Goal: Task Accomplishment & Management: Complete application form

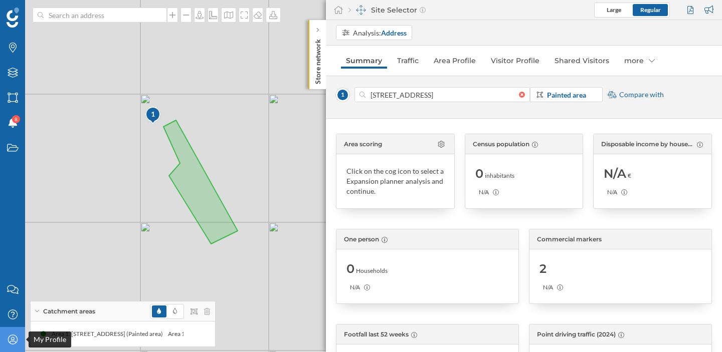
click at [14, 339] on icon "My Profile" at bounding box center [13, 340] width 13 height 10
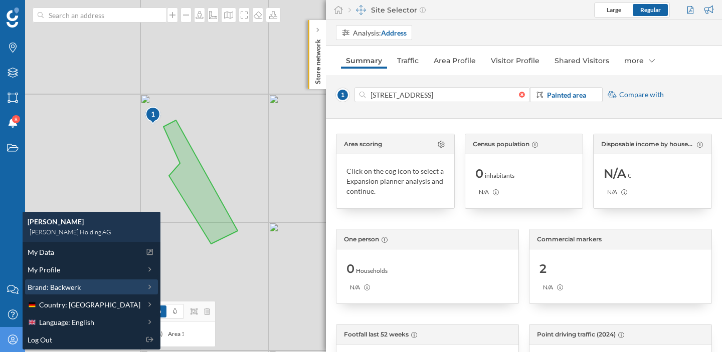
click at [60, 288] on span "Brand: Backwerk" at bounding box center [54, 287] width 53 height 11
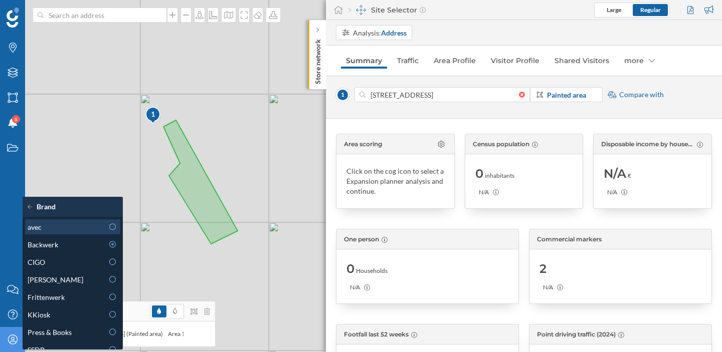
click at [82, 229] on div "avec" at bounding box center [66, 227] width 76 height 11
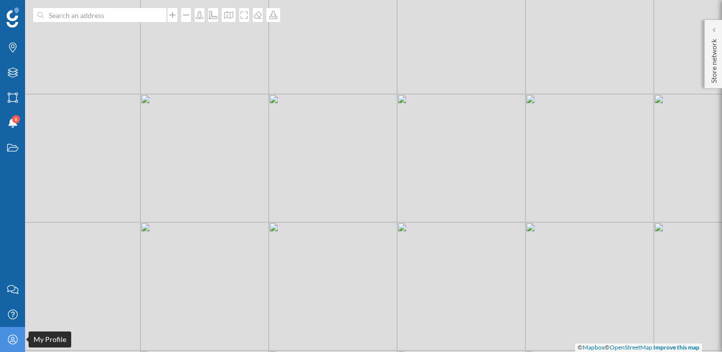
click at [18, 345] on div "My Profile" at bounding box center [12, 339] width 25 height 25
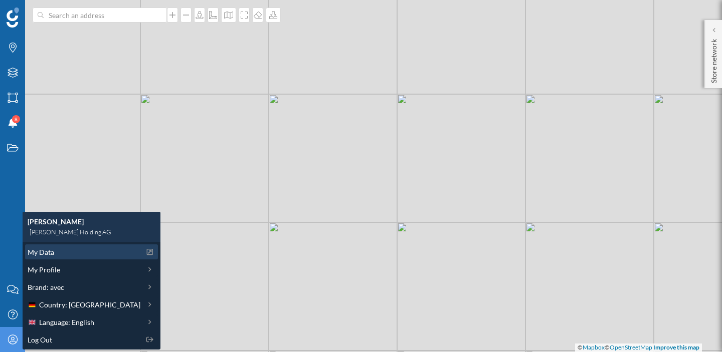
click at [62, 255] on div "My Data" at bounding box center [84, 252] width 113 height 11
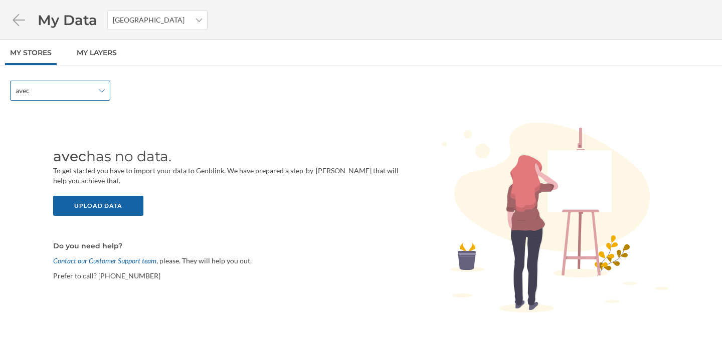
click at [85, 90] on span "avec" at bounding box center [55, 91] width 78 height 10
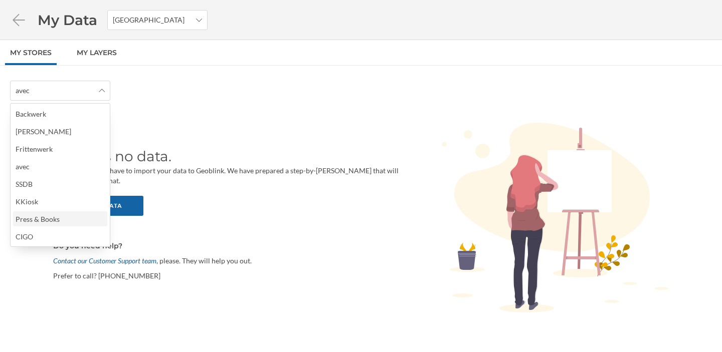
click at [62, 215] on div "Press & Books" at bounding box center [40, 219] width 49 height 11
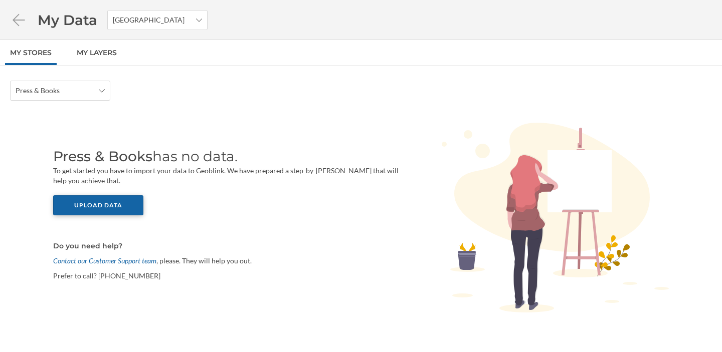
click at [111, 204] on div "Upload data" at bounding box center [98, 205] width 90 height 20
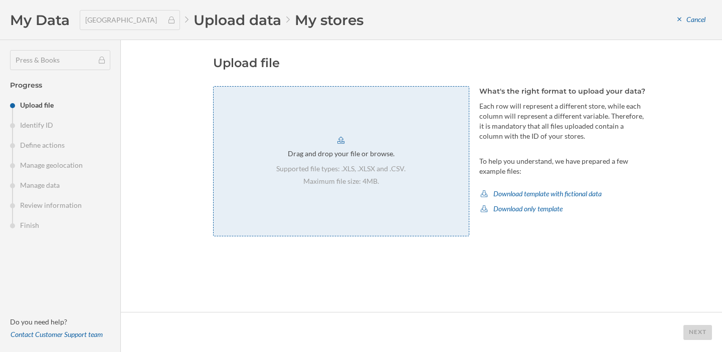
click at [277, 172] on p "Supported file types: .XLS, .XLSX and .CSV." at bounding box center [340, 169] width 129 height 10
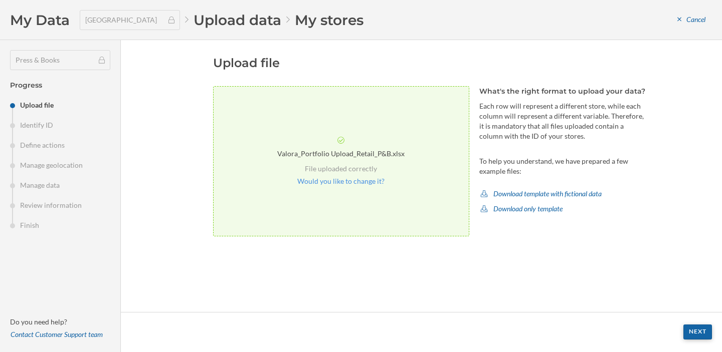
click at [690, 328] on div "Next" at bounding box center [697, 332] width 29 height 15
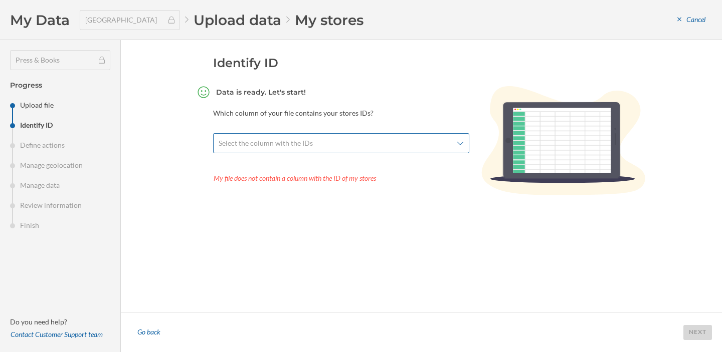
click at [404, 143] on span "Select the column with the IDs" at bounding box center [336, 143] width 234 height 10
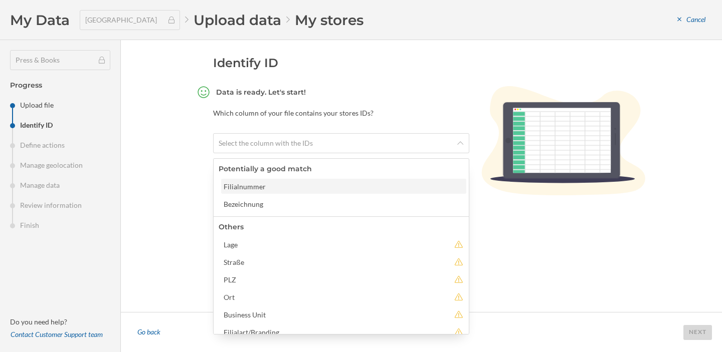
click at [348, 188] on div "Filialnummer" at bounding box center [343, 186] width 239 height 11
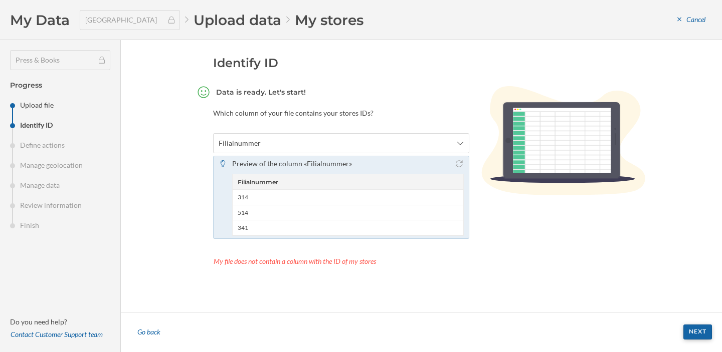
click at [690, 328] on div "Next" at bounding box center [697, 332] width 29 height 15
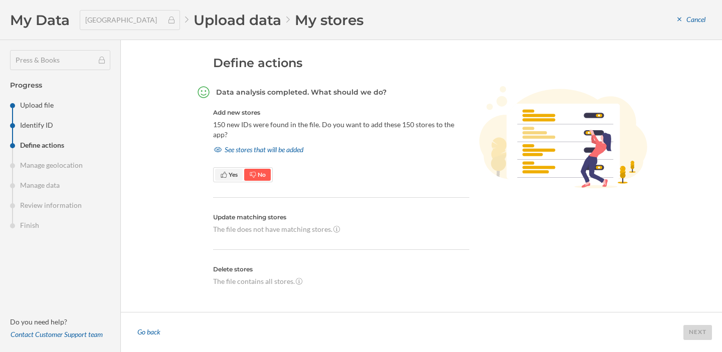
click at [225, 172] on icon at bounding box center [224, 175] width 6 height 6
click at [700, 333] on div "Next" at bounding box center [697, 332] width 29 height 15
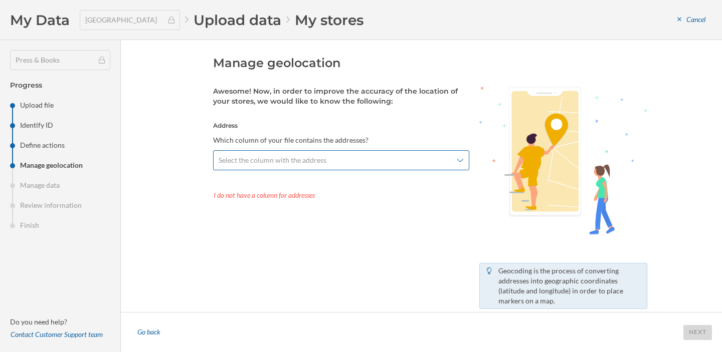
click at [406, 159] on span "Select the column with the address" at bounding box center [336, 160] width 234 height 10
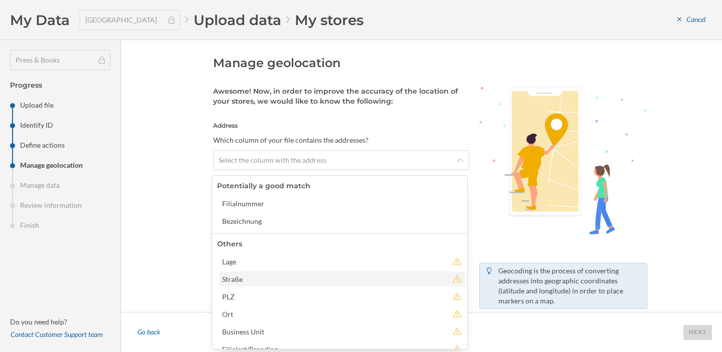
click at [329, 276] on div "Straße" at bounding box center [335, 279] width 226 height 11
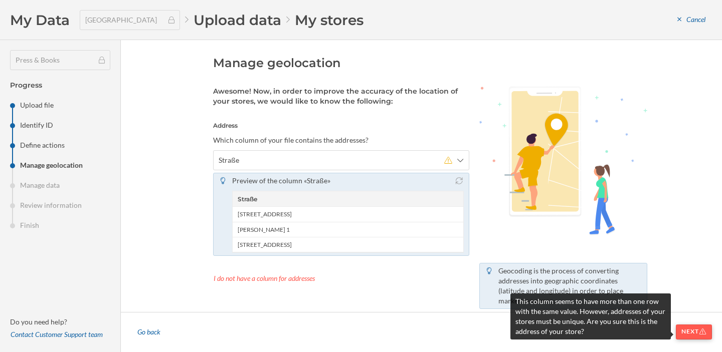
click at [693, 332] on div "Next" at bounding box center [694, 332] width 36 height 15
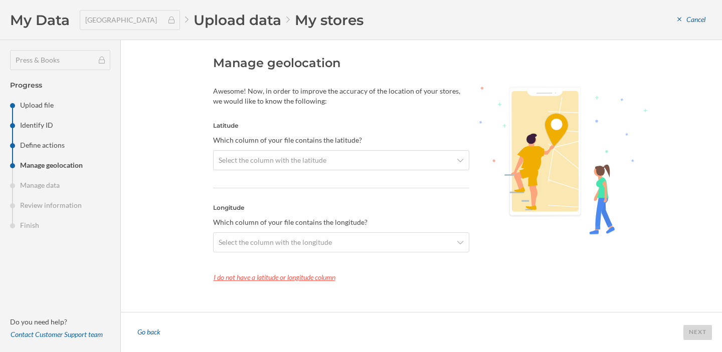
click at [291, 279] on div "I do not have a latitude or longitude column" at bounding box center [341, 277] width 256 height 15
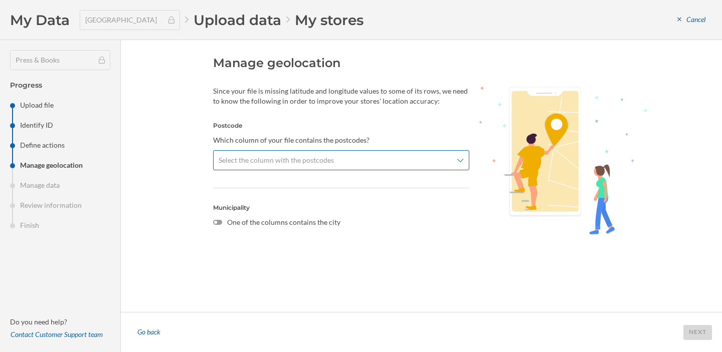
click at [413, 163] on span "Select the column with the postcodes" at bounding box center [336, 160] width 234 height 10
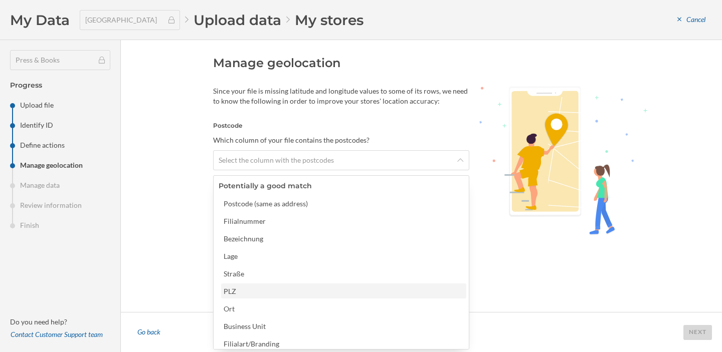
click at [355, 286] on div "PLZ" at bounding box center [343, 291] width 239 height 11
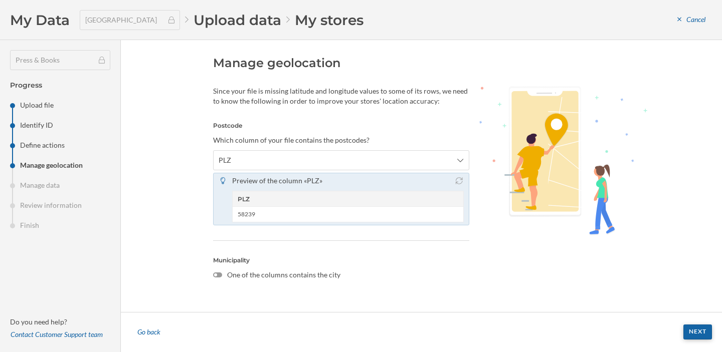
click at [692, 330] on div "Next" at bounding box center [697, 332] width 29 height 15
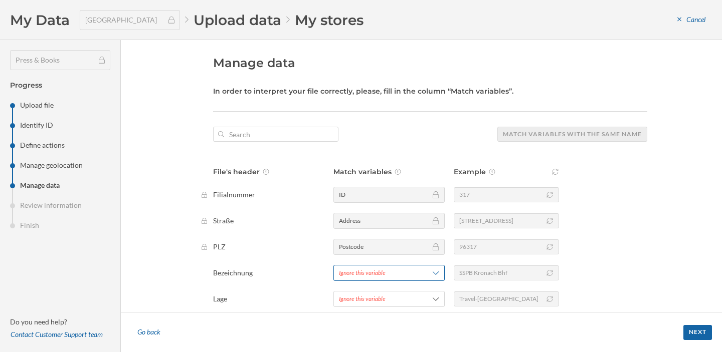
click at [390, 279] on div "Ignore this variable" at bounding box center [388, 273] width 111 height 16
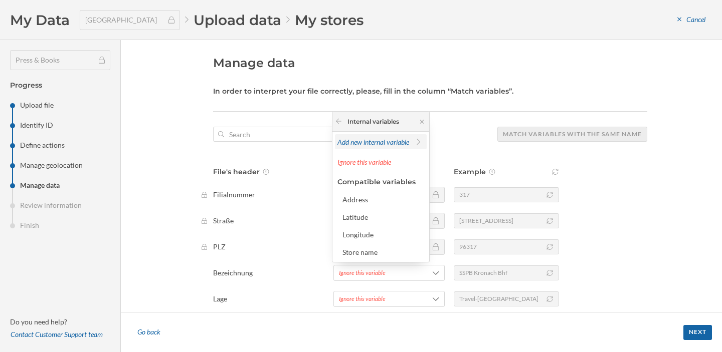
click at [374, 142] on span "Add new internal variable" at bounding box center [373, 142] width 72 height 9
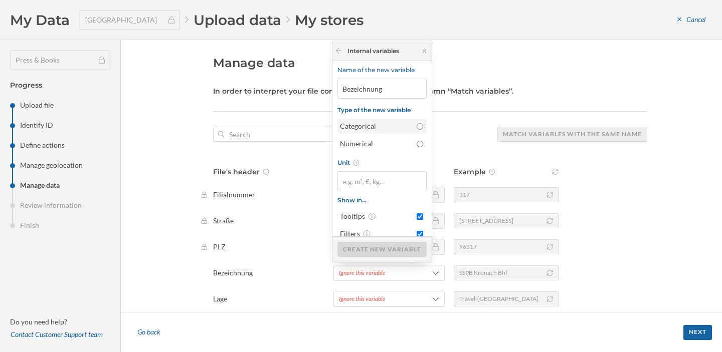
click at [383, 125] on div "Categorical" at bounding box center [376, 126] width 72 height 10
click at [417, 125] on input "Categorical" at bounding box center [420, 126] width 7 height 7
radio input "true"
click at [393, 248] on div "Create new variable" at bounding box center [381, 249] width 89 height 15
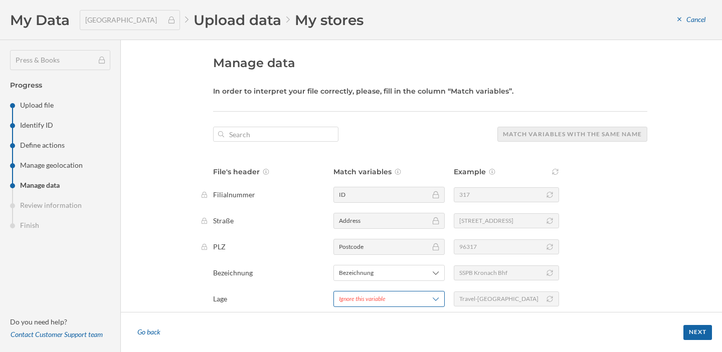
click at [371, 298] on div "Ignore this variable" at bounding box center [362, 299] width 47 height 9
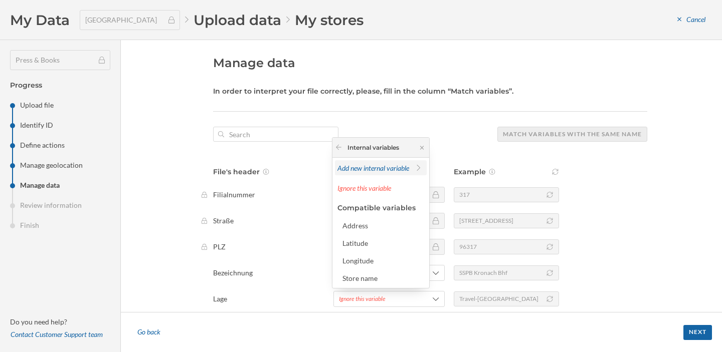
click at [385, 167] on span "Add new internal variable" at bounding box center [373, 168] width 72 height 9
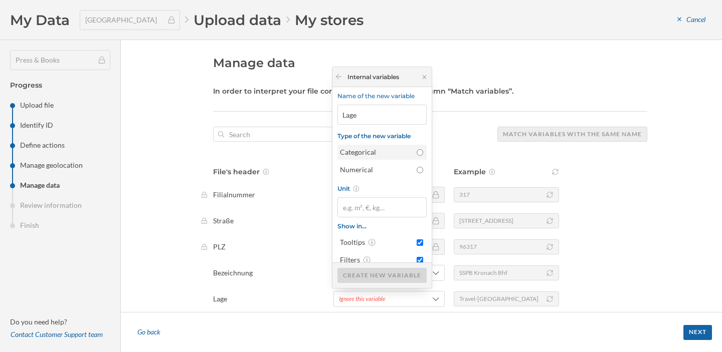
click at [406, 155] on div "Categorical" at bounding box center [376, 152] width 72 height 10
click at [417, 155] on input "Categorical" at bounding box center [420, 152] width 7 height 7
radio input "true"
click at [377, 274] on div "Create new variable" at bounding box center [381, 275] width 89 height 15
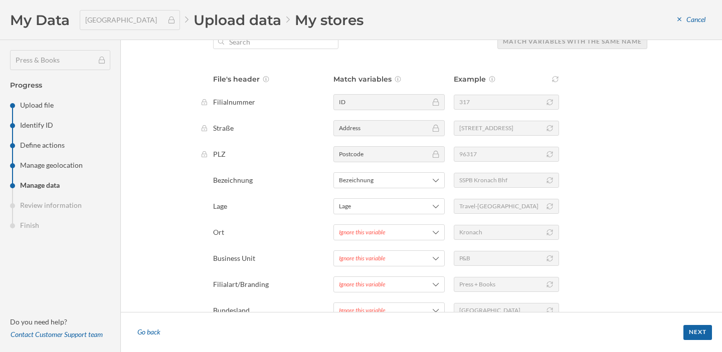
scroll to position [94, 0]
click at [378, 240] on div "File's header Match variables Example Filialnummer ID 317 Straße Address Bahnho…" at bounding box center [430, 221] width 434 height 297
click at [378, 233] on div "Ignore this variable" at bounding box center [362, 231] width 47 height 9
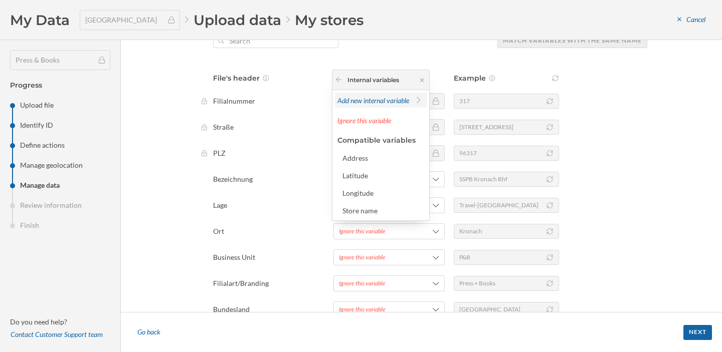
click at [376, 103] on span "Add new internal variable" at bounding box center [373, 100] width 72 height 9
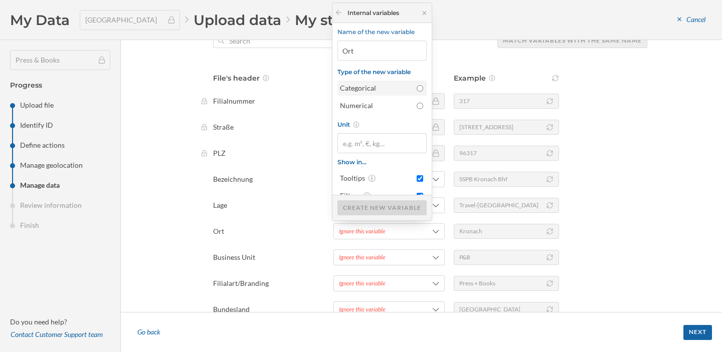
click at [404, 94] on label "Categorical" at bounding box center [381, 88] width 89 height 15
click at [417, 92] on input "Categorical" at bounding box center [420, 88] width 7 height 7
radio input "true"
click at [382, 203] on div "Create new variable" at bounding box center [381, 207] width 89 height 15
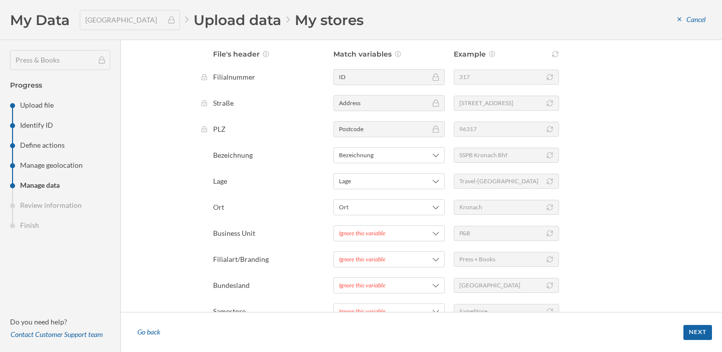
scroll to position [139, 0]
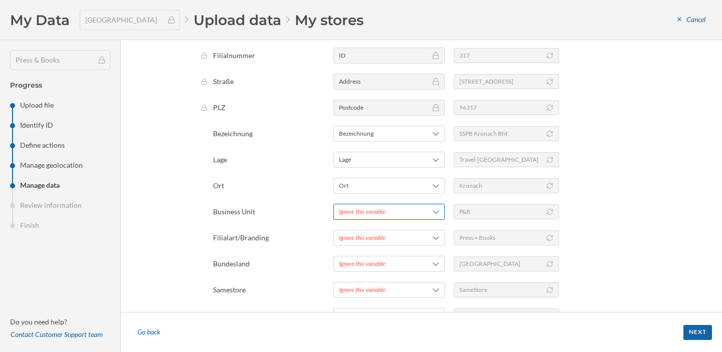
click at [376, 212] on div "Ignore this variable" at bounding box center [362, 212] width 47 height 9
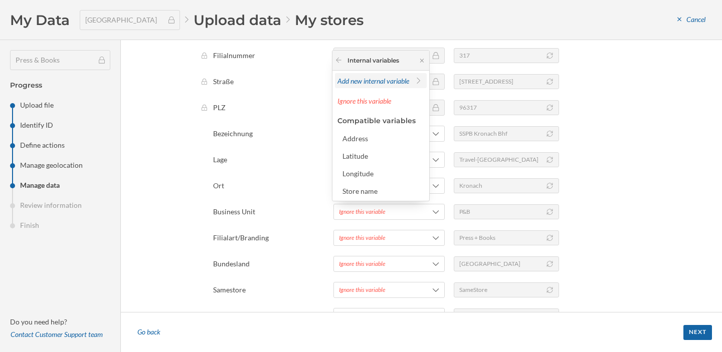
click at [360, 82] on span "Add new internal variable" at bounding box center [373, 81] width 72 height 9
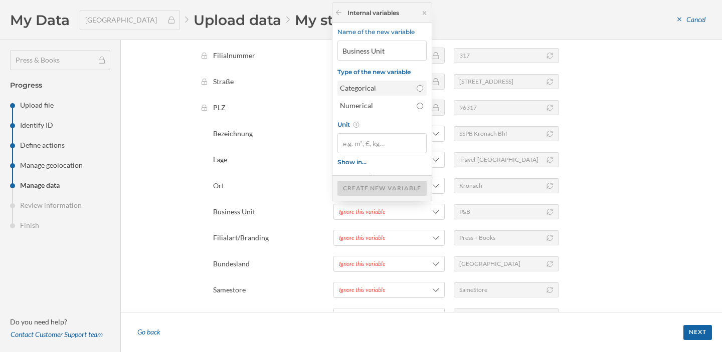
click at [380, 92] on div "Categorical" at bounding box center [376, 88] width 72 height 10
click at [417, 92] on input "Categorical" at bounding box center [420, 88] width 7 height 7
radio input "true"
click at [371, 188] on div "Create new variable" at bounding box center [381, 187] width 89 height 15
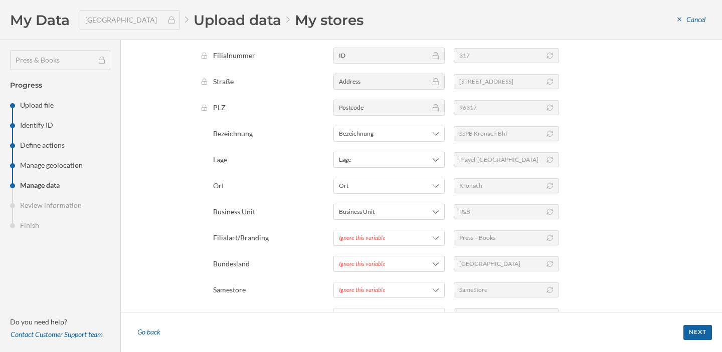
scroll to position [151, 0]
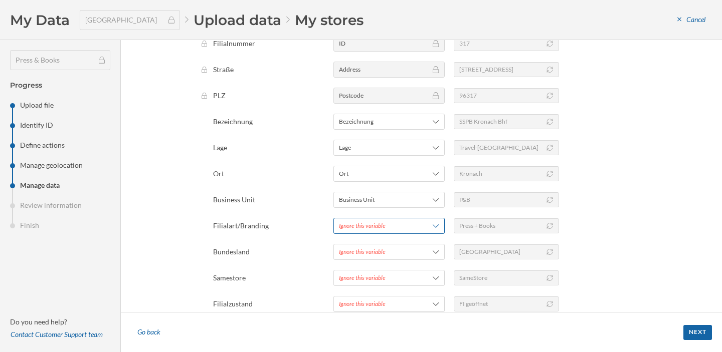
click at [366, 223] on div "Ignore this variable" at bounding box center [362, 226] width 47 height 9
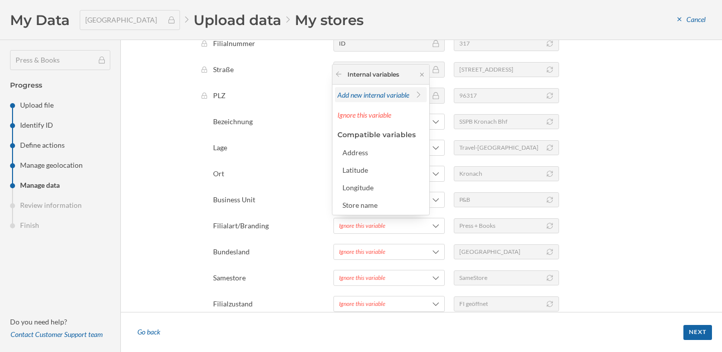
click at [372, 99] on span "Add new internal variable" at bounding box center [373, 95] width 72 height 9
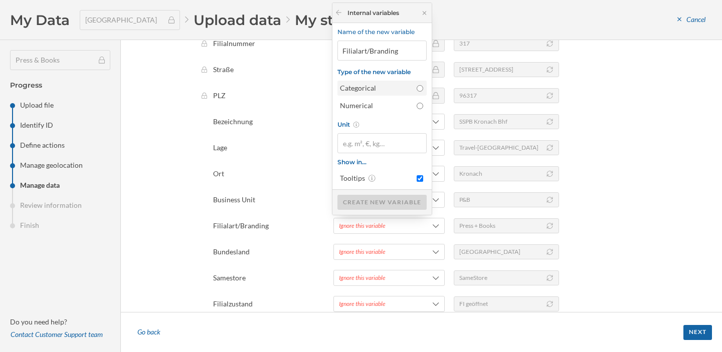
click at [368, 87] on div "Categorical" at bounding box center [376, 88] width 72 height 10
click at [417, 87] on input "Categorical" at bounding box center [420, 88] width 7 height 7
radio input "true"
click at [365, 202] on div "Create new variable" at bounding box center [381, 201] width 89 height 15
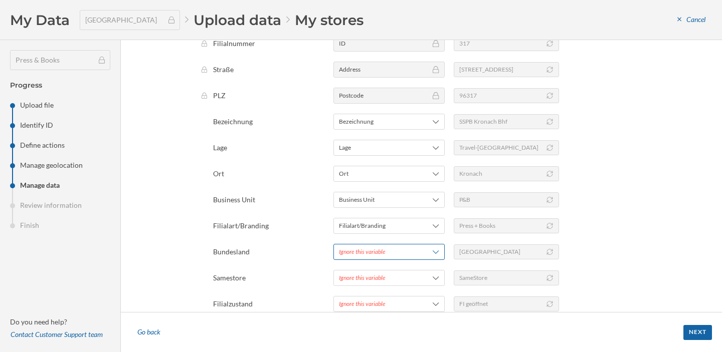
click at [356, 255] on div "Ignore this variable" at bounding box center [362, 252] width 47 height 9
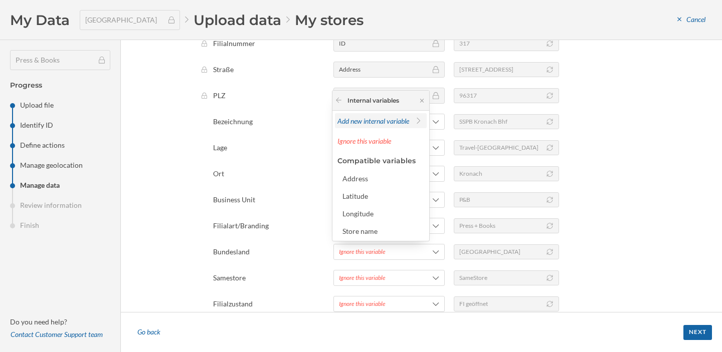
click at [356, 118] on span "Add new internal variable" at bounding box center [373, 121] width 72 height 9
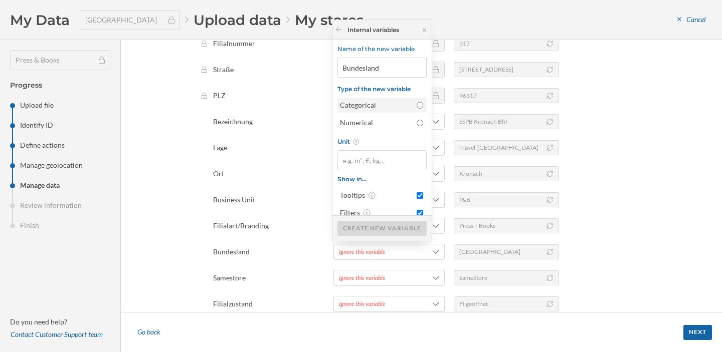
click at [359, 103] on div "Categorical" at bounding box center [376, 105] width 72 height 10
click at [417, 103] on input "Categorical" at bounding box center [420, 105] width 7 height 7
radio input "true"
click at [369, 226] on div "Create new variable" at bounding box center [381, 228] width 89 height 15
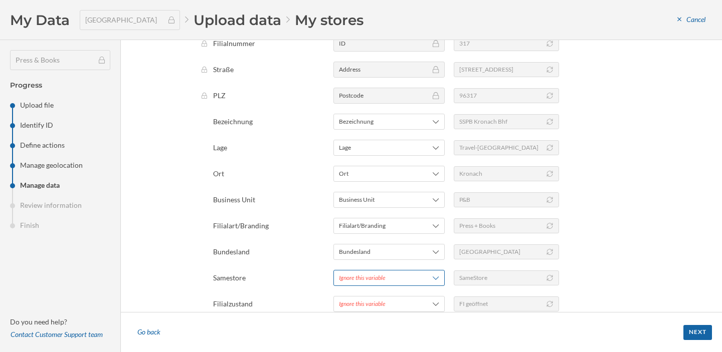
click at [359, 275] on div "Ignore this variable" at bounding box center [362, 278] width 47 height 9
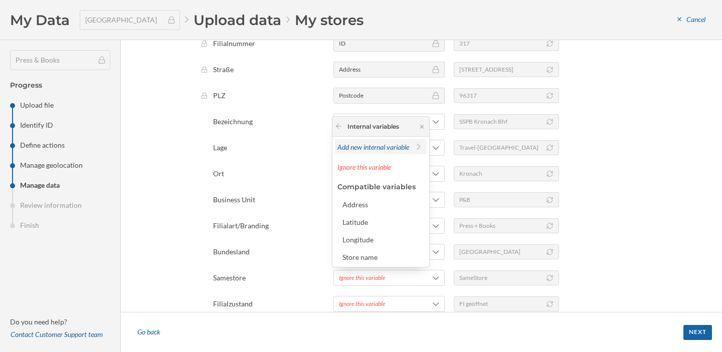
click at [368, 150] on span "Add new internal variable" at bounding box center [373, 147] width 72 height 9
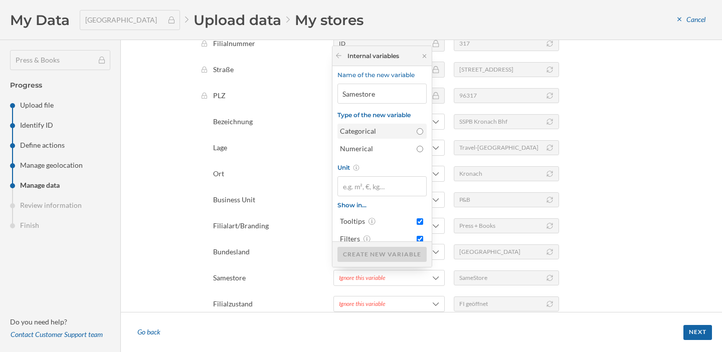
click at [384, 131] on div "Categorical" at bounding box center [376, 131] width 72 height 10
click at [417, 131] on input "Categorical" at bounding box center [420, 131] width 7 height 7
radio input "true"
click at [352, 260] on div "Create new variable" at bounding box center [381, 254] width 89 height 15
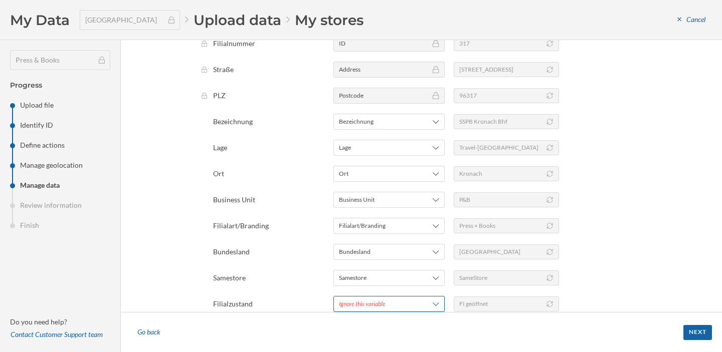
click at [350, 301] on div "Ignore this variable" at bounding box center [362, 304] width 47 height 9
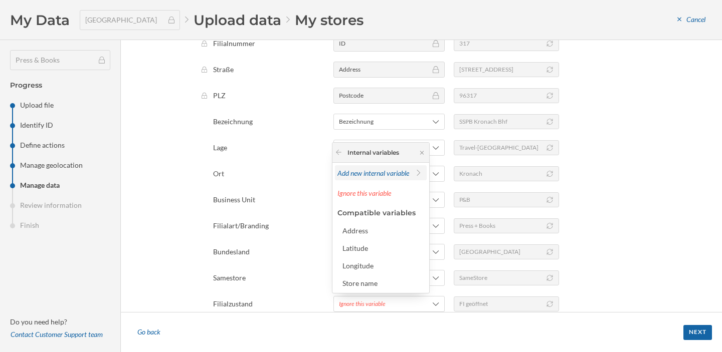
click at [368, 176] on span "Add new internal variable" at bounding box center [373, 173] width 72 height 9
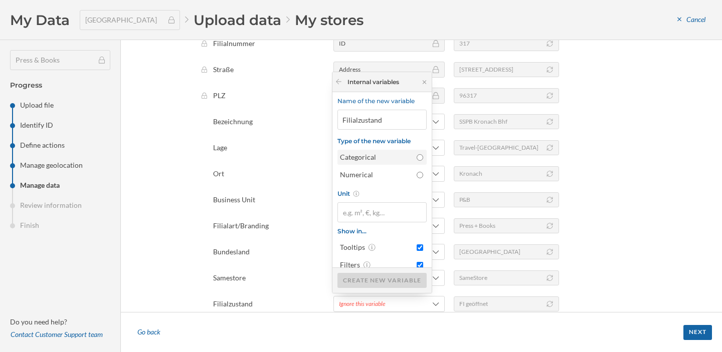
click at [388, 159] on div "Categorical" at bounding box center [376, 157] width 72 height 10
click at [417, 159] on input "Categorical" at bounding box center [420, 157] width 7 height 7
radio input "true"
click at [370, 279] on div "Create new variable" at bounding box center [381, 280] width 89 height 15
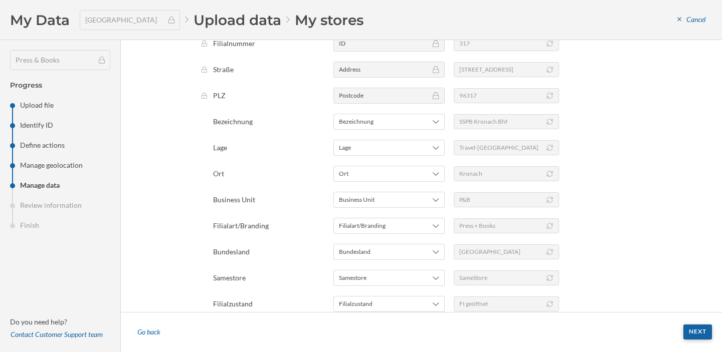
click at [690, 330] on div "Next" at bounding box center [697, 332] width 29 height 15
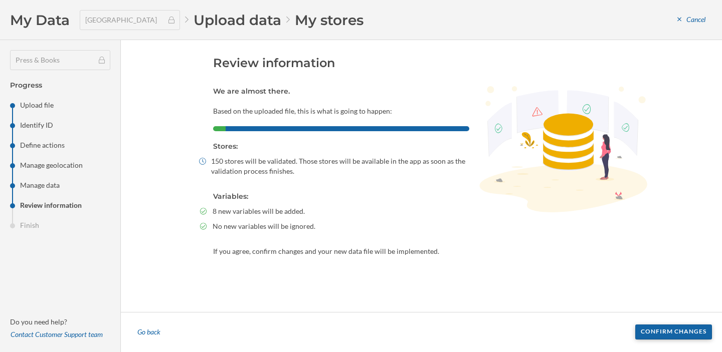
click at [669, 328] on div "Confirm changes" at bounding box center [673, 332] width 77 height 15
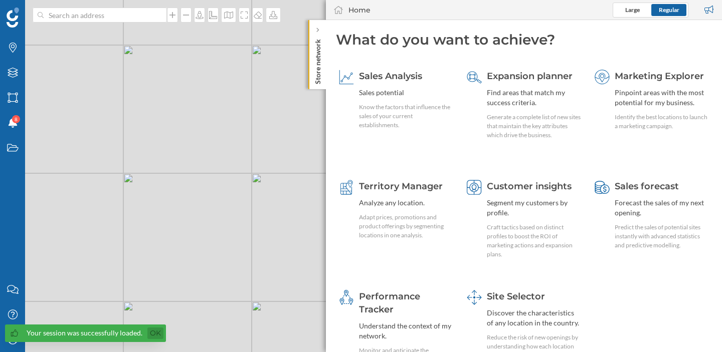
click at [155, 333] on link "Ok" at bounding box center [155, 334] width 16 height 12
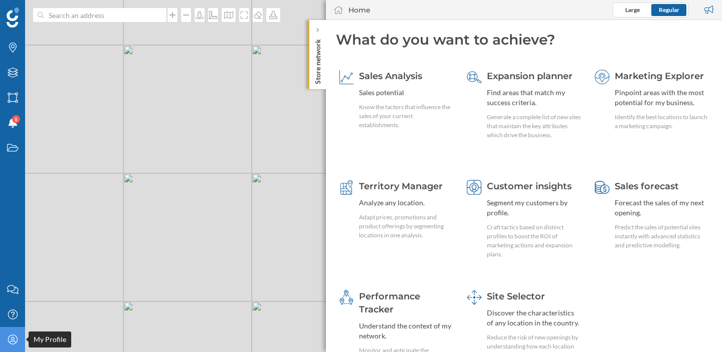
click at [16, 340] on icon "My Profile" at bounding box center [13, 340] width 13 height 10
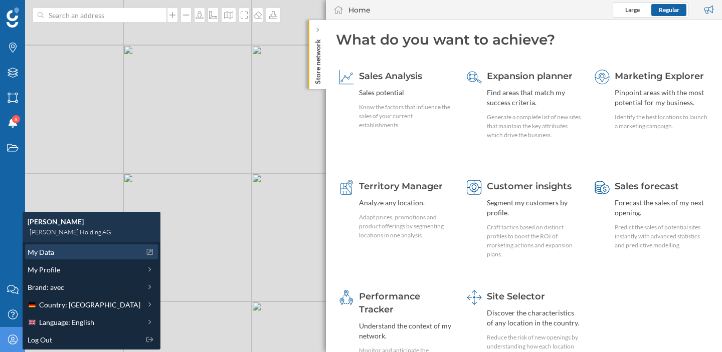
click at [68, 250] on div "My Data" at bounding box center [84, 252] width 113 height 11
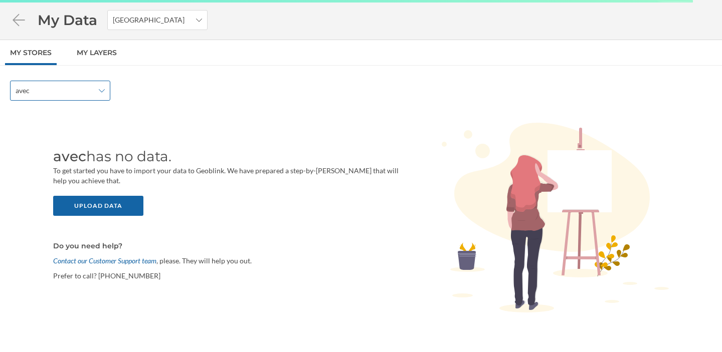
click at [90, 92] on span "avec" at bounding box center [55, 91] width 78 height 10
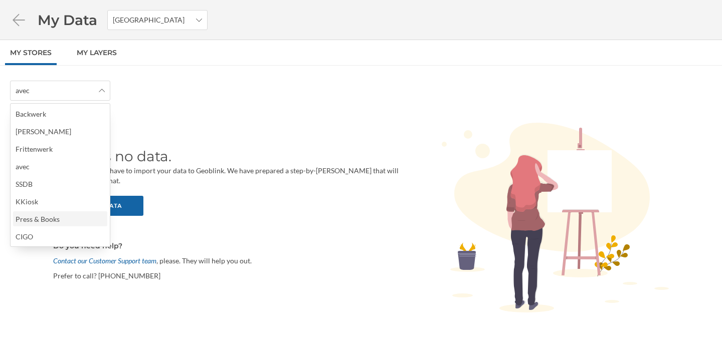
click at [58, 222] on div "Press & Books" at bounding box center [38, 219] width 44 height 9
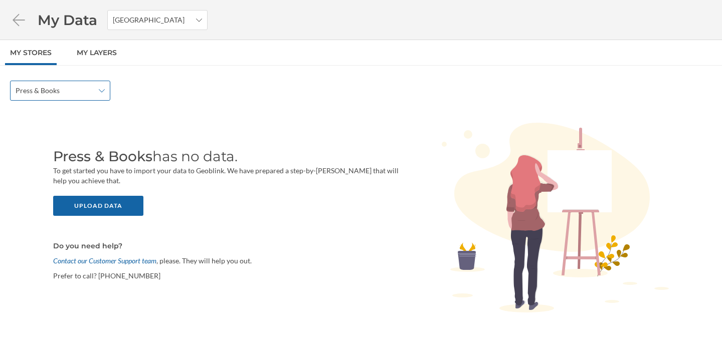
click at [67, 90] on span "Press & Books" at bounding box center [55, 91] width 78 height 10
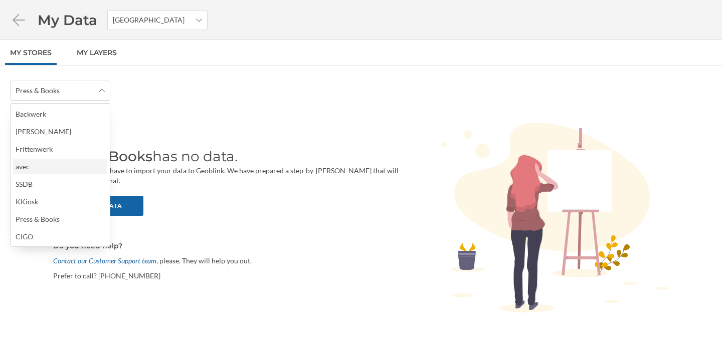
click at [52, 165] on div "avec" at bounding box center [60, 166] width 88 height 11
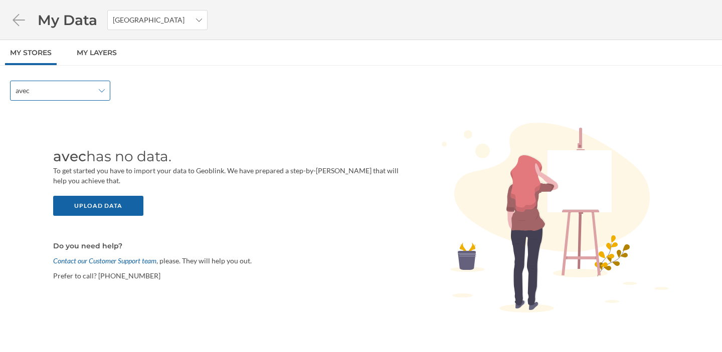
click at [75, 93] on span "avec" at bounding box center [55, 91] width 78 height 10
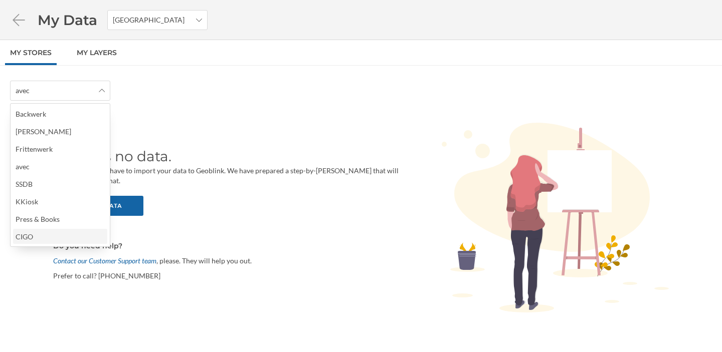
click at [48, 239] on div "CIGO" at bounding box center [60, 237] width 88 height 11
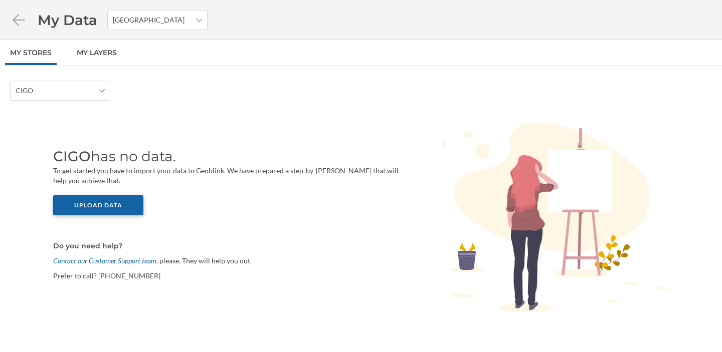
click at [127, 202] on div "Upload data" at bounding box center [98, 205] width 90 height 20
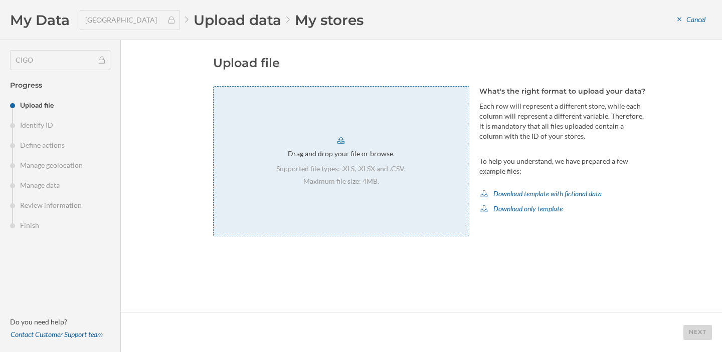
click at [314, 157] on div "Drag and drop your file or browse." at bounding box center [341, 154] width 107 height 10
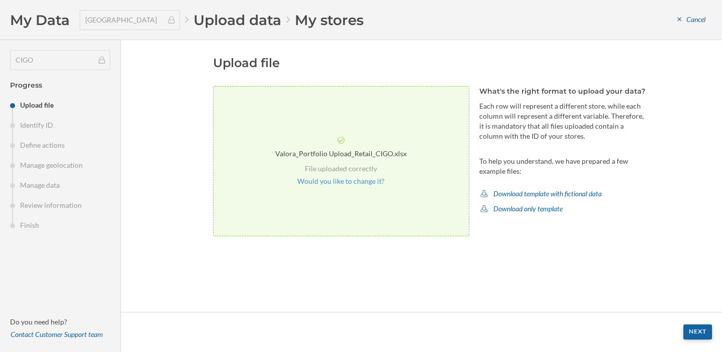
click at [691, 328] on div "Next" at bounding box center [697, 332] width 29 height 15
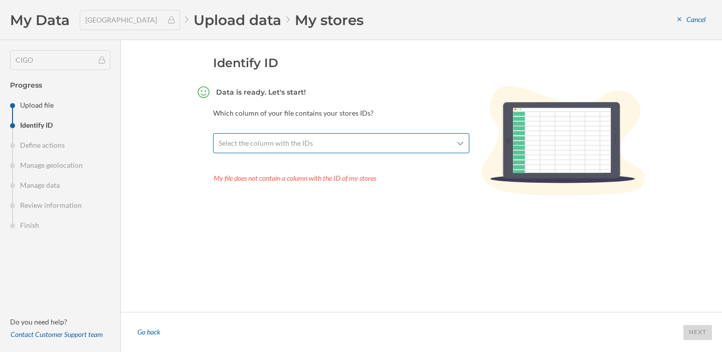
click at [299, 143] on span "Select the column with the IDs" at bounding box center [266, 143] width 94 height 10
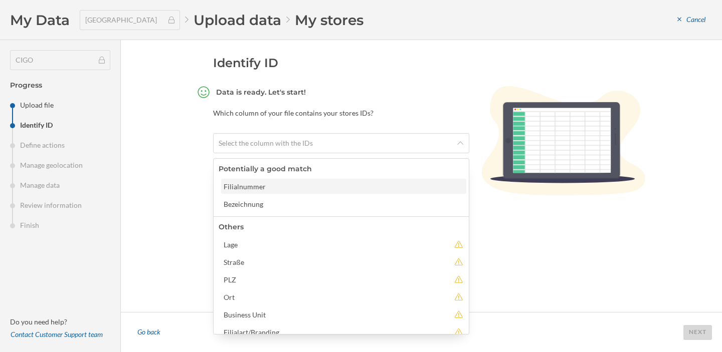
click at [284, 191] on div "Filialnummer" at bounding box center [343, 186] width 245 height 15
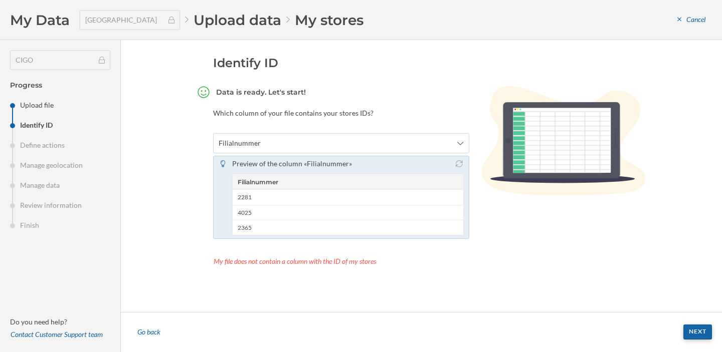
click at [698, 334] on div "Next" at bounding box center [697, 332] width 29 height 15
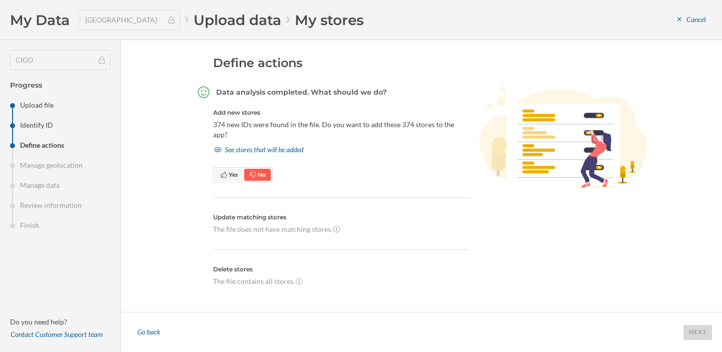
click at [224, 170] on span "Yes" at bounding box center [229, 174] width 18 height 9
click at [689, 332] on div "Next" at bounding box center [697, 332] width 29 height 15
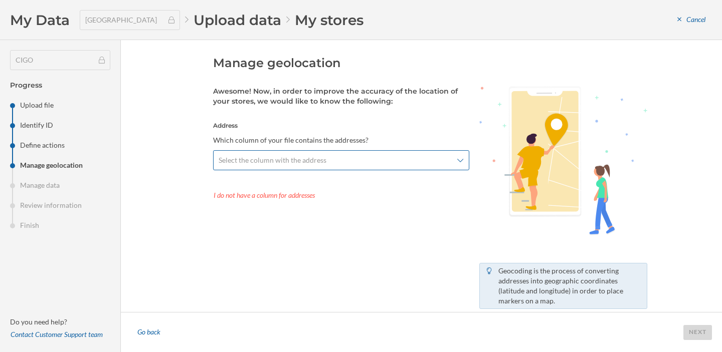
click at [396, 164] on span "Select the column with the address" at bounding box center [336, 160] width 234 height 10
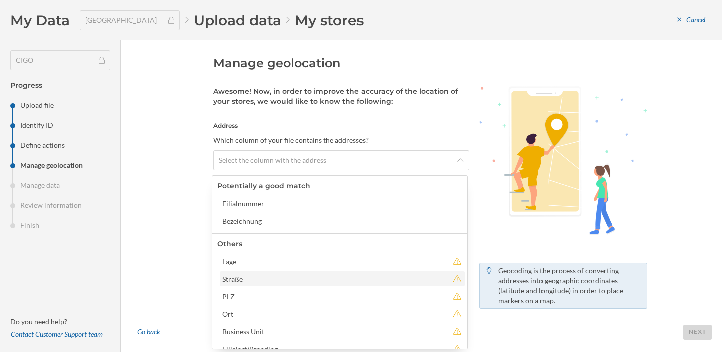
click at [336, 280] on div "Straße" at bounding box center [335, 279] width 226 height 11
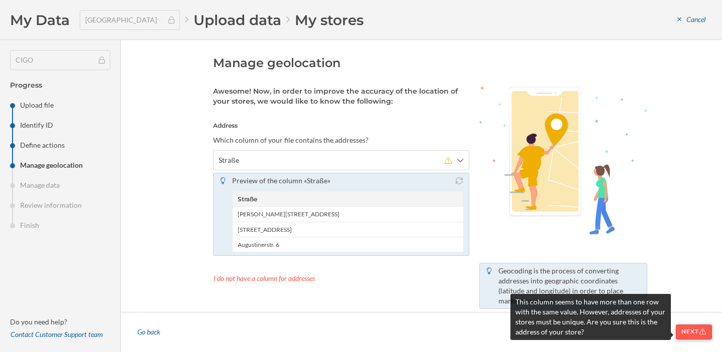
click at [689, 330] on div "Next" at bounding box center [694, 332] width 36 height 15
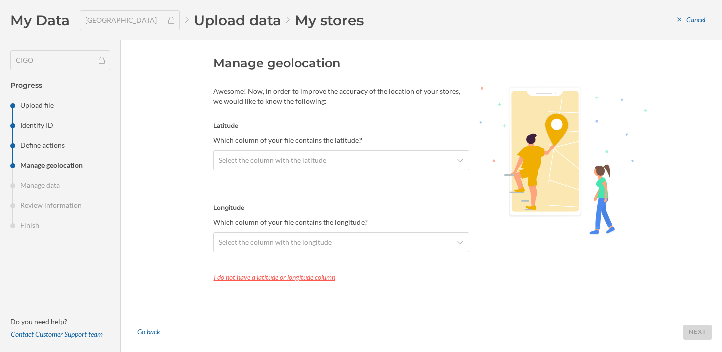
click at [308, 279] on div "I do not have a latitude or longitude column" at bounding box center [341, 277] width 256 height 15
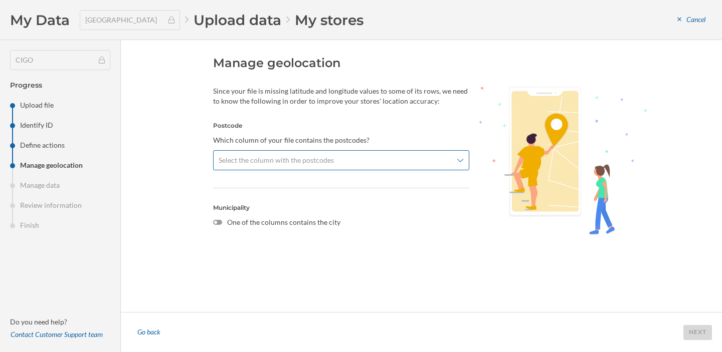
click at [403, 161] on span "Select the column with the postcodes" at bounding box center [336, 160] width 234 height 10
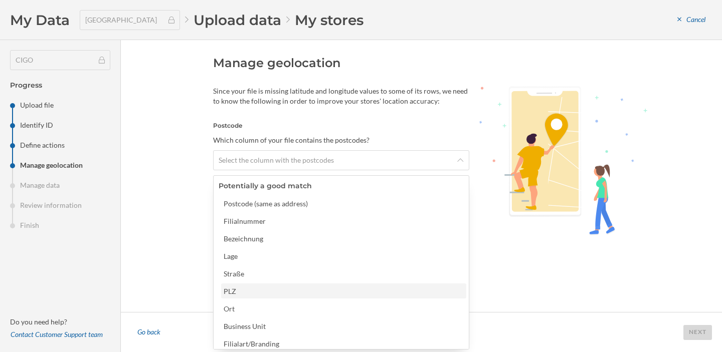
click at [307, 286] on div "PLZ" at bounding box center [343, 291] width 239 height 11
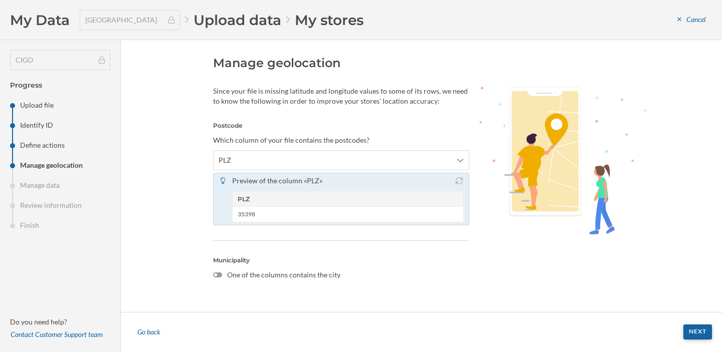
click at [702, 329] on div "Next" at bounding box center [697, 332] width 29 height 15
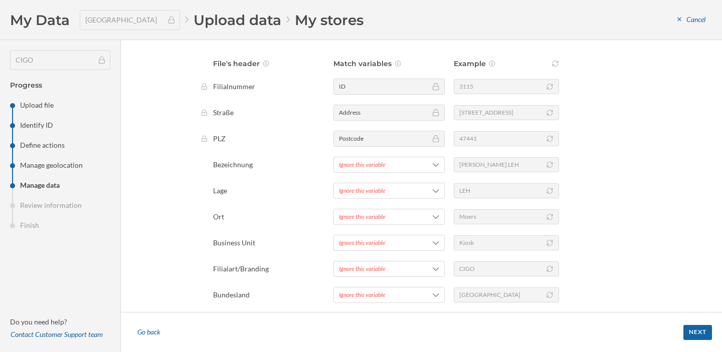
scroll to position [115, 0]
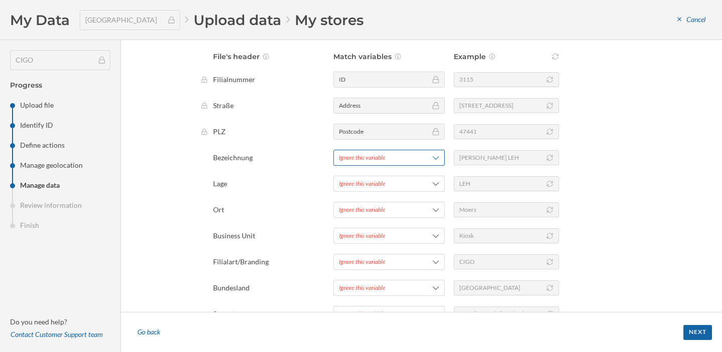
click at [379, 160] on div "Ignore this variable" at bounding box center [362, 157] width 47 height 9
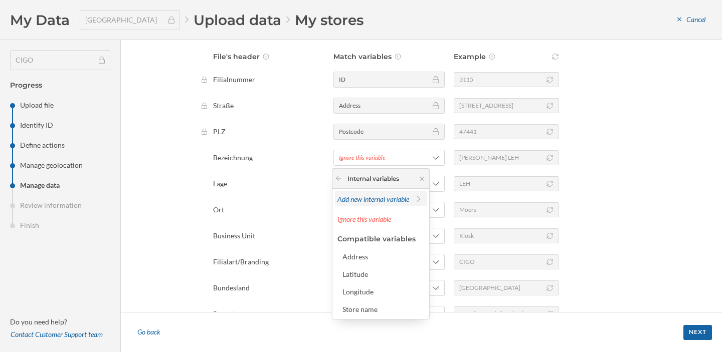
click at [367, 194] on div "Add new internal variable" at bounding box center [373, 199] width 72 height 11
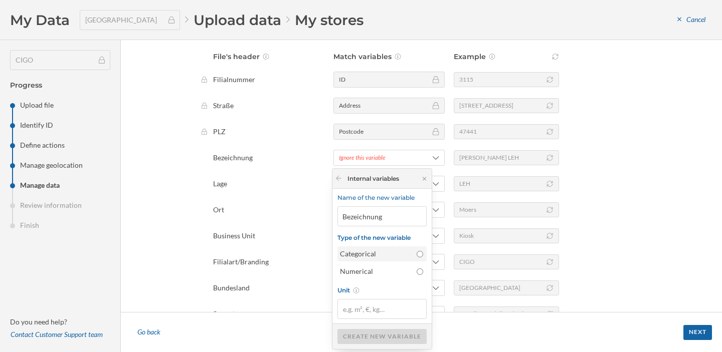
click at [405, 253] on div "Categorical" at bounding box center [376, 254] width 72 height 10
click at [417, 253] on input "Categorical" at bounding box center [420, 254] width 7 height 7
radio input "true"
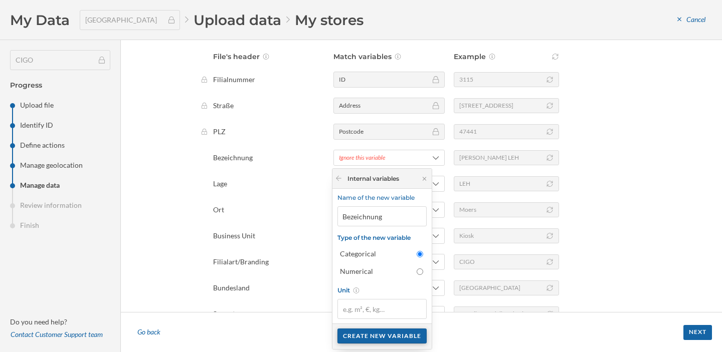
click at [362, 333] on div "Create new variable" at bounding box center [381, 336] width 89 height 15
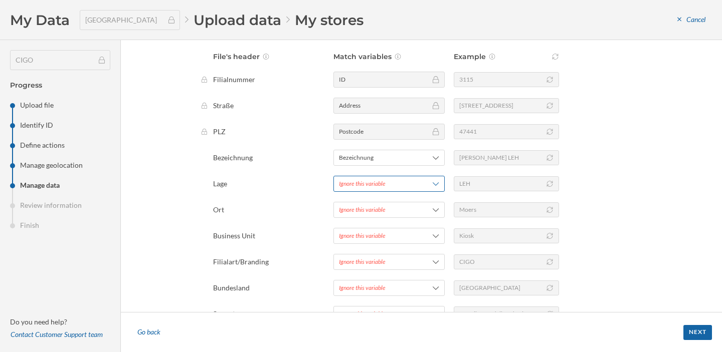
click at [384, 181] on span "Ignore this variable" at bounding box center [376, 183] width 75 height 9
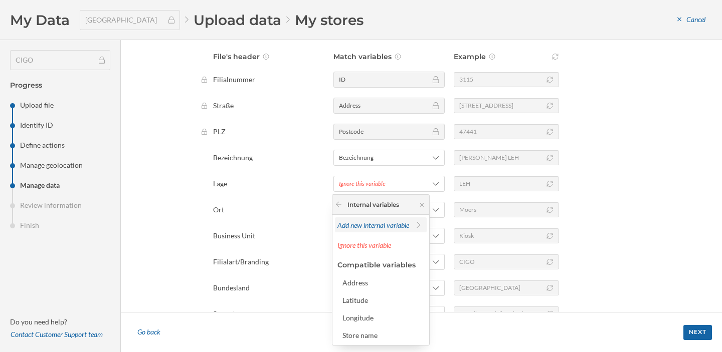
click at [357, 230] on div "Add new internal variable" at bounding box center [373, 225] width 72 height 11
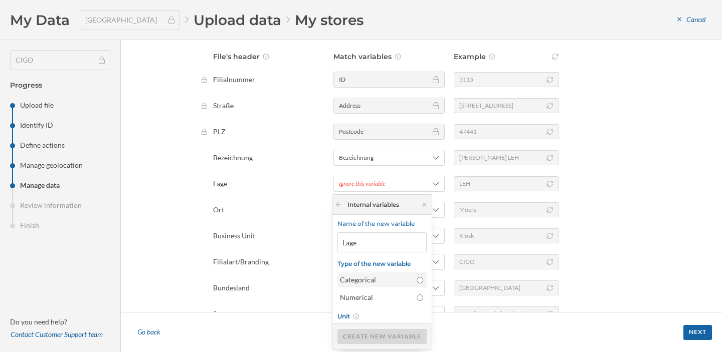
click at [380, 284] on div "Categorical" at bounding box center [376, 280] width 72 height 10
click at [417, 284] on input "Categorical" at bounding box center [420, 280] width 7 height 7
radio input "true"
click at [369, 339] on div "Create new variable" at bounding box center [381, 336] width 89 height 15
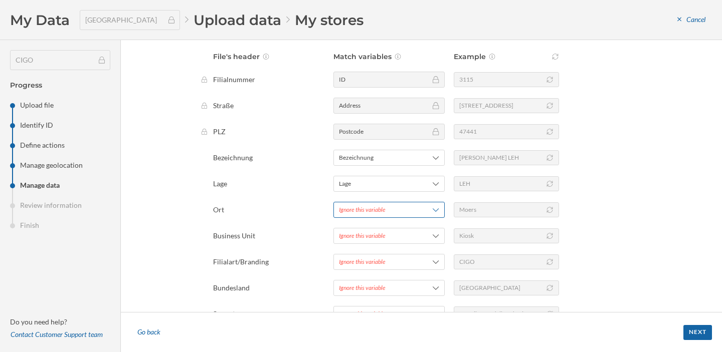
click at [382, 214] on div "Ignore this variable" at bounding box center [362, 210] width 47 height 9
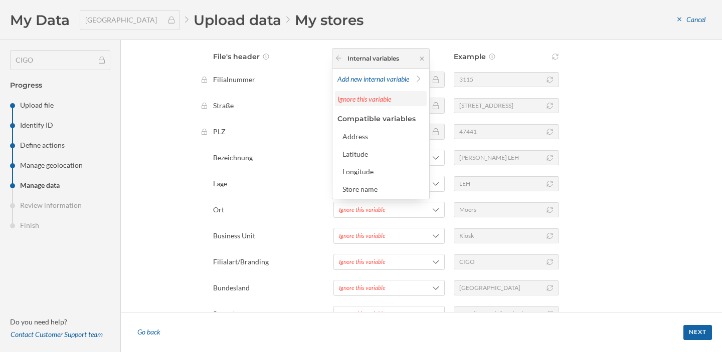
click at [380, 96] on span "Ignore this variable" at bounding box center [364, 99] width 54 height 9
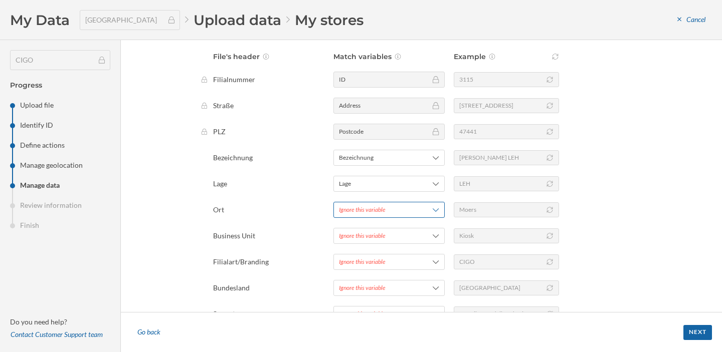
click at [363, 211] on div "Ignore this variable" at bounding box center [362, 210] width 47 height 9
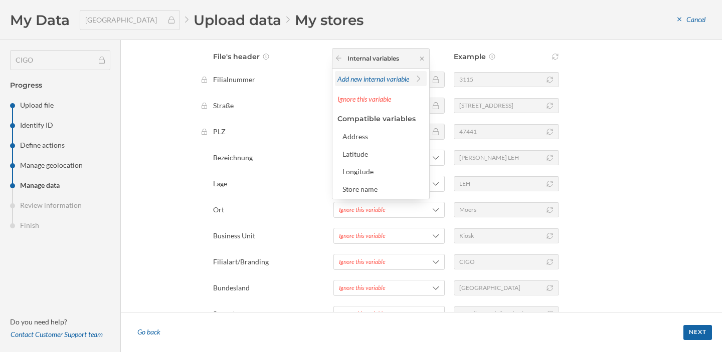
click at [384, 80] on span "Add new internal variable" at bounding box center [373, 79] width 72 height 9
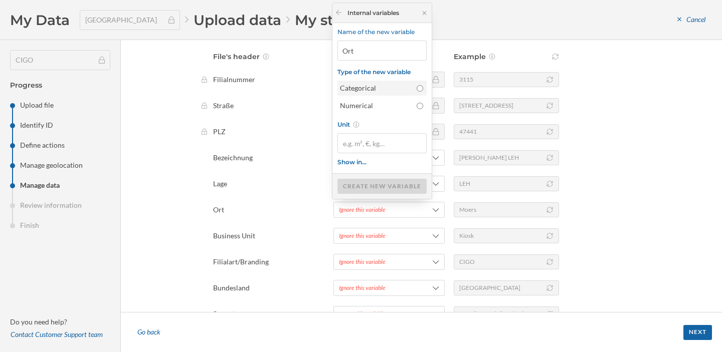
click at [372, 90] on div "Categorical" at bounding box center [376, 88] width 72 height 10
click at [417, 90] on input "Categorical" at bounding box center [420, 88] width 7 height 7
radio input "true"
click at [378, 189] on div "Create new variable" at bounding box center [381, 185] width 89 height 15
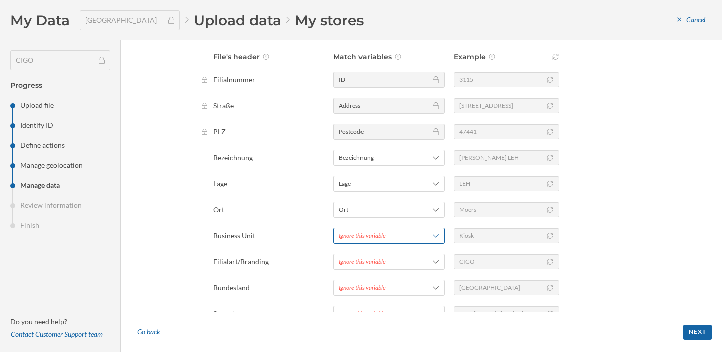
click at [366, 234] on div "Ignore this variable" at bounding box center [362, 236] width 47 height 9
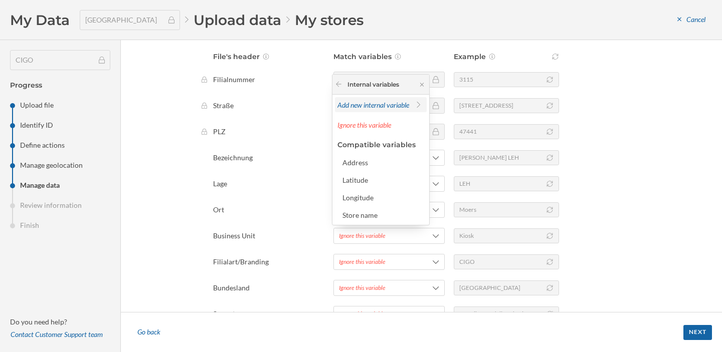
click at [370, 108] on span "Add new internal variable" at bounding box center [373, 105] width 72 height 9
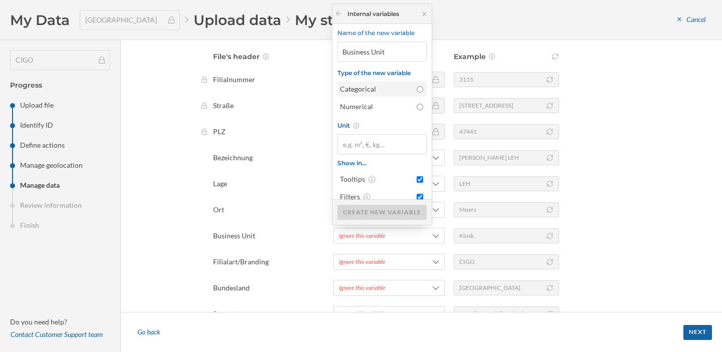
click at [379, 91] on div "Categorical" at bounding box center [376, 89] width 72 height 10
click at [417, 91] on input "Categorical" at bounding box center [420, 89] width 7 height 7
radio input "true"
click at [364, 210] on div "Create new variable" at bounding box center [381, 212] width 89 height 15
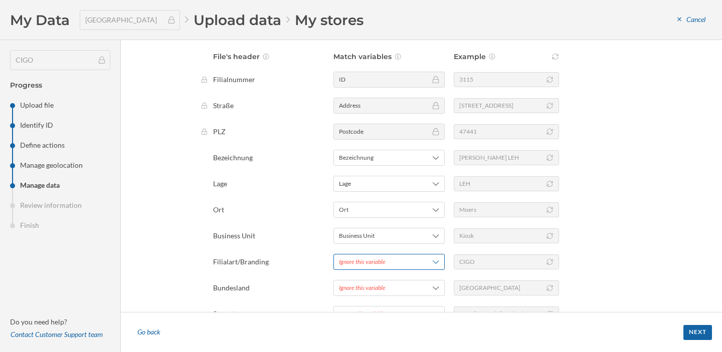
click at [364, 256] on div "Ignore this variable" at bounding box center [388, 262] width 111 height 16
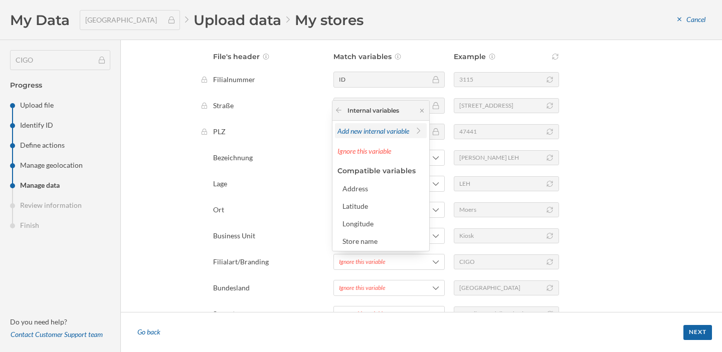
click at [370, 133] on span "Add new internal variable" at bounding box center [373, 131] width 72 height 9
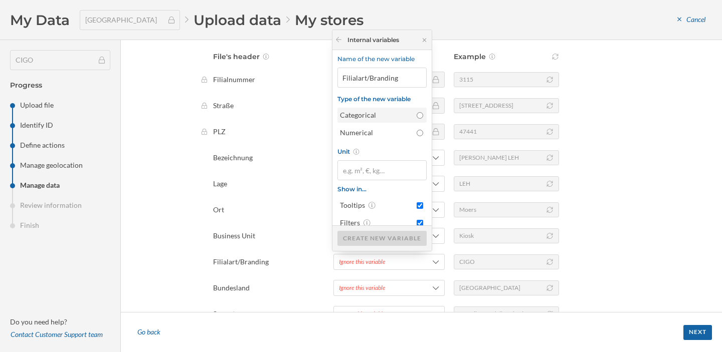
click at [386, 118] on div "Categorical" at bounding box center [376, 115] width 72 height 10
click at [417, 118] on input "Categorical" at bounding box center [420, 115] width 7 height 7
radio input "true"
click at [367, 238] on div "Create new variable" at bounding box center [381, 238] width 89 height 15
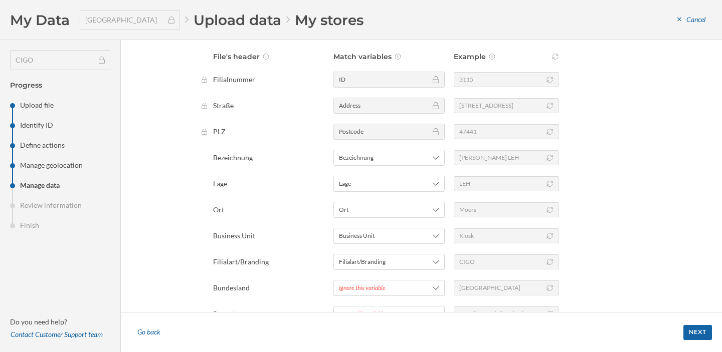
click at [355, 277] on div "File's header Match variables Example Filialnummer ID 3115 Straße Address Hülsd…" at bounding box center [430, 200] width 434 height 297
click at [354, 284] on div "Ignore this variable" at bounding box center [362, 288] width 47 height 9
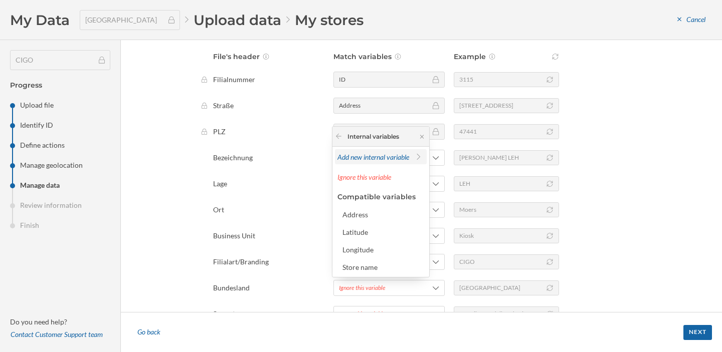
click at [378, 153] on span "Add new internal variable" at bounding box center [373, 157] width 72 height 9
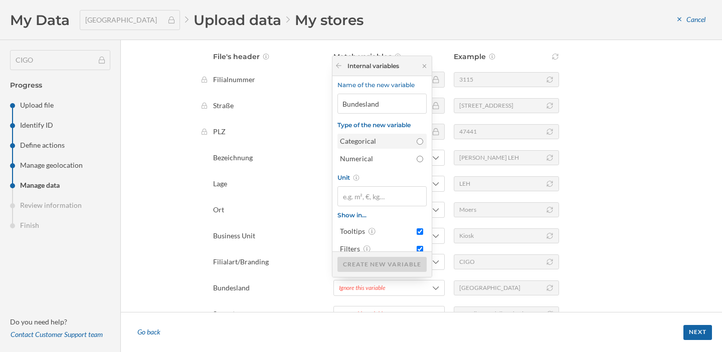
click at [390, 141] on div "Categorical" at bounding box center [376, 141] width 72 height 10
click at [417, 141] on input "Categorical" at bounding box center [420, 141] width 7 height 7
radio input "true"
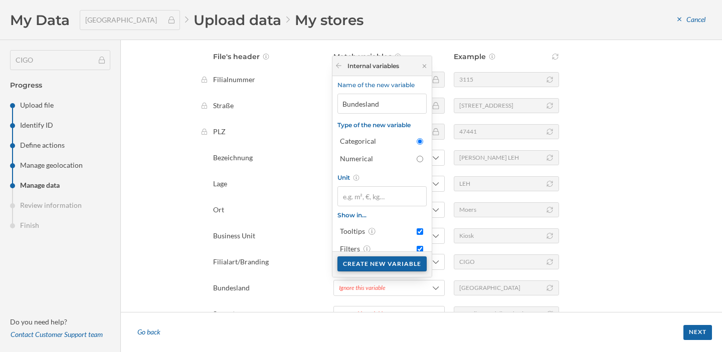
click at [376, 266] on div "Create new variable" at bounding box center [381, 264] width 89 height 15
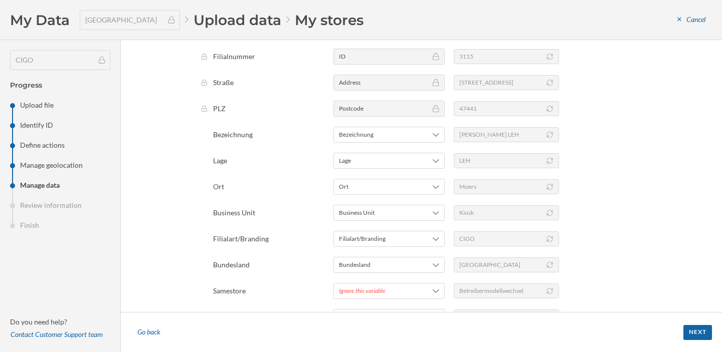
scroll to position [151, 0]
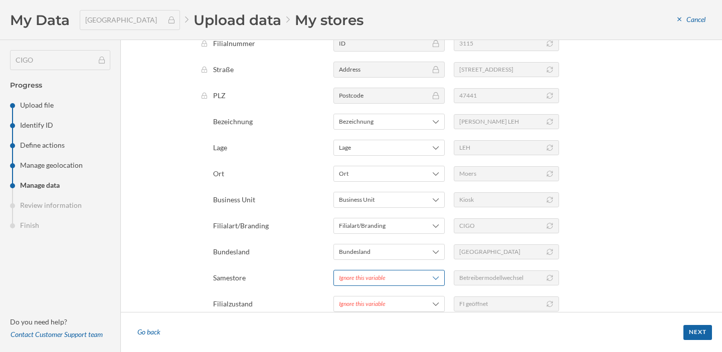
click at [374, 277] on div "Ignore this variable" at bounding box center [362, 278] width 47 height 9
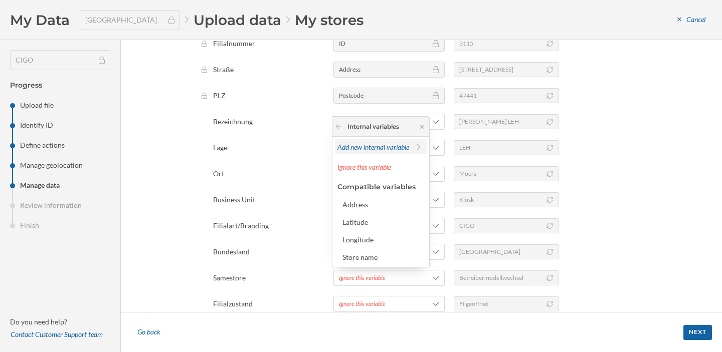
click at [376, 143] on span "Add new internal variable" at bounding box center [373, 147] width 72 height 9
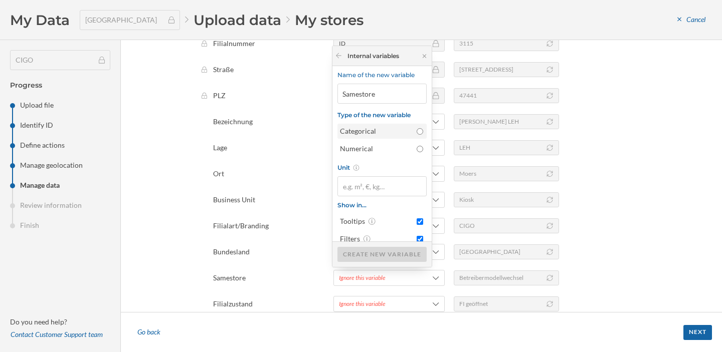
click at [384, 134] on div "Categorical" at bounding box center [376, 131] width 72 height 10
click at [417, 134] on input "Categorical" at bounding box center [420, 131] width 7 height 7
radio input "true"
click at [372, 250] on div "Create new variable" at bounding box center [381, 254] width 89 height 15
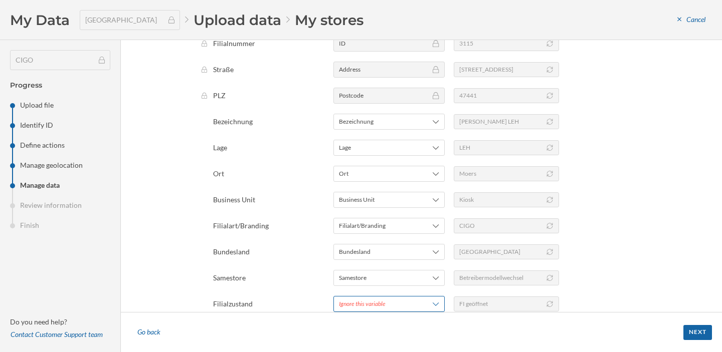
click at [349, 303] on div "Ignore this variable" at bounding box center [362, 304] width 47 height 9
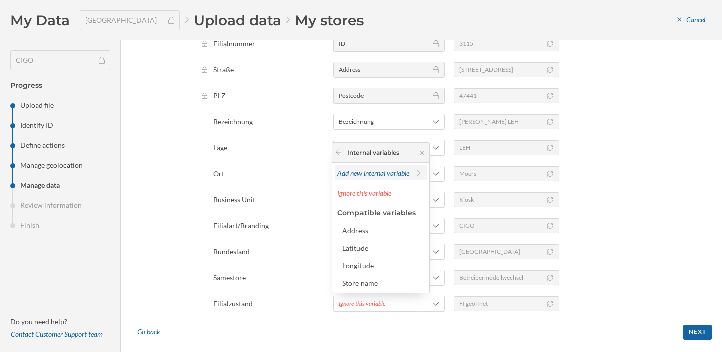
click at [359, 175] on span "Add new internal variable" at bounding box center [373, 173] width 72 height 9
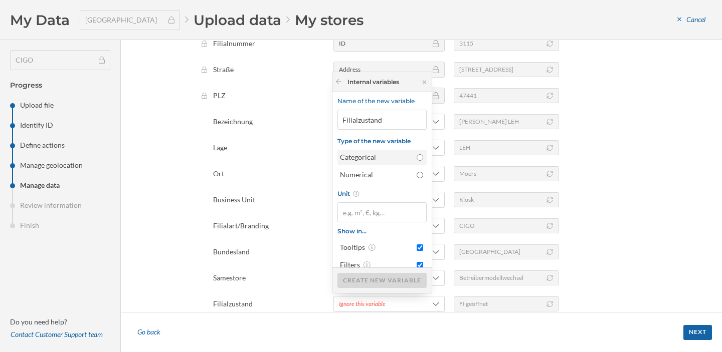
click at [379, 154] on div "Categorical" at bounding box center [376, 157] width 72 height 10
click at [417, 154] on input "Categorical" at bounding box center [420, 157] width 7 height 7
radio input "true"
click at [366, 278] on div "Create new variable" at bounding box center [381, 280] width 89 height 15
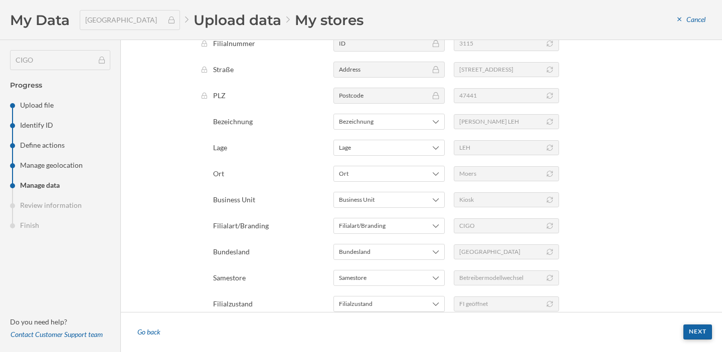
click at [696, 330] on div "Next" at bounding box center [697, 332] width 29 height 15
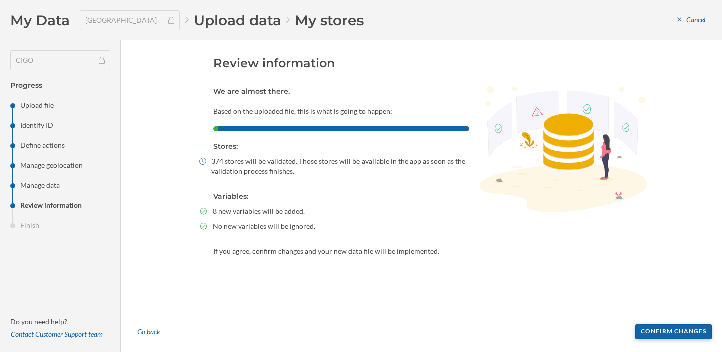
click at [655, 331] on div "Confirm changes" at bounding box center [673, 332] width 77 height 15
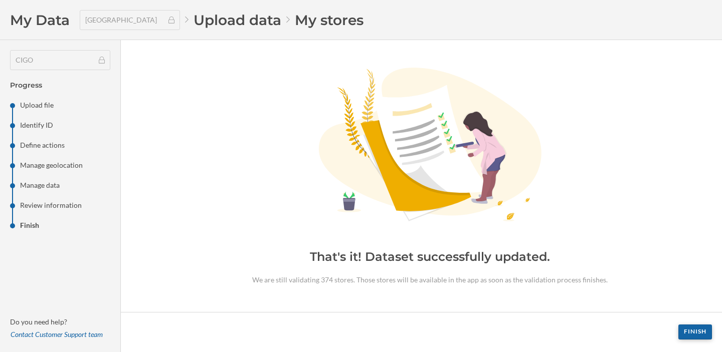
click at [693, 329] on div "Finish" at bounding box center [695, 332] width 34 height 15
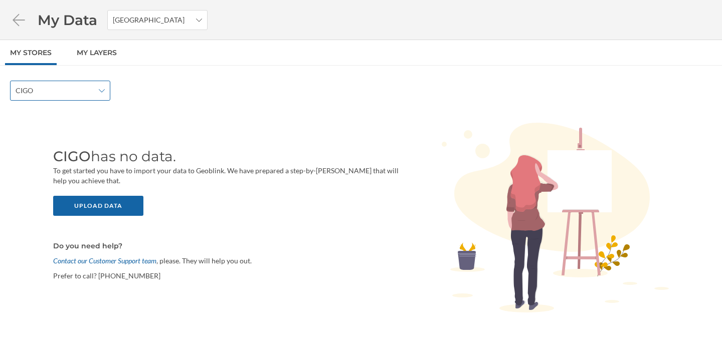
click at [65, 91] on span "CIGO" at bounding box center [55, 91] width 78 height 10
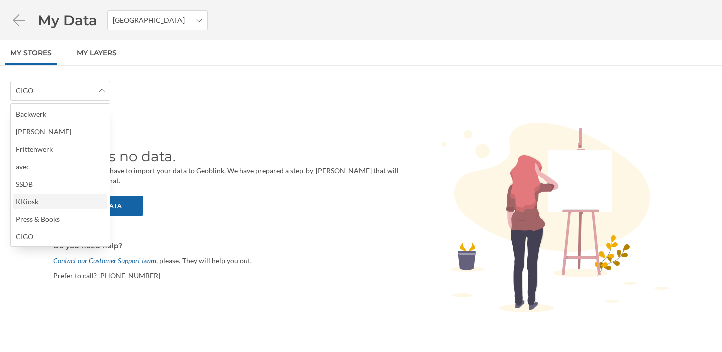
click at [36, 200] on div "KKiosk" at bounding box center [27, 201] width 23 height 9
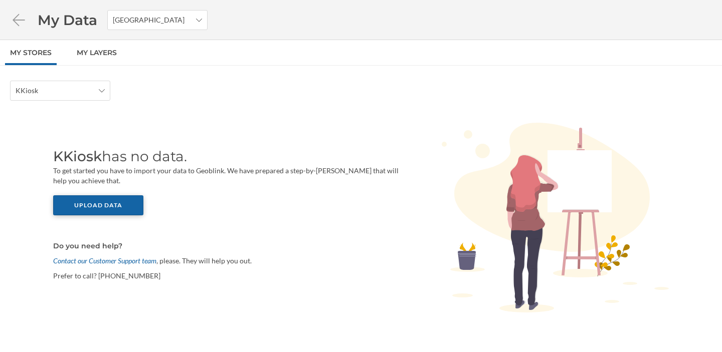
click at [115, 206] on div "Upload data" at bounding box center [98, 205] width 90 height 20
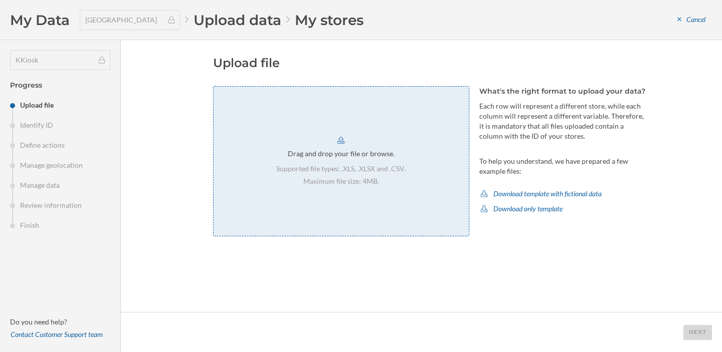
click at [261, 179] on div "Drag and drop your file or browse. Supported file types: .XLS, .XLSX and .CSV. …" at bounding box center [341, 161] width 256 height 150
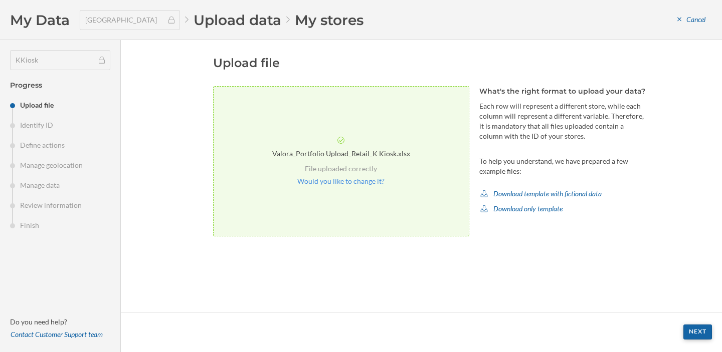
click at [689, 328] on div "Next" at bounding box center [697, 332] width 29 height 15
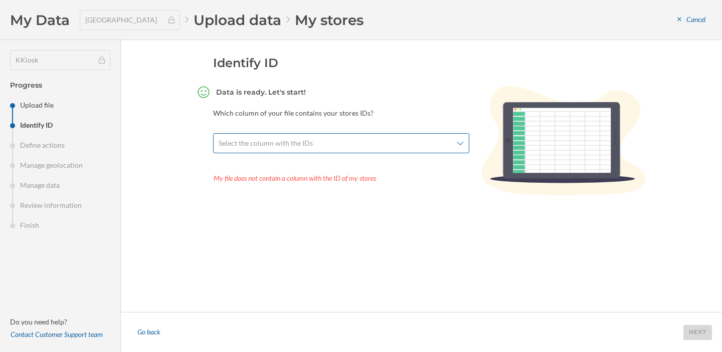
click at [426, 144] on span "Select the column with the IDs" at bounding box center [336, 143] width 234 height 10
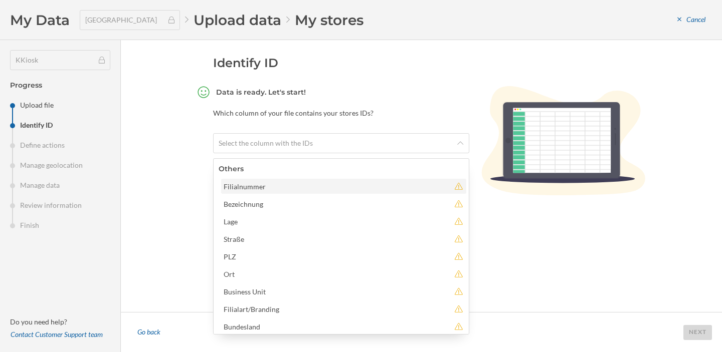
click at [348, 186] on div "Filialnummer" at bounding box center [337, 186] width 226 height 11
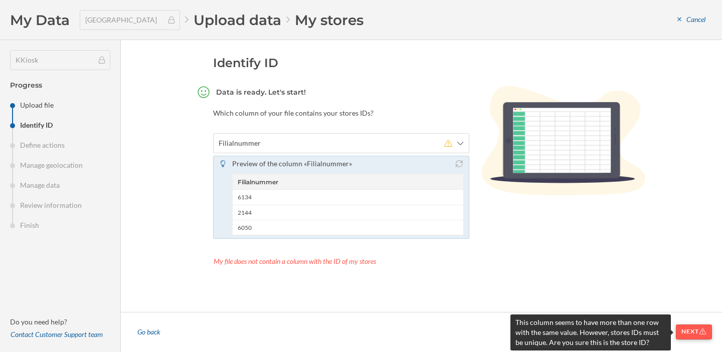
click at [679, 335] on div "Next" at bounding box center [694, 332] width 36 height 15
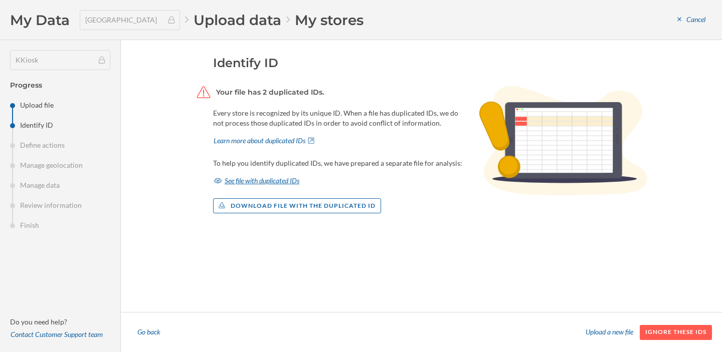
click at [293, 186] on div "See file with duplicated IDs" at bounding box center [256, 180] width 87 height 15
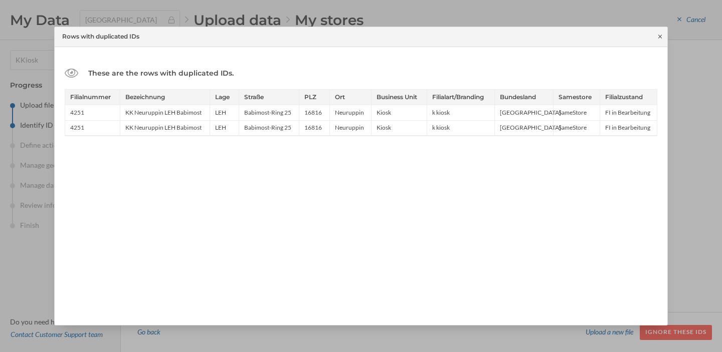
click at [660, 36] on icon at bounding box center [660, 37] width 4 height 4
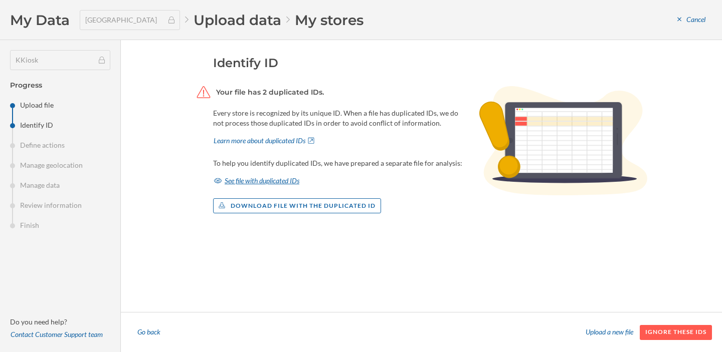
click at [282, 180] on div "See file with duplicated IDs" at bounding box center [256, 180] width 87 height 15
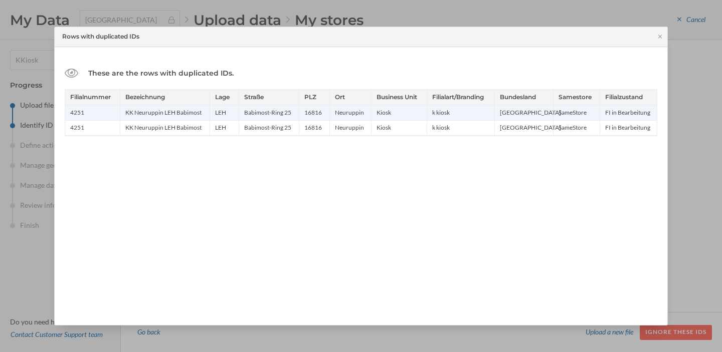
click at [79, 111] on div "4251" at bounding box center [92, 112] width 55 height 15
copy div "4251"
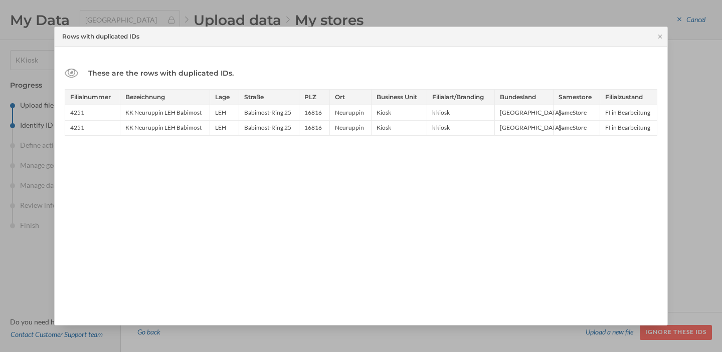
click at [698, 198] on div at bounding box center [361, 176] width 722 height 352
click at [661, 37] on icon at bounding box center [660, 37] width 8 height 6
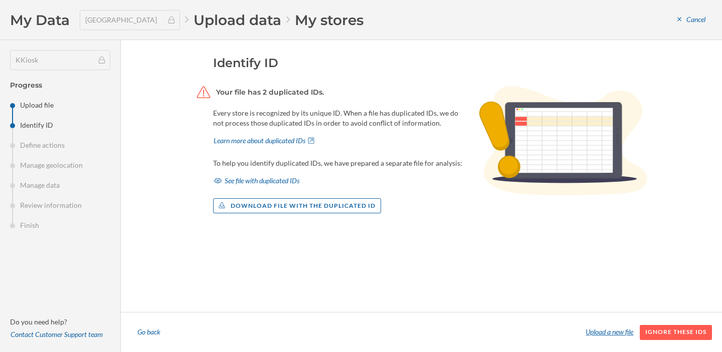
click at [603, 331] on div "Upload a new file" at bounding box center [609, 332] width 60 height 15
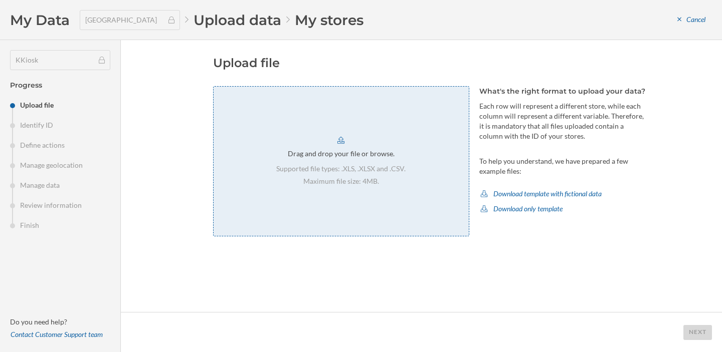
click at [392, 174] on div "Supported file types: .XLS, .XLSX and .CSV. Maximum file size: 4MB." at bounding box center [340, 175] width 129 height 23
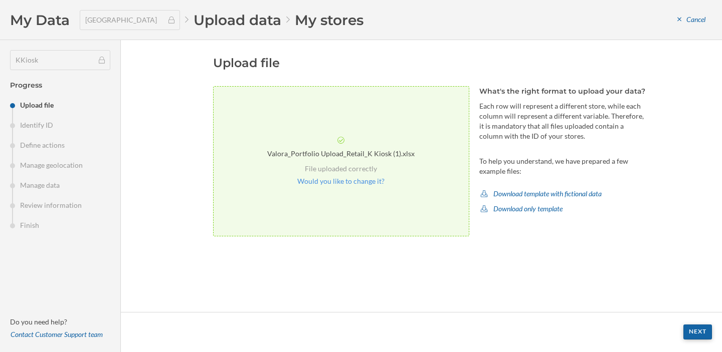
click at [696, 331] on div "Next" at bounding box center [697, 332] width 29 height 15
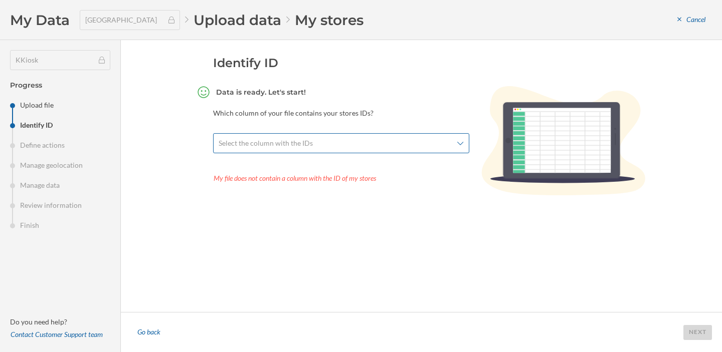
click at [451, 147] on span "Select the column with the IDs" at bounding box center [336, 143] width 234 height 10
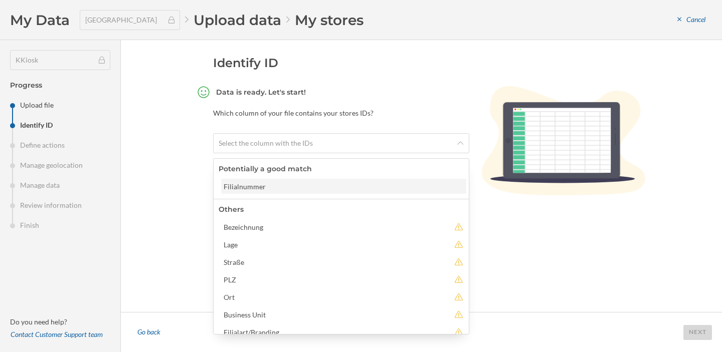
click at [408, 185] on div "Filialnummer" at bounding box center [343, 186] width 239 height 11
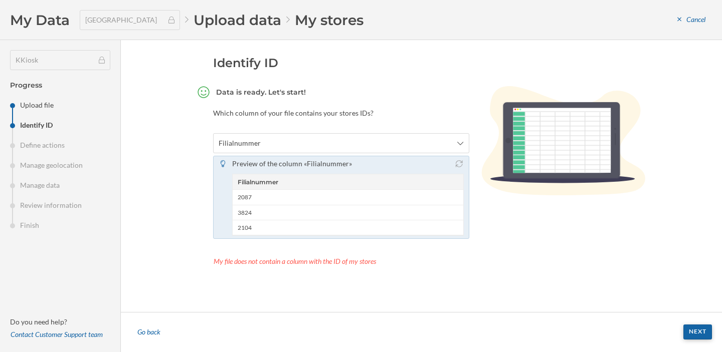
click at [696, 329] on div "Next" at bounding box center [697, 332] width 29 height 15
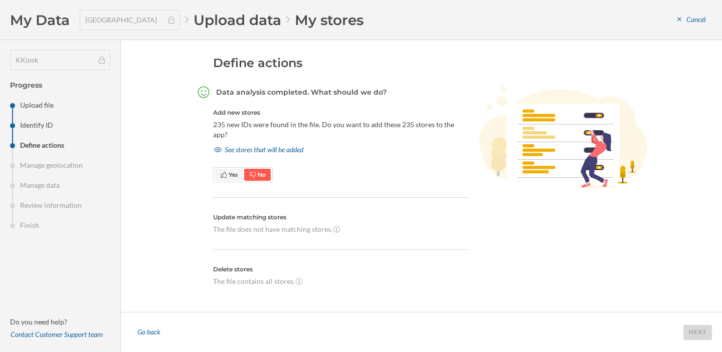
click at [231, 171] on span "Yes" at bounding box center [233, 175] width 9 height 8
click at [700, 334] on div "Next" at bounding box center [697, 332] width 29 height 15
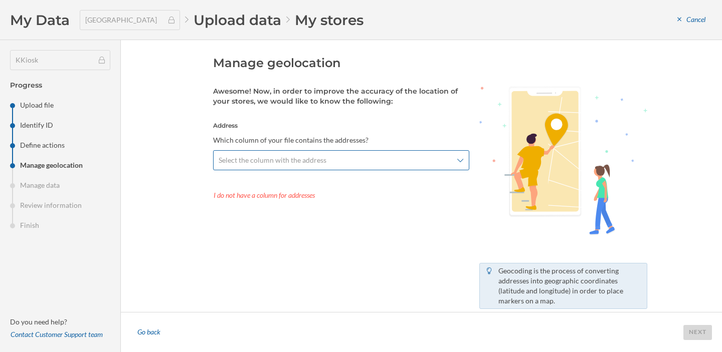
click at [418, 160] on span "Select the column with the address" at bounding box center [336, 160] width 234 height 10
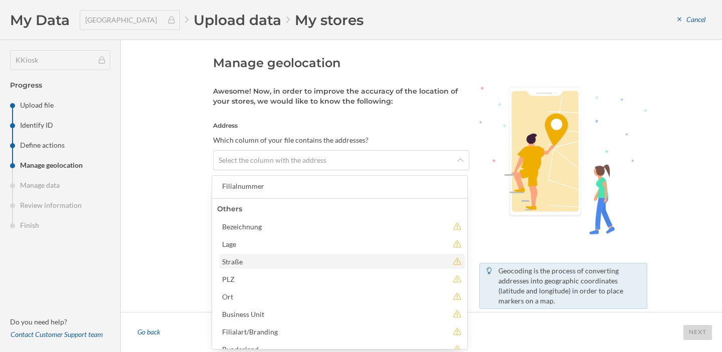
scroll to position [0, 0]
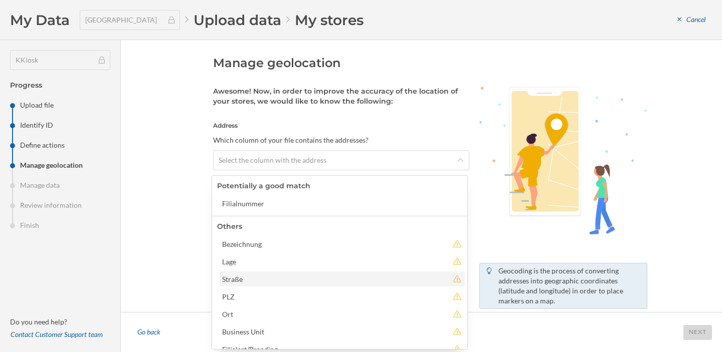
click at [288, 284] on div "Straße" at bounding box center [342, 279] width 245 height 15
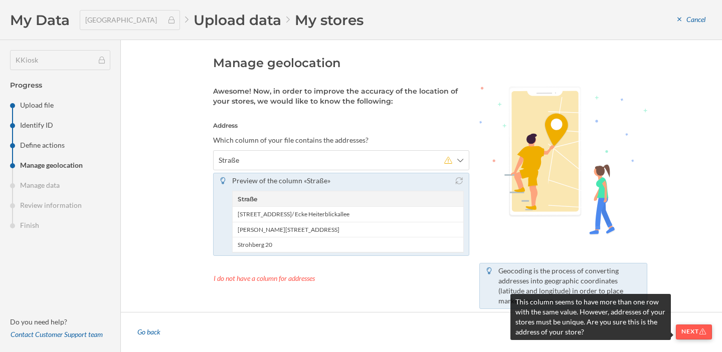
click at [683, 333] on div "Next" at bounding box center [694, 332] width 36 height 15
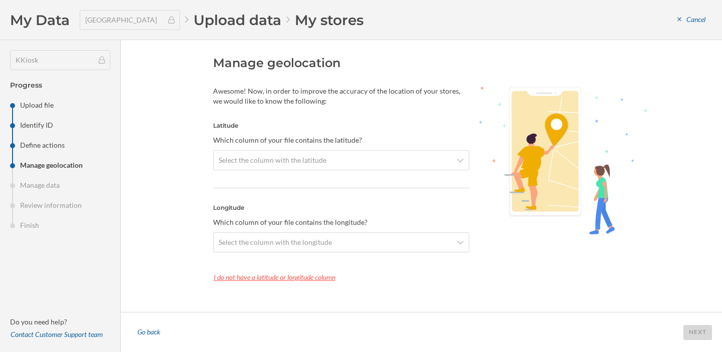
click at [317, 279] on div "I do not have a latitude or longitude column" at bounding box center [341, 277] width 256 height 15
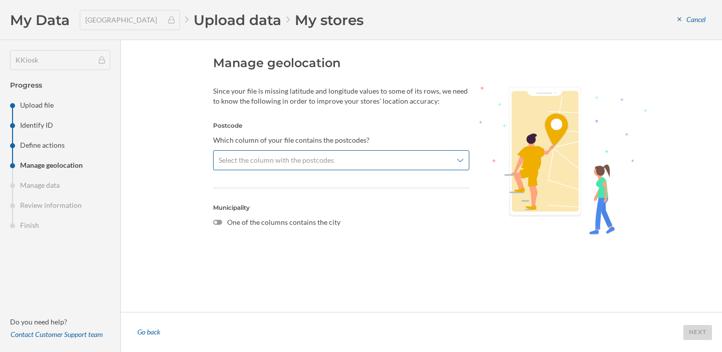
click at [408, 159] on span "Select the column with the postcodes" at bounding box center [336, 160] width 234 height 10
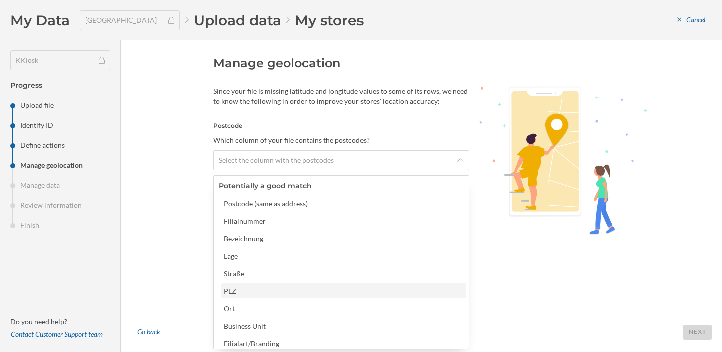
click at [328, 294] on div "PLZ" at bounding box center [343, 291] width 239 height 11
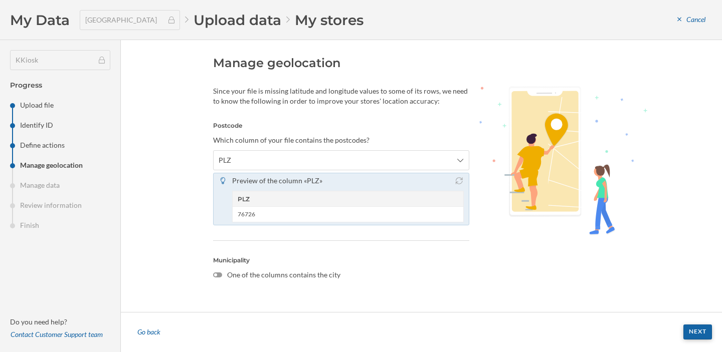
click at [697, 333] on div "Next" at bounding box center [697, 332] width 29 height 15
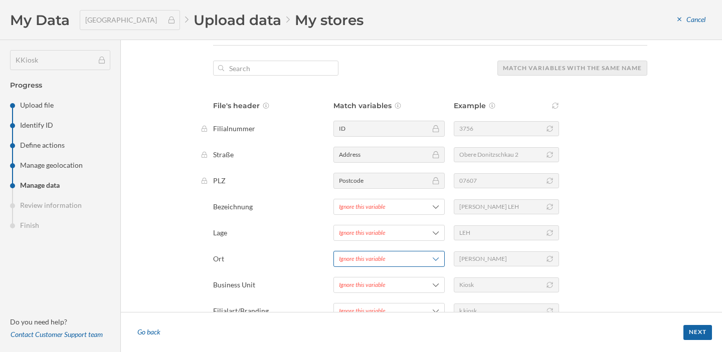
scroll to position [89, 0]
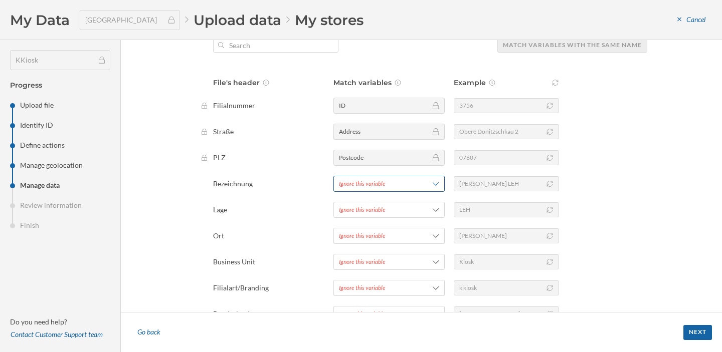
click at [382, 185] on div "Ignore this variable" at bounding box center [362, 183] width 47 height 9
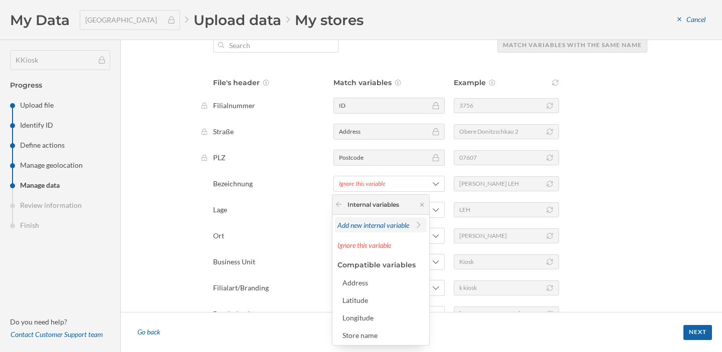
click at [392, 228] on span "Add new internal variable" at bounding box center [373, 225] width 72 height 9
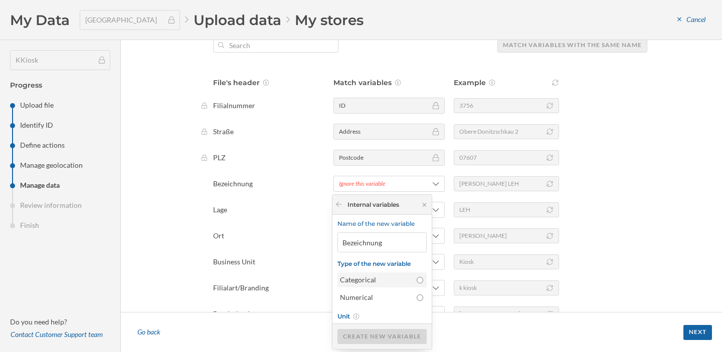
click at [417, 281] on input "Categorical" at bounding box center [420, 280] width 7 height 7
radio input "true"
click at [377, 332] on div "Create new variable" at bounding box center [381, 336] width 89 height 15
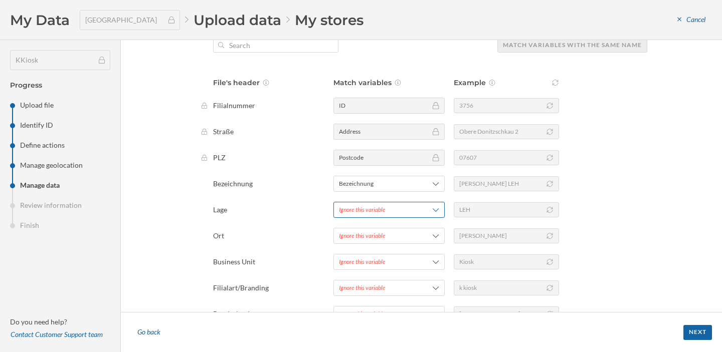
click at [371, 212] on div "Ignore this variable" at bounding box center [362, 210] width 47 height 9
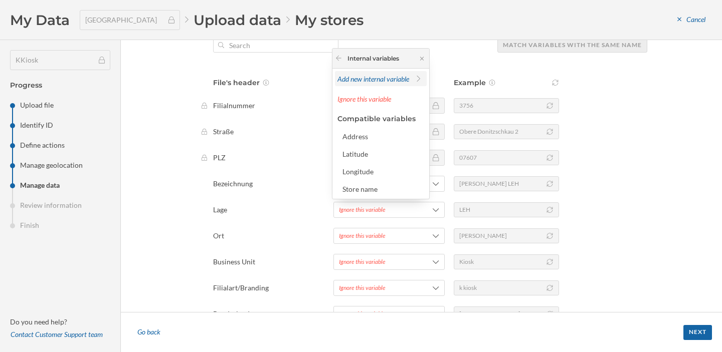
click at [378, 77] on span "Add new internal variable" at bounding box center [373, 79] width 72 height 9
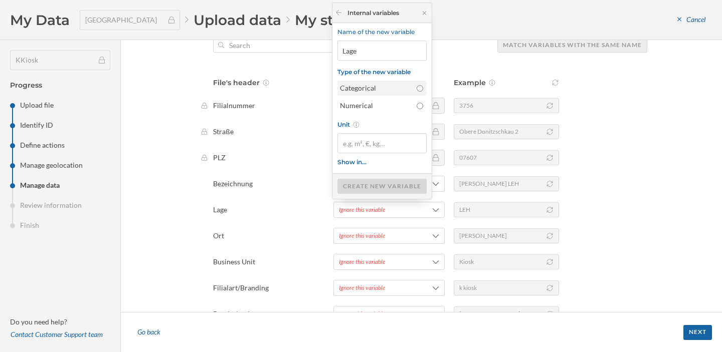
click at [381, 84] on div "Categorical" at bounding box center [376, 88] width 72 height 10
click at [417, 85] on input "Categorical" at bounding box center [420, 88] width 7 height 7
radio input "true"
click at [394, 183] on div "Create new variable" at bounding box center [381, 185] width 89 height 15
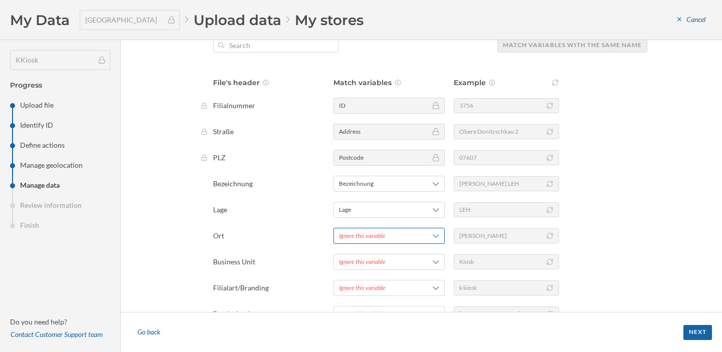
click at [372, 241] on div "Ignore this variable" at bounding box center [388, 236] width 111 height 16
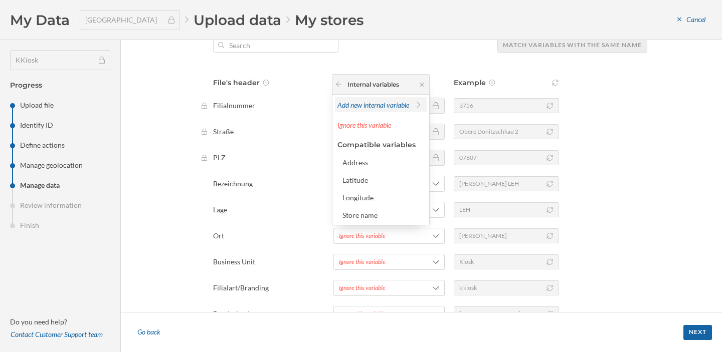
click at [367, 101] on span "Add new internal variable" at bounding box center [373, 105] width 72 height 9
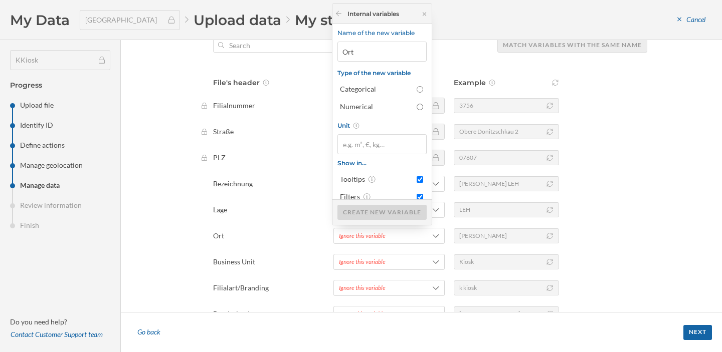
click at [371, 97] on form "Name of the new variable Ort Type of the new variable Categorical Numerical Uni…" at bounding box center [381, 114] width 89 height 180
click at [371, 92] on div "Categorical" at bounding box center [376, 89] width 72 height 10
click at [417, 92] on input "Categorical" at bounding box center [420, 89] width 7 height 7
radio input "true"
click at [364, 210] on div "Create new variable" at bounding box center [381, 212] width 89 height 15
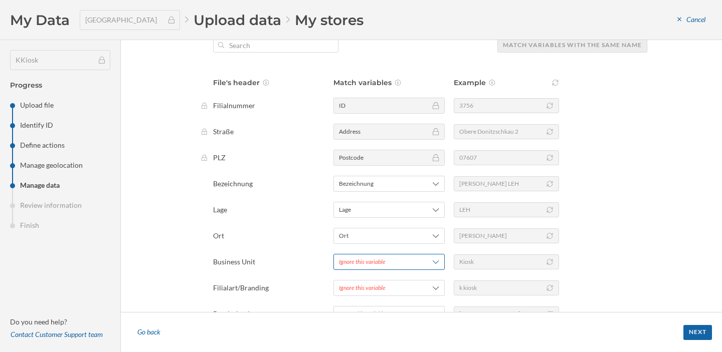
click at [352, 258] on div "Ignore this variable" at bounding box center [362, 262] width 47 height 9
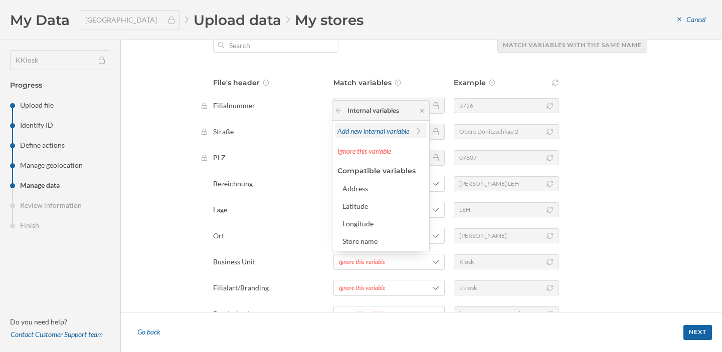
click at [355, 127] on span "Add new internal variable" at bounding box center [373, 131] width 72 height 9
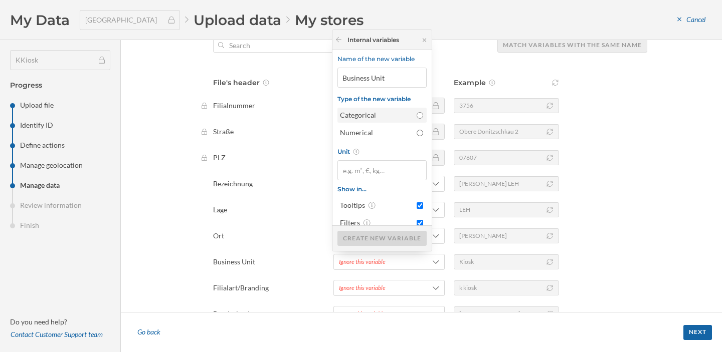
click at [358, 121] on label "Categorical" at bounding box center [381, 115] width 89 height 15
click at [417, 119] on input "Categorical" at bounding box center [420, 115] width 7 height 7
radio input "true"
click at [368, 239] on div "Create new variable" at bounding box center [381, 238] width 89 height 15
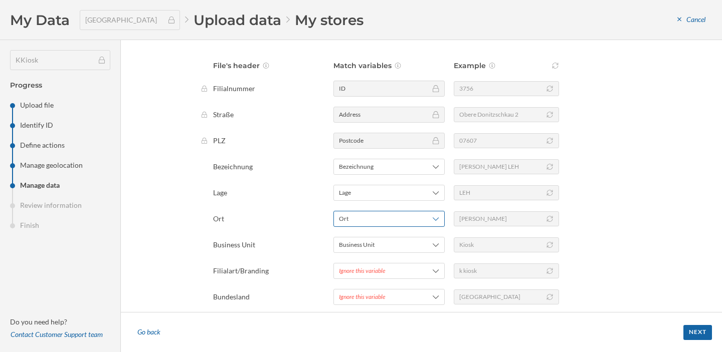
scroll to position [151, 0]
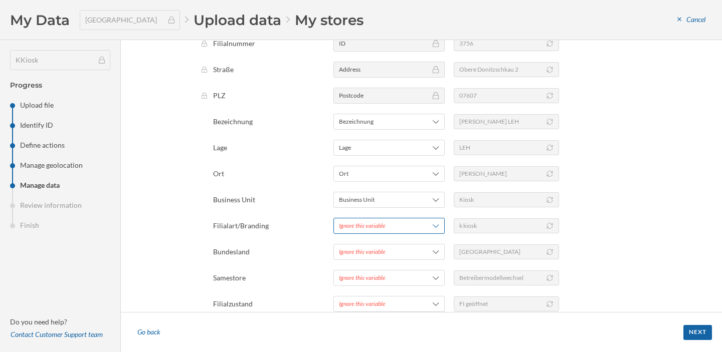
click at [368, 227] on div "Ignore this variable" at bounding box center [362, 226] width 47 height 9
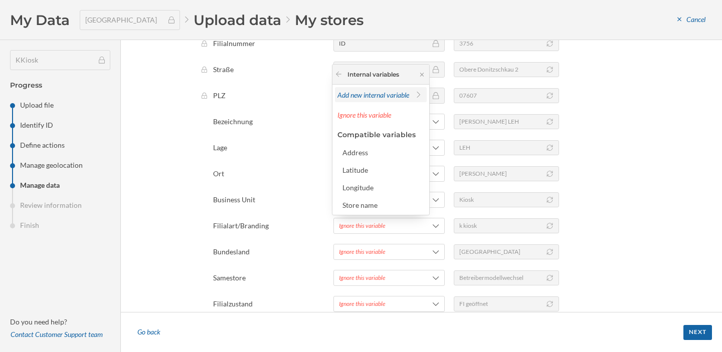
click at [365, 96] on span "Add new internal variable" at bounding box center [373, 95] width 72 height 9
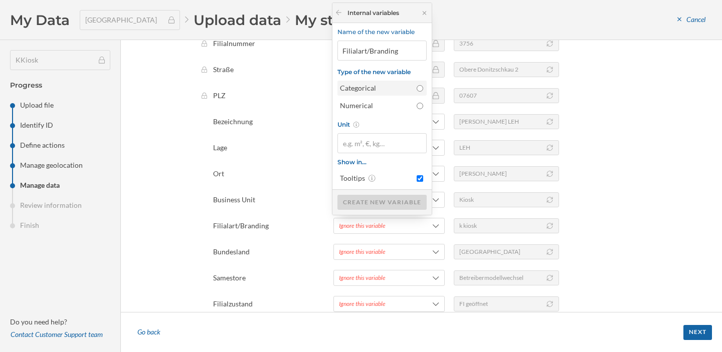
click at [367, 88] on div "Categorical" at bounding box center [376, 88] width 72 height 10
click at [417, 88] on input "Categorical" at bounding box center [420, 88] width 7 height 7
radio input "true"
click at [375, 203] on div "Create new variable" at bounding box center [381, 201] width 89 height 15
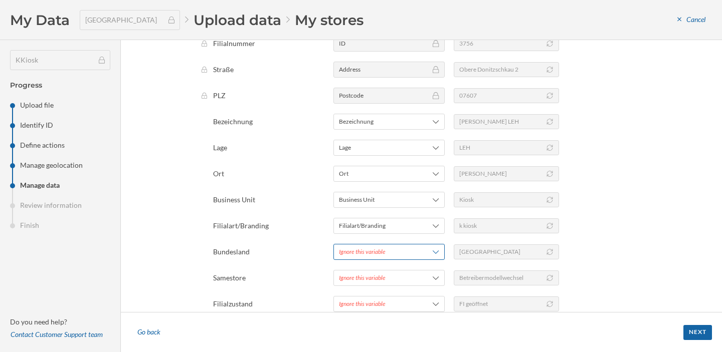
click at [358, 249] on div "Ignore this variable" at bounding box center [362, 252] width 47 height 9
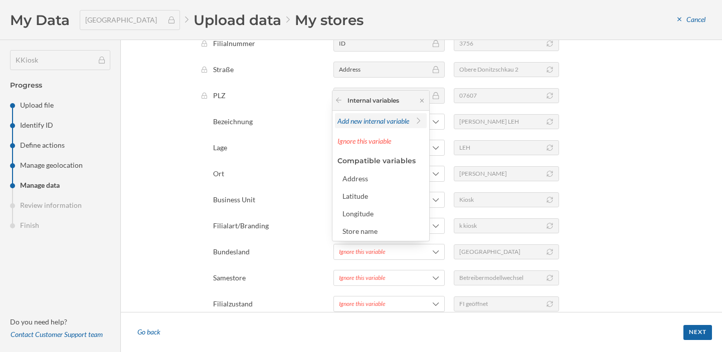
click at [369, 118] on span "Add new internal variable" at bounding box center [373, 121] width 72 height 9
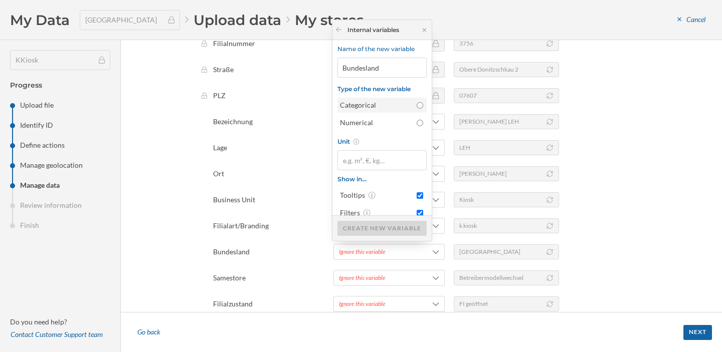
click at [372, 105] on div "Categorical" at bounding box center [376, 105] width 72 height 10
click at [417, 105] on input "Categorical" at bounding box center [420, 105] width 7 height 7
radio input "true"
click at [354, 227] on div "Create new variable" at bounding box center [381, 228] width 89 height 15
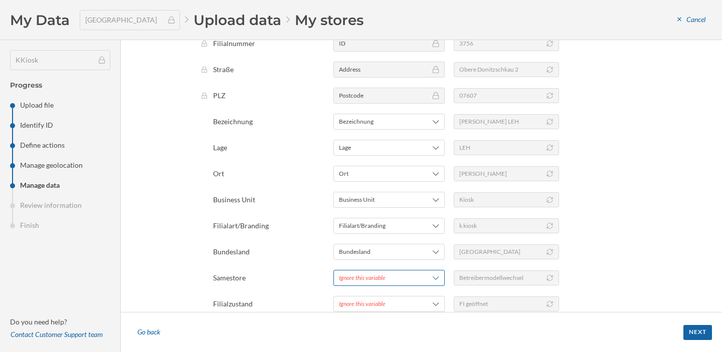
click at [350, 280] on div "Ignore this variable" at bounding box center [362, 278] width 47 height 9
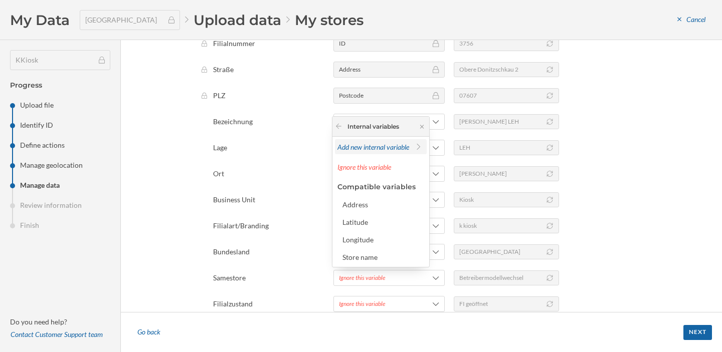
click at [346, 142] on div "Add new internal variable" at bounding box center [373, 147] width 72 height 11
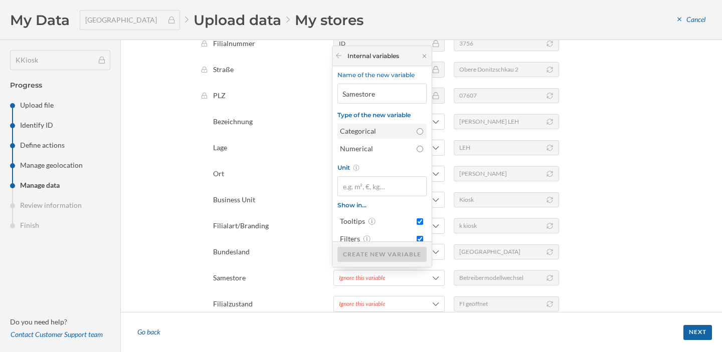
click at [350, 130] on div "Categorical" at bounding box center [376, 131] width 72 height 10
click at [417, 130] on input "Categorical" at bounding box center [420, 131] width 7 height 7
radio input "true"
click at [347, 254] on div "Create new variable" at bounding box center [381, 254] width 89 height 15
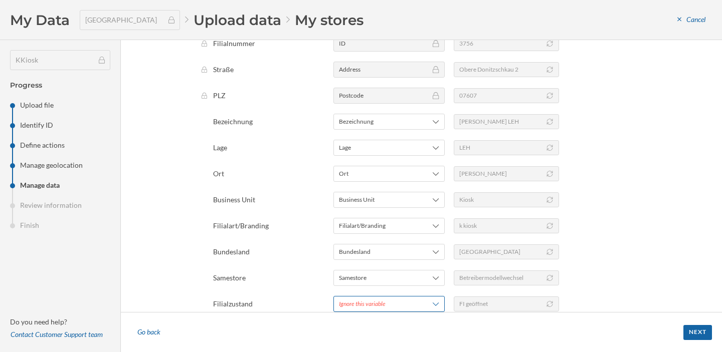
click at [342, 305] on div "Ignore this variable" at bounding box center [362, 304] width 47 height 9
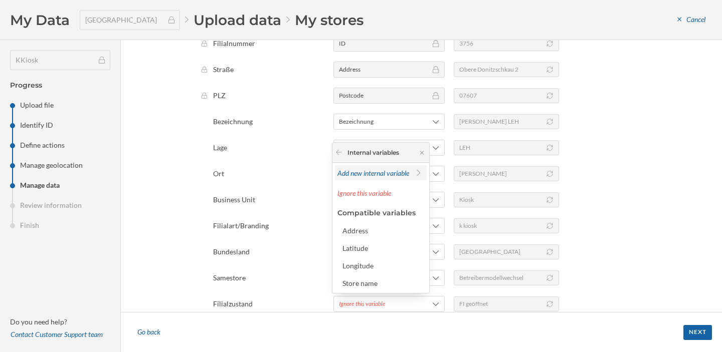
click at [349, 168] on div "Add new internal variable" at bounding box center [373, 173] width 72 height 11
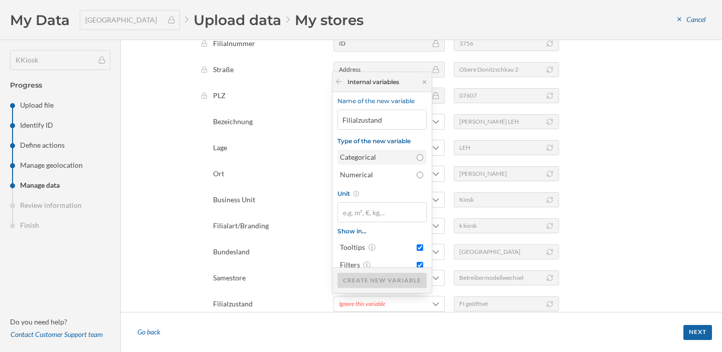
click at [353, 159] on div "Categorical" at bounding box center [376, 157] width 72 height 10
click at [417, 159] on input "Categorical" at bounding box center [420, 157] width 7 height 7
radio input "true"
click at [364, 279] on div "Create new variable" at bounding box center [381, 280] width 89 height 15
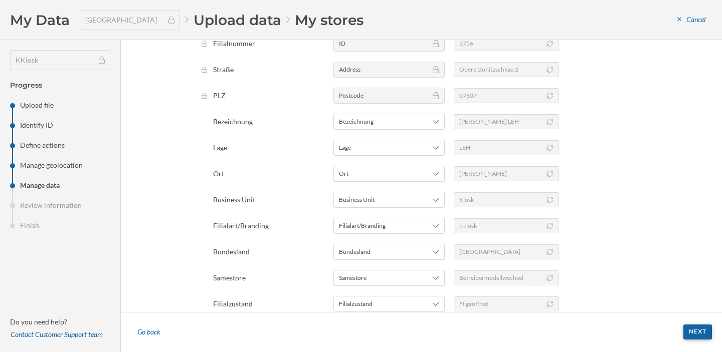
click at [694, 335] on div "Next" at bounding box center [697, 332] width 29 height 15
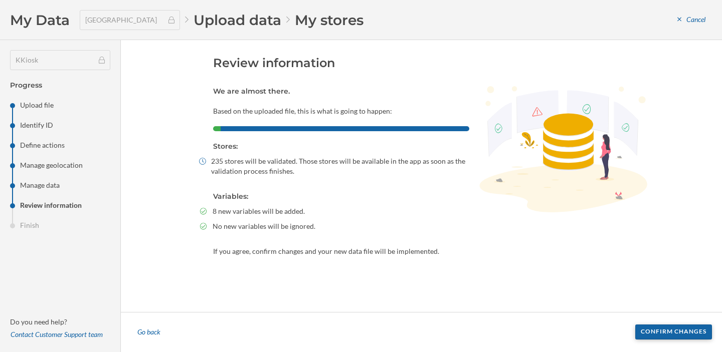
click at [652, 335] on div "Confirm changes" at bounding box center [673, 332] width 77 height 15
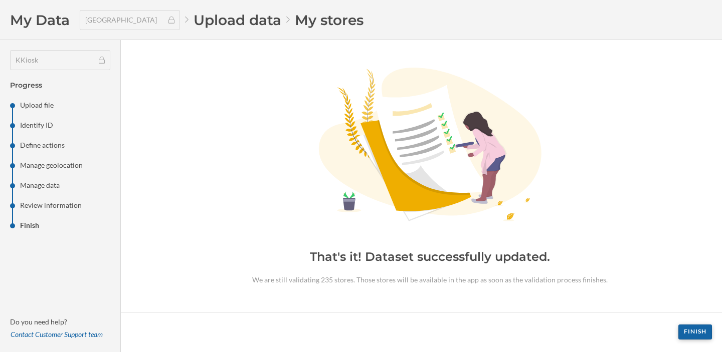
click at [695, 329] on div "Finish" at bounding box center [695, 332] width 34 height 15
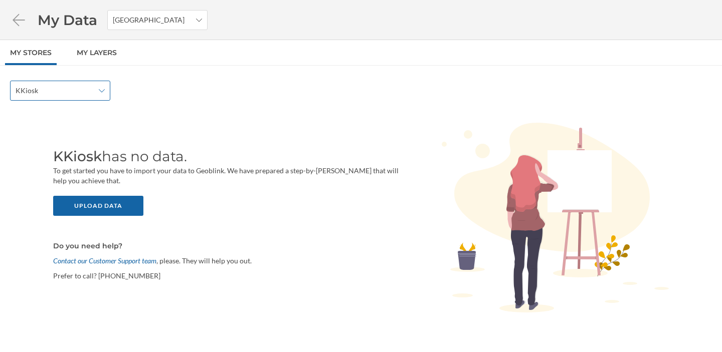
click at [101, 89] on icon at bounding box center [102, 90] width 6 height 7
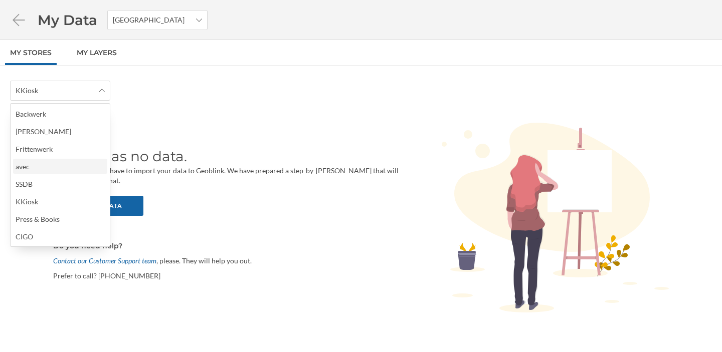
click at [39, 167] on div "avec" at bounding box center [60, 166] width 88 height 11
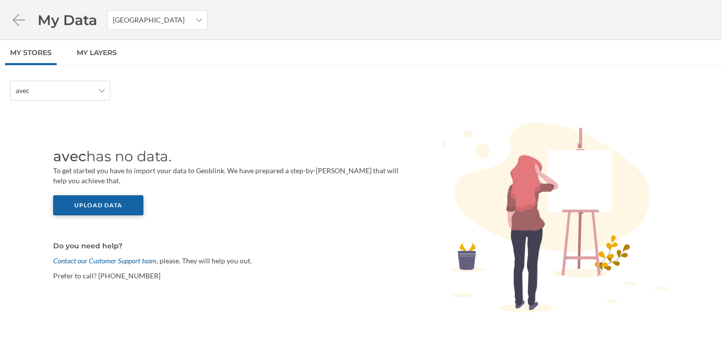
click at [79, 202] on div "Upload data" at bounding box center [98, 205] width 90 height 20
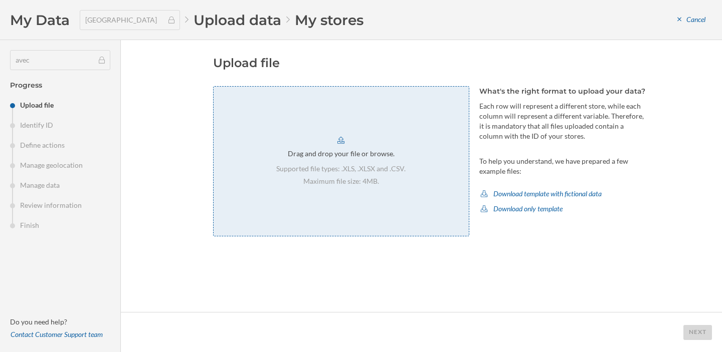
click at [315, 175] on div "Supported file types: .XLS, .XLSX and .CSV. Maximum file size: 4MB." at bounding box center [340, 175] width 129 height 23
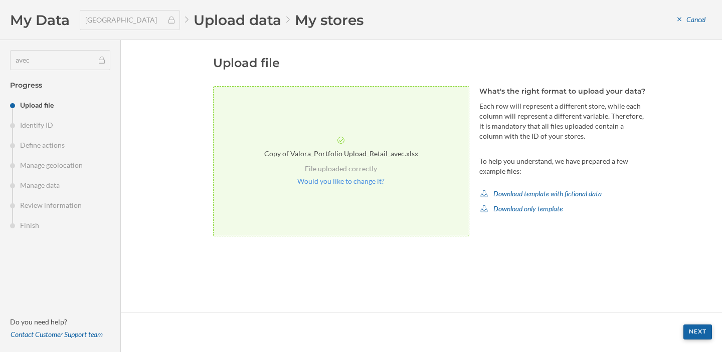
click at [697, 334] on div "Next" at bounding box center [697, 332] width 29 height 15
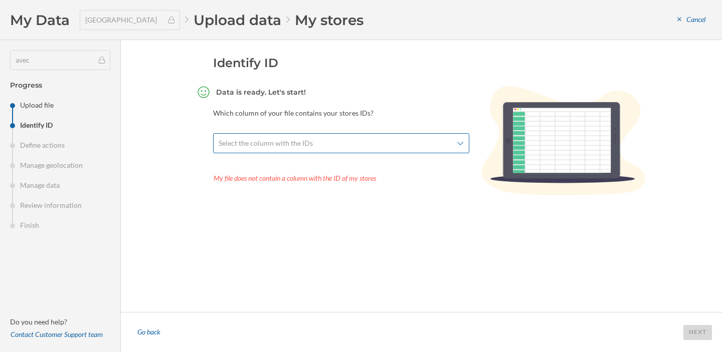
click at [407, 138] on span "Select the column with the IDs" at bounding box center [336, 143] width 234 height 10
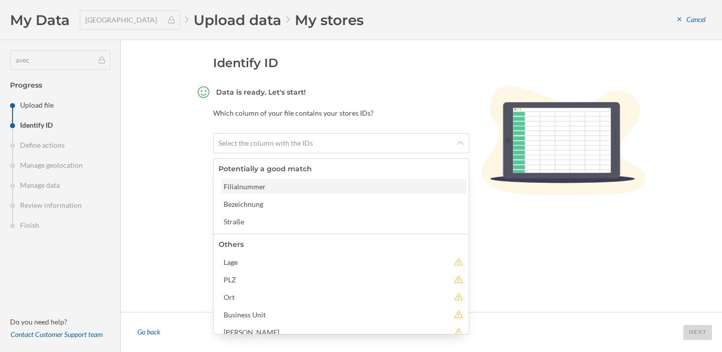
click at [348, 181] on div "Filialnummer" at bounding box center [343, 186] width 239 height 11
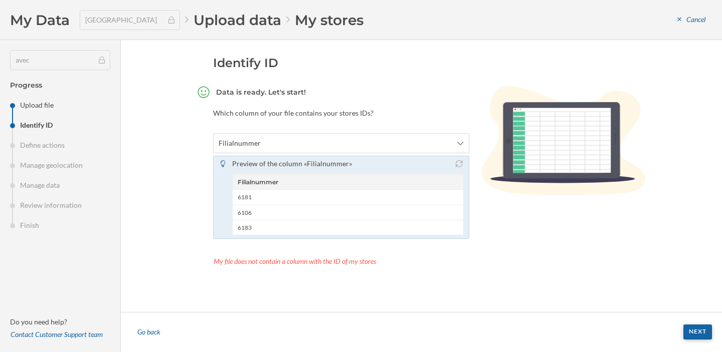
click at [687, 331] on div "Next" at bounding box center [697, 332] width 29 height 15
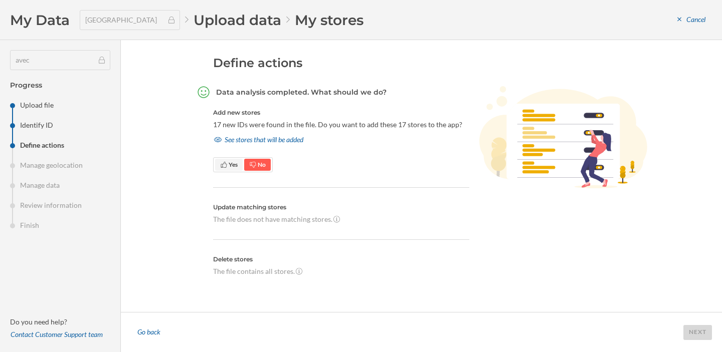
click at [230, 165] on span "Yes" at bounding box center [233, 165] width 9 height 8
click at [696, 334] on div "Next" at bounding box center [697, 332] width 29 height 15
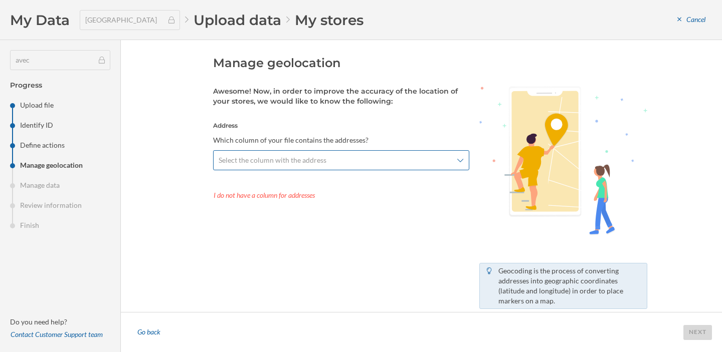
click at [331, 155] on span "Select the column with the address" at bounding box center [336, 160] width 234 height 10
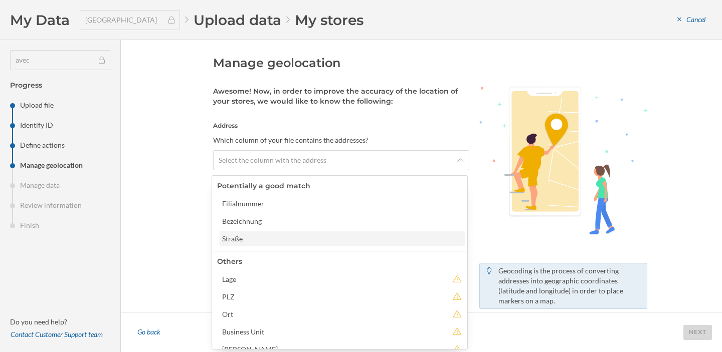
click at [317, 239] on div "Straße" at bounding box center [341, 239] width 239 height 11
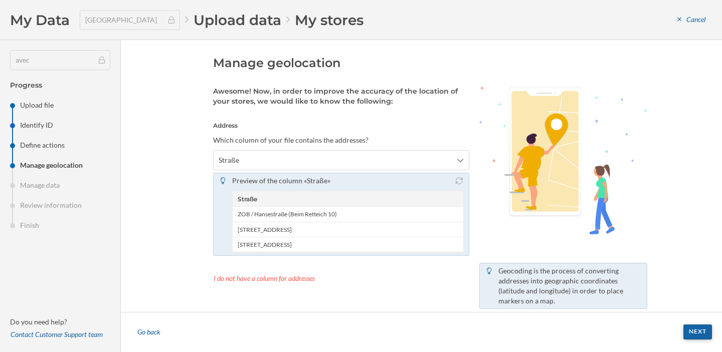
click at [697, 334] on div "Next" at bounding box center [697, 332] width 29 height 15
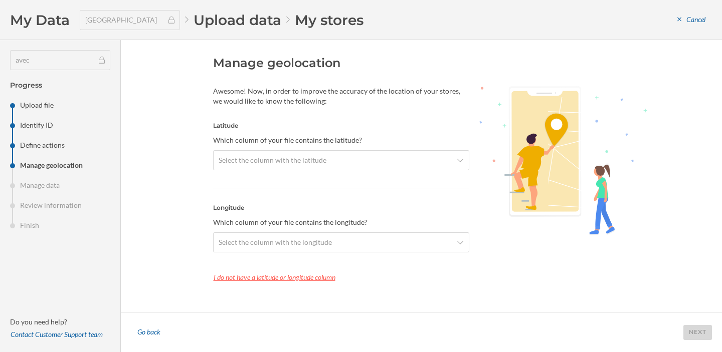
click at [319, 274] on div "I do not have a latitude or longitude column" at bounding box center [341, 277] width 256 height 15
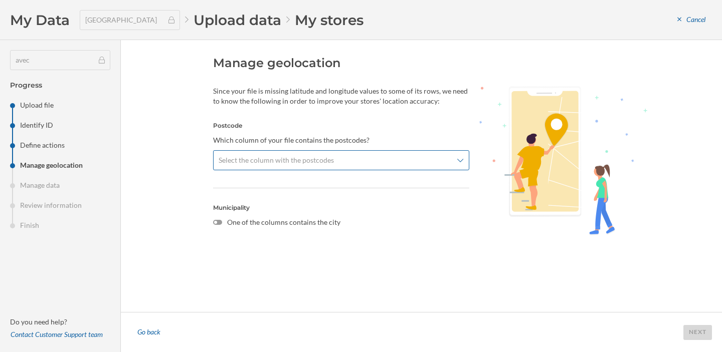
click at [401, 160] on span "Select the column with the postcodes" at bounding box center [336, 160] width 234 height 10
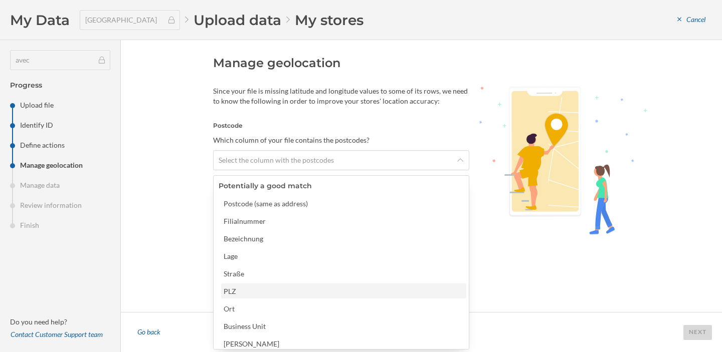
click at [305, 291] on div "PLZ" at bounding box center [343, 291] width 239 height 11
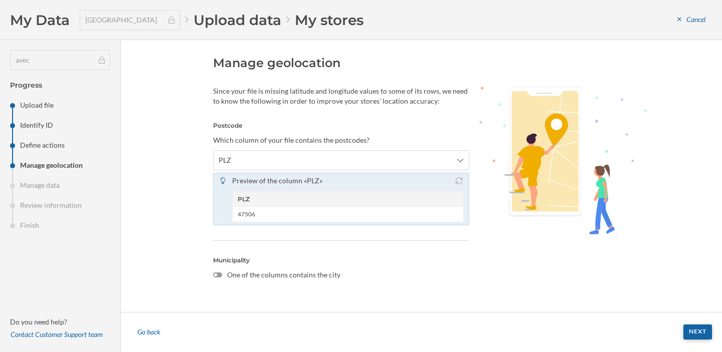
click at [691, 333] on div "Next" at bounding box center [697, 332] width 29 height 15
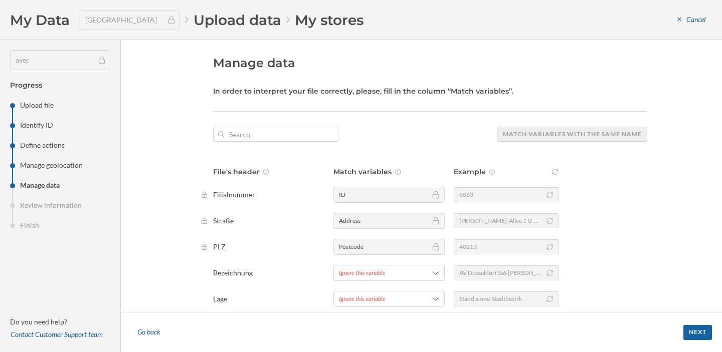
scroll to position [39, 0]
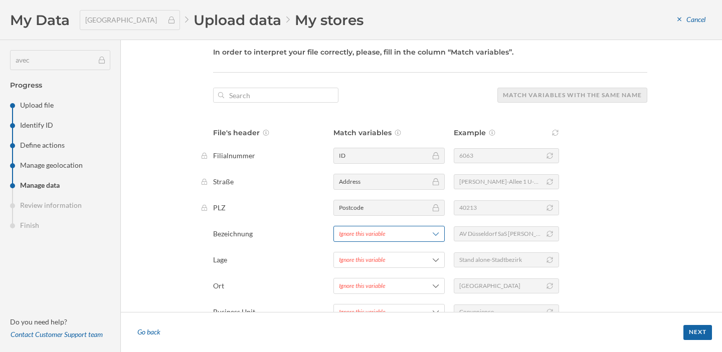
click at [352, 236] on div "Ignore this variable" at bounding box center [362, 234] width 47 height 9
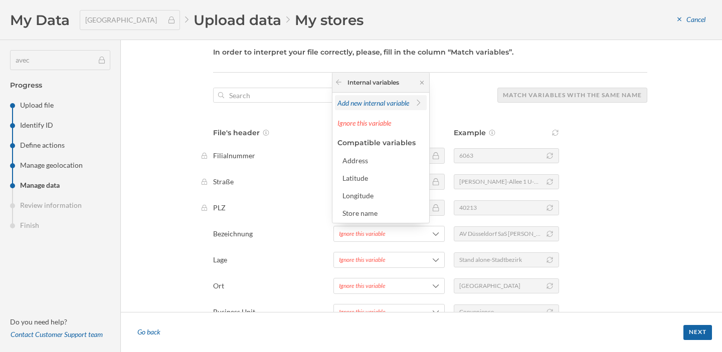
click at [373, 105] on span "Add new internal variable" at bounding box center [373, 103] width 72 height 9
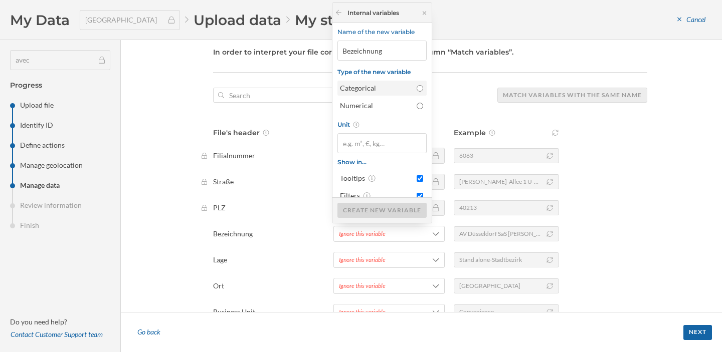
click at [373, 86] on div "Categorical" at bounding box center [376, 88] width 72 height 10
click at [417, 86] on input "Categorical" at bounding box center [420, 88] width 7 height 7
radio input "true"
click at [363, 209] on div "Create new variable" at bounding box center [381, 210] width 89 height 15
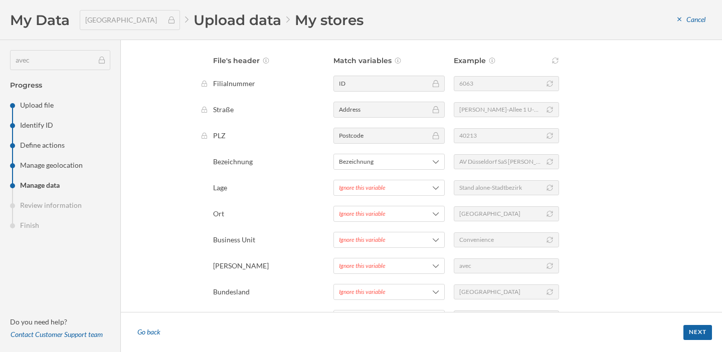
scroll to position [116, 0]
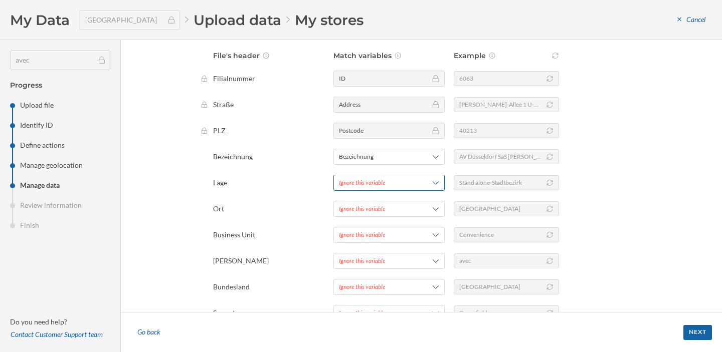
click at [367, 186] on div "Ignore this variable" at bounding box center [362, 182] width 47 height 9
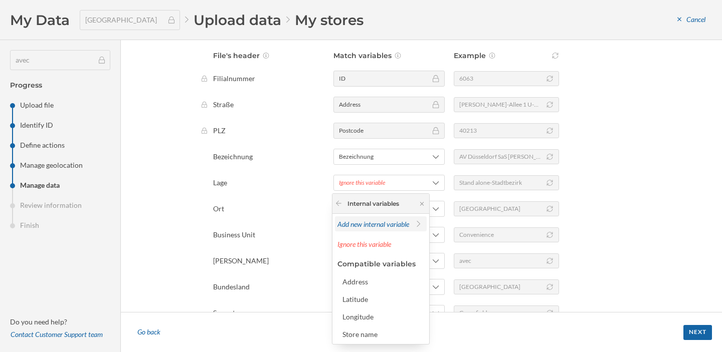
click at [359, 228] on span "Add new internal variable" at bounding box center [373, 224] width 72 height 9
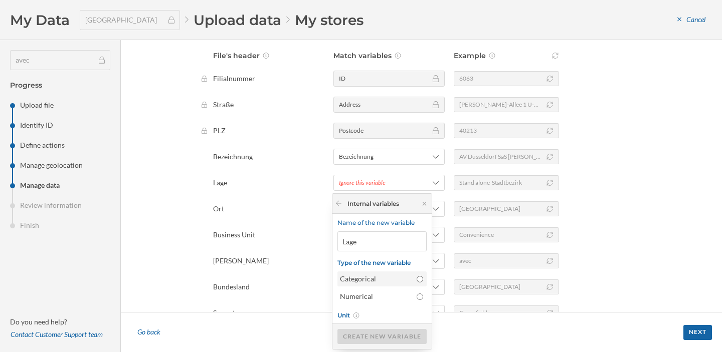
click at [360, 281] on div "Categorical" at bounding box center [376, 279] width 72 height 10
click at [417, 281] on input "Categorical" at bounding box center [420, 279] width 7 height 7
radio input "true"
click at [365, 338] on div "Create new variable" at bounding box center [381, 336] width 89 height 15
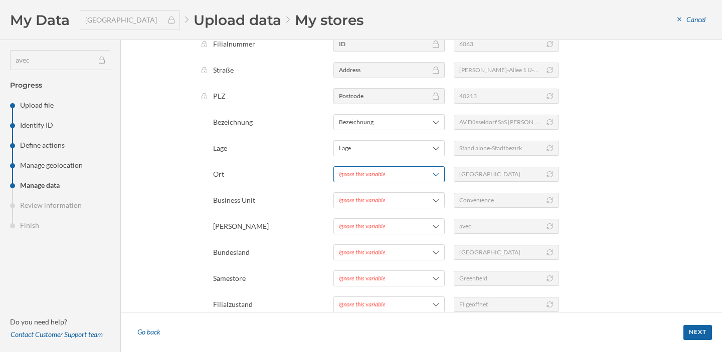
scroll to position [151, 0]
click at [364, 179] on div "Ignore this variable" at bounding box center [388, 174] width 111 height 16
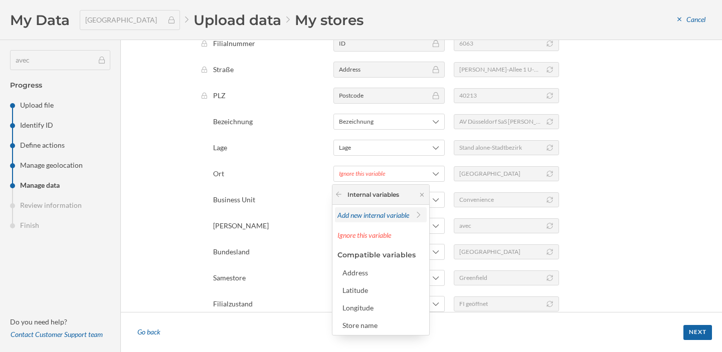
click at [357, 218] on span "Add new internal variable" at bounding box center [373, 215] width 72 height 9
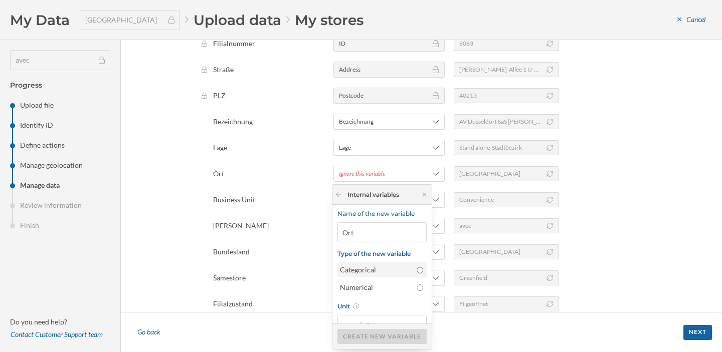
click at [371, 270] on div "Categorical" at bounding box center [376, 270] width 72 height 10
click at [417, 270] on input "Categorical" at bounding box center [420, 270] width 7 height 7
radio input "true"
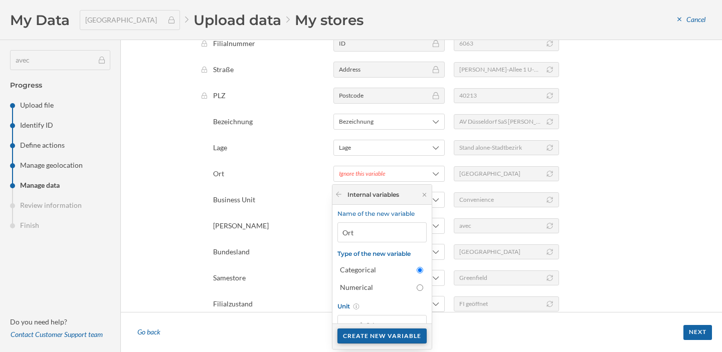
click at [373, 338] on div "Create new variable" at bounding box center [381, 336] width 89 height 15
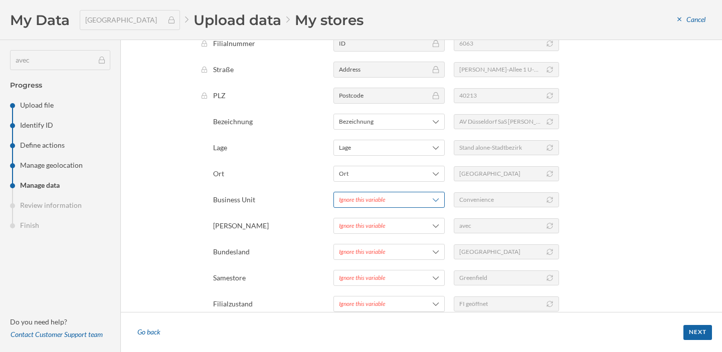
click at [389, 199] on span "Ignore this variable" at bounding box center [376, 199] width 75 height 9
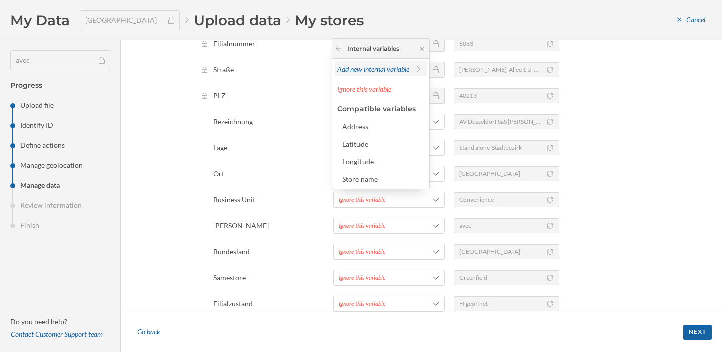
click at [363, 66] on span "Add new internal variable" at bounding box center [373, 69] width 72 height 9
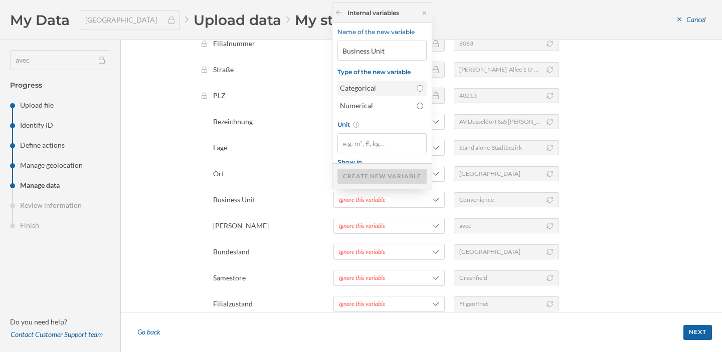
click at [365, 88] on div "Categorical" at bounding box center [376, 88] width 72 height 10
click at [417, 88] on input "Categorical" at bounding box center [420, 88] width 7 height 7
radio input "true"
click at [365, 177] on div "Create new variable" at bounding box center [381, 175] width 89 height 15
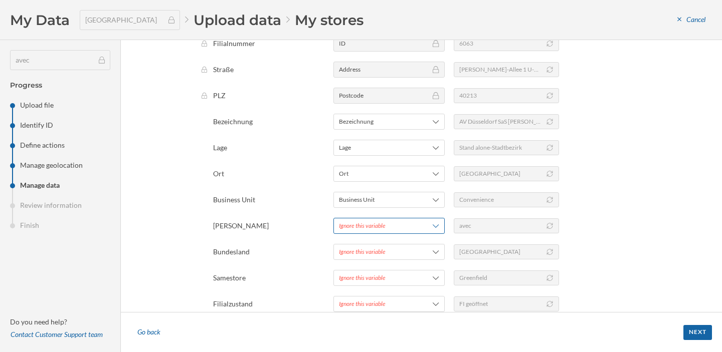
click at [356, 225] on div "Ignore this variable" at bounding box center [362, 226] width 47 height 9
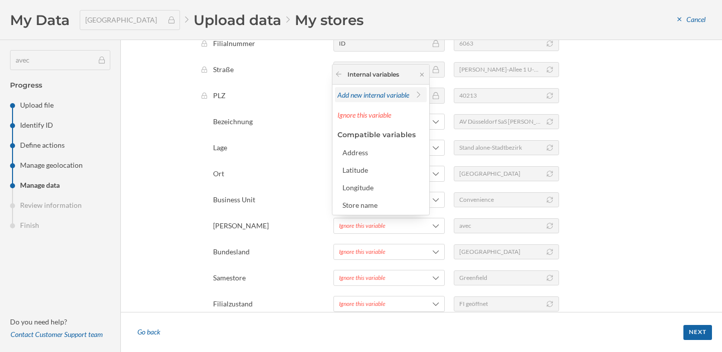
click at [374, 92] on span "Add new internal variable" at bounding box center [373, 95] width 72 height 9
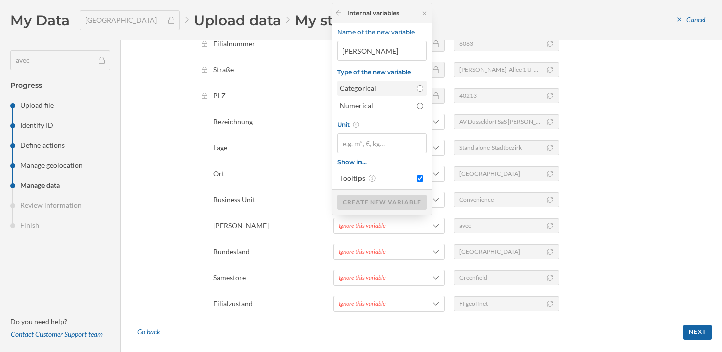
click at [377, 88] on div "Categorical" at bounding box center [376, 88] width 72 height 10
click at [417, 88] on input "Categorical" at bounding box center [420, 88] width 7 height 7
radio input "true"
click at [361, 200] on div "Create new variable" at bounding box center [381, 201] width 89 height 15
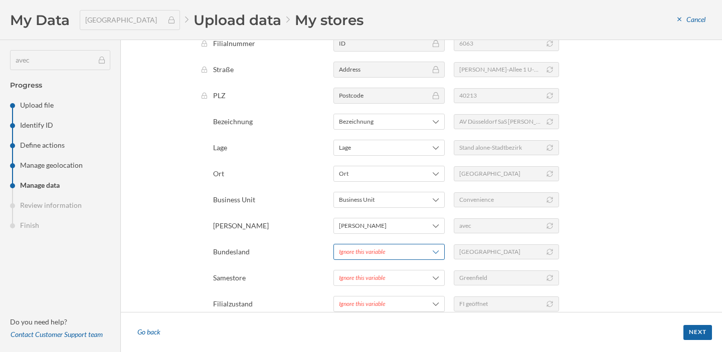
click at [353, 248] on div "Ignore this variable" at bounding box center [362, 252] width 47 height 9
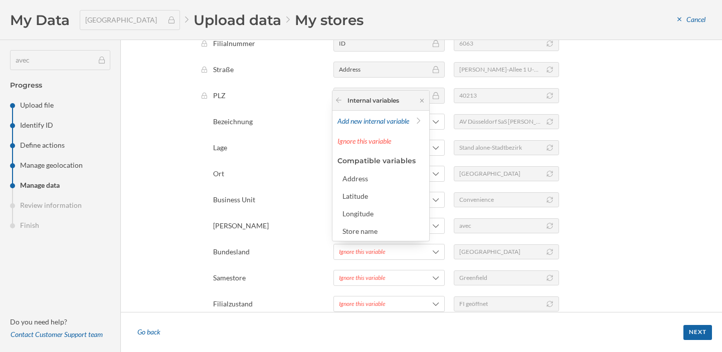
click at [290, 173] on p "Ort" at bounding box center [265, 174] width 105 height 10
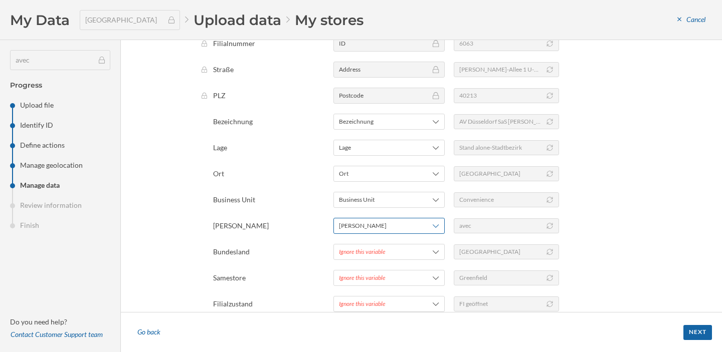
click at [356, 228] on span "Marke NEU" at bounding box center [363, 226] width 48 height 9
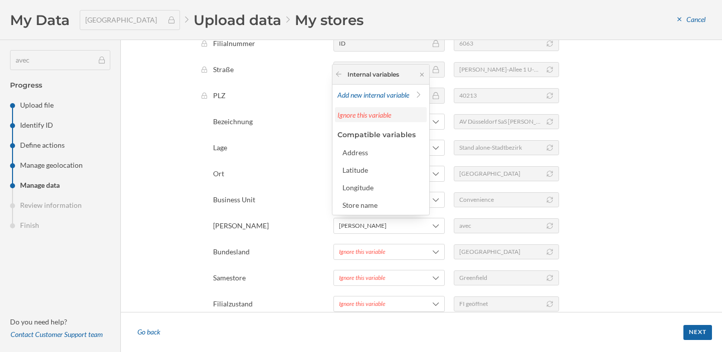
click at [375, 116] on span "Ignore this variable" at bounding box center [364, 115] width 54 height 9
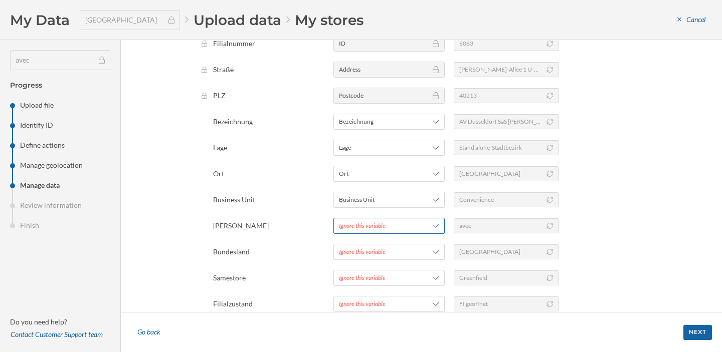
click at [343, 228] on div "Ignore this variable" at bounding box center [362, 226] width 47 height 9
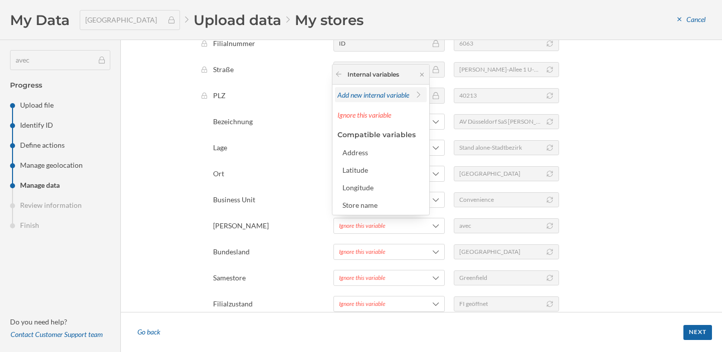
click at [391, 94] on span "Add new internal variable" at bounding box center [373, 95] width 72 height 9
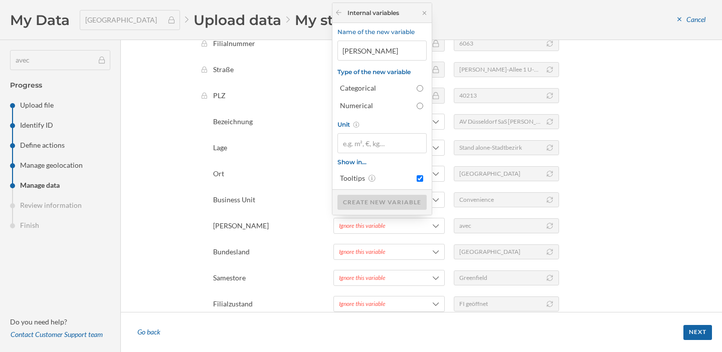
click at [387, 54] on input "Marke NEU" at bounding box center [381, 51] width 89 height 20
type input "Filialart/Branding"
click at [386, 86] on div "Categorical" at bounding box center [376, 88] width 72 height 10
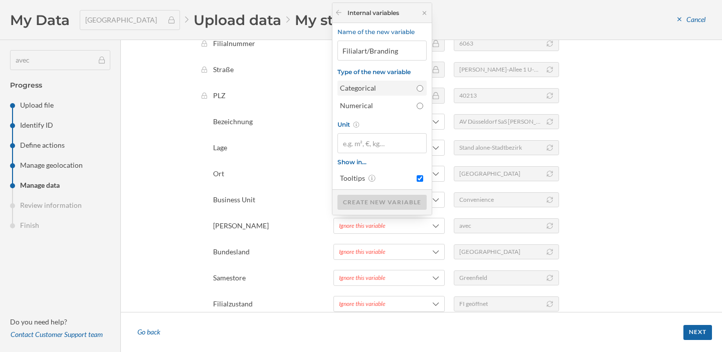
click at [417, 86] on input "Categorical" at bounding box center [420, 88] width 7 height 7
radio input "true"
click at [375, 205] on div "Create new variable" at bounding box center [381, 201] width 89 height 15
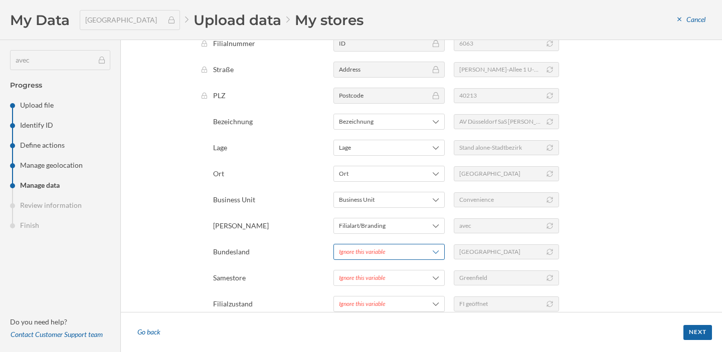
click at [360, 249] on div "Ignore this variable" at bounding box center [362, 252] width 47 height 9
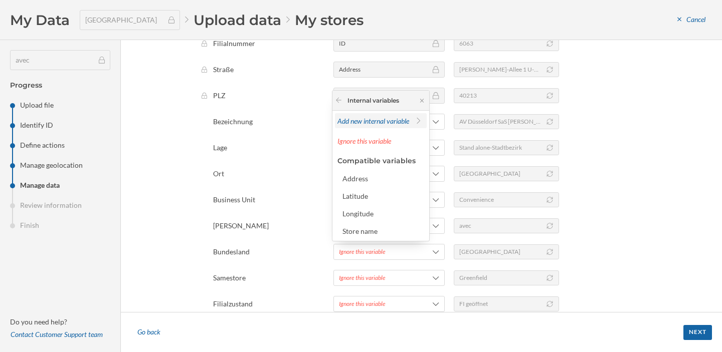
click at [379, 124] on span "Add new internal variable" at bounding box center [373, 121] width 72 height 9
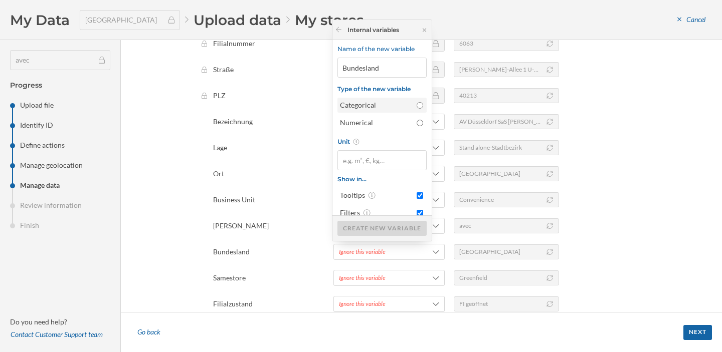
click at [387, 110] on label "Categorical" at bounding box center [381, 105] width 89 height 15
click at [417, 109] on input "Categorical" at bounding box center [420, 105] width 7 height 7
radio input "true"
click at [363, 232] on div "Create new variable" at bounding box center [381, 228] width 89 height 15
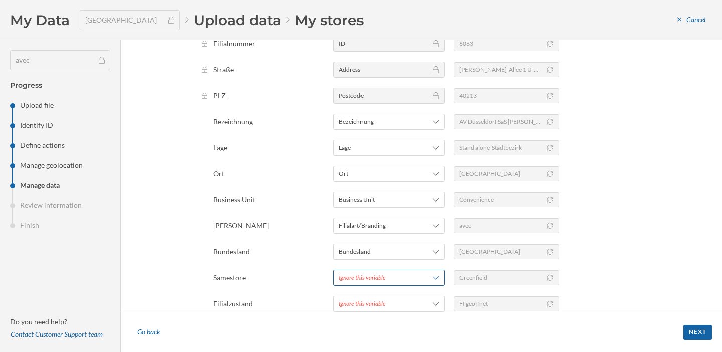
click at [351, 280] on div "Ignore this variable" at bounding box center [362, 278] width 47 height 9
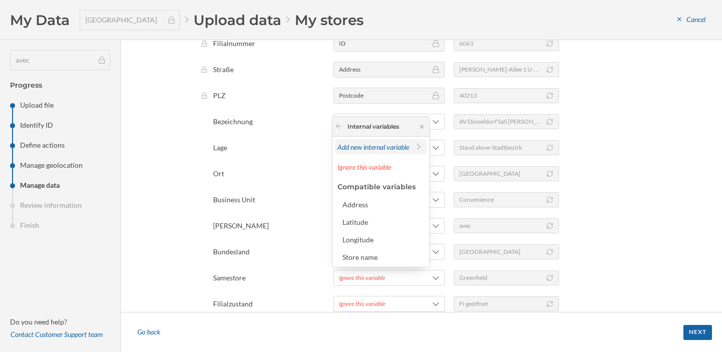
click at [373, 143] on span "Add new internal variable" at bounding box center [373, 147] width 72 height 9
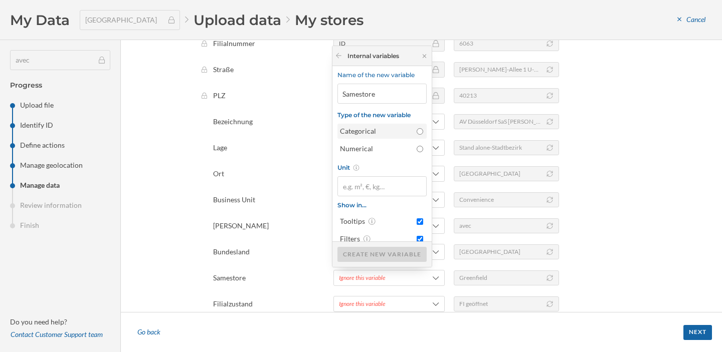
click at [377, 132] on div "Categorical" at bounding box center [376, 131] width 72 height 10
click at [417, 132] on input "Categorical" at bounding box center [420, 131] width 7 height 7
radio input "true"
click at [366, 255] on div "Create new variable" at bounding box center [381, 254] width 89 height 15
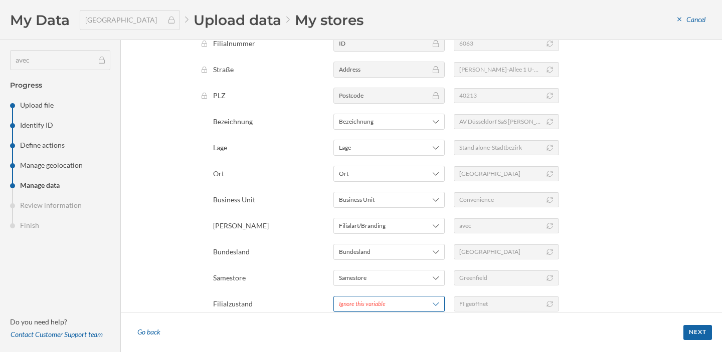
click at [354, 304] on div "Ignore this variable" at bounding box center [362, 304] width 47 height 9
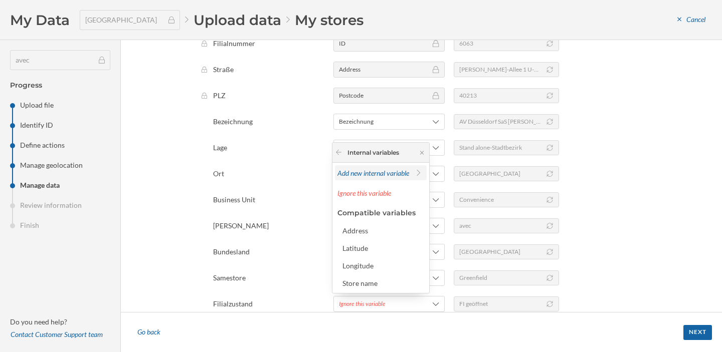
click at [360, 174] on span "Add new internal variable" at bounding box center [373, 173] width 72 height 9
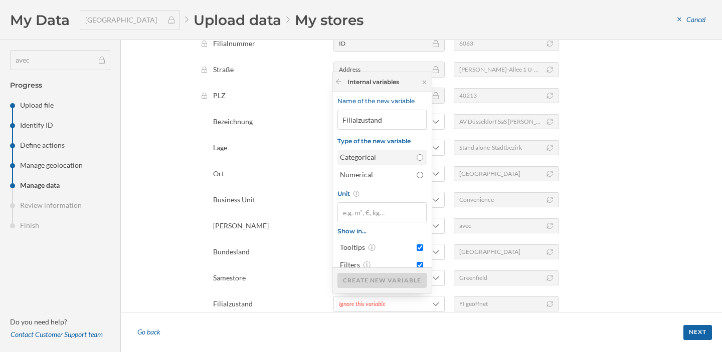
click at [381, 156] on div "Categorical" at bounding box center [376, 157] width 72 height 10
click at [417, 156] on input "Categorical" at bounding box center [420, 157] width 7 height 7
radio input "true"
click at [376, 280] on div "Create new variable" at bounding box center [381, 280] width 89 height 15
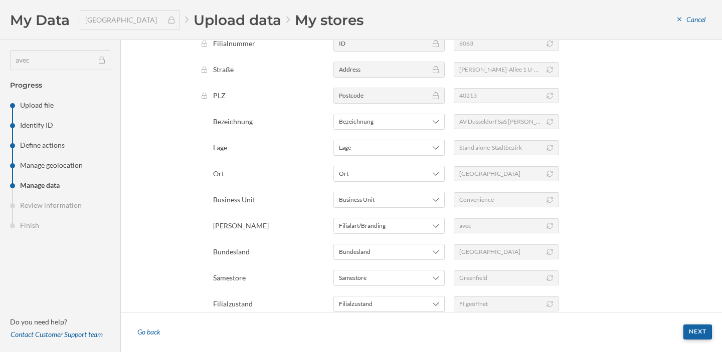
click at [691, 329] on div "Next" at bounding box center [697, 332] width 29 height 15
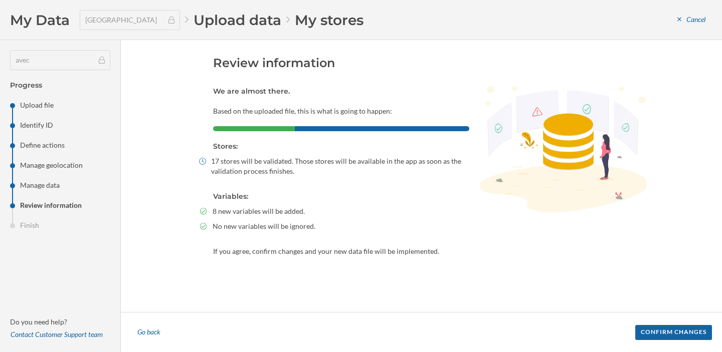
click at [691, 329] on div "Confirm changes" at bounding box center [673, 332] width 77 height 15
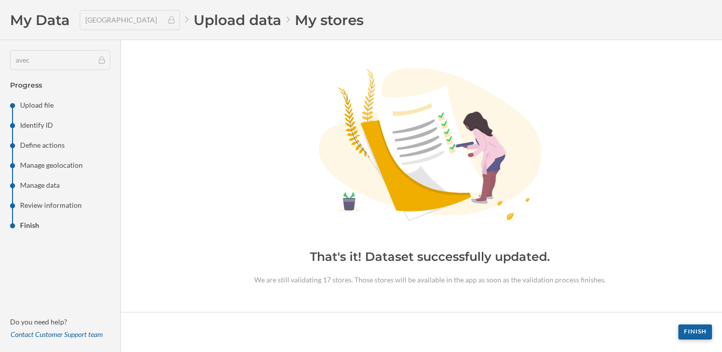
click at [683, 330] on div "Finish" at bounding box center [695, 332] width 34 height 15
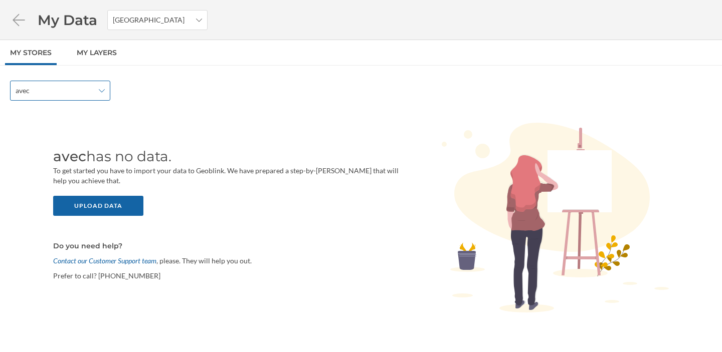
click at [79, 91] on span "avec" at bounding box center [55, 91] width 78 height 10
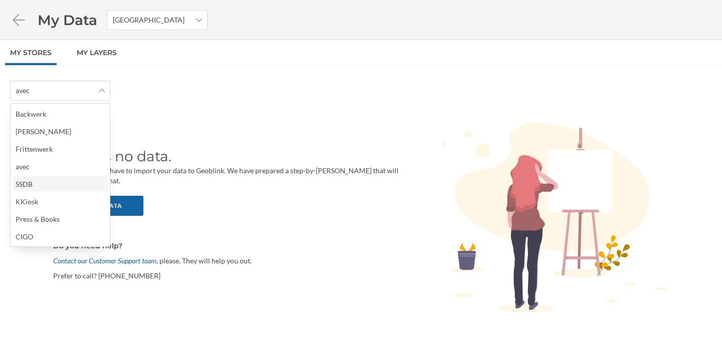
click at [52, 185] on div "SSDB" at bounding box center [60, 184] width 88 height 11
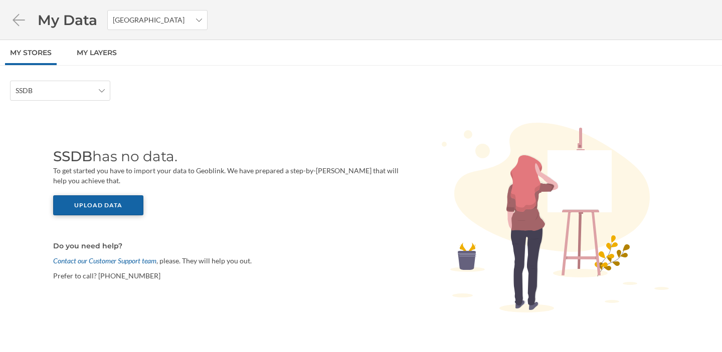
click at [113, 203] on div "Upload data" at bounding box center [98, 205] width 90 height 20
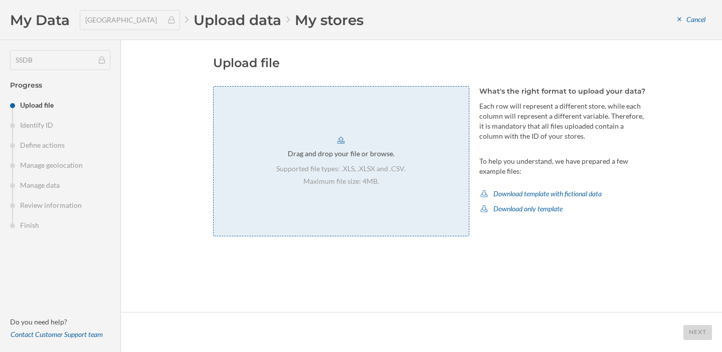
click at [331, 148] on div "Drag and drop your file or browse. Supported file types: .XLS, .XLSX and .CSV. …" at bounding box center [341, 161] width 256 height 150
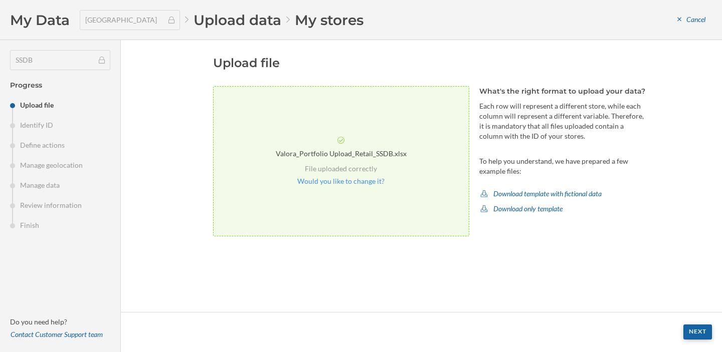
click at [692, 330] on div "Next" at bounding box center [697, 332] width 29 height 15
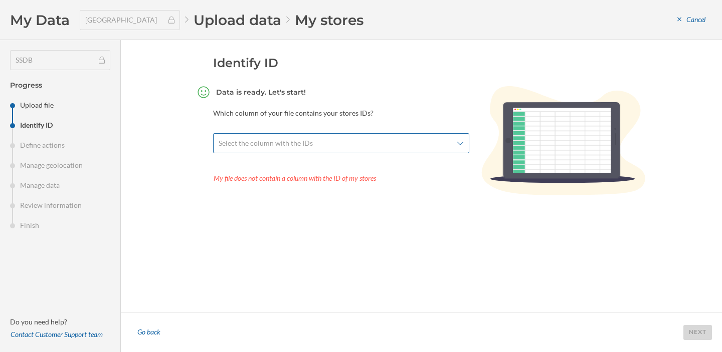
click at [454, 143] on div "Select the column with the IDs" at bounding box center [341, 143] width 256 height 20
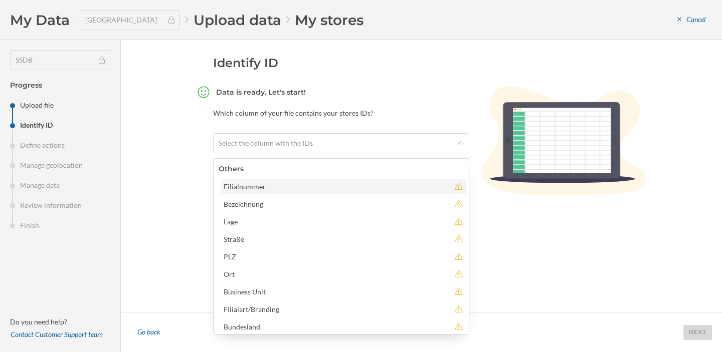
click at [375, 181] on div "Filialnummer" at bounding box center [337, 186] width 226 height 11
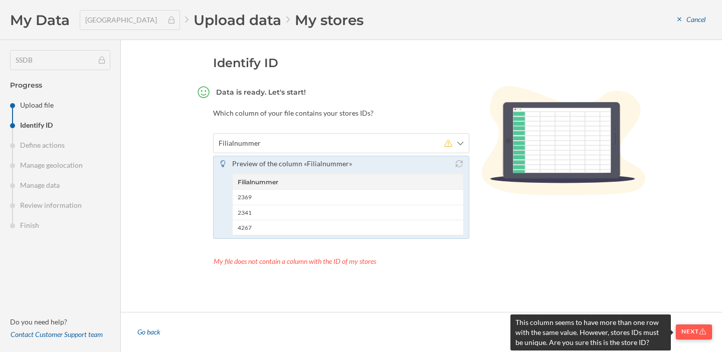
click at [682, 331] on div "Next" at bounding box center [694, 332] width 36 height 15
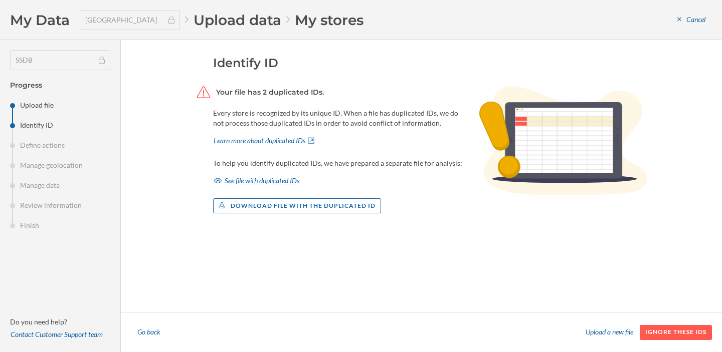
click at [239, 183] on div "See file with duplicated IDs" at bounding box center [256, 180] width 87 height 15
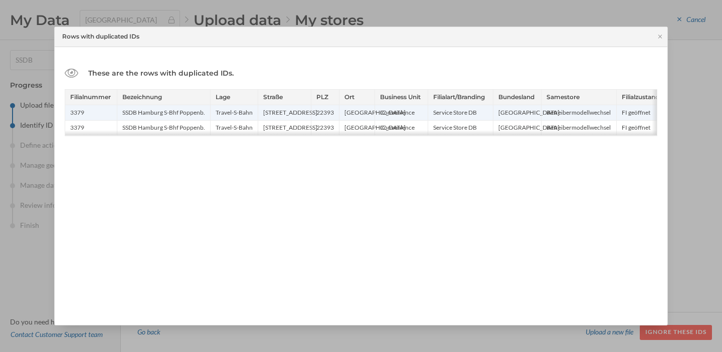
click at [78, 112] on div "3379" at bounding box center [91, 112] width 52 height 15
copy div "3379"
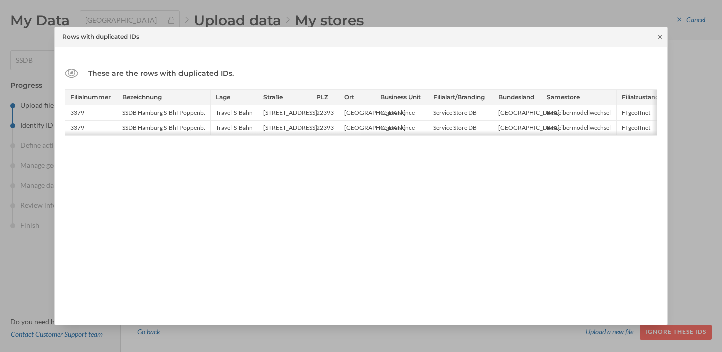
click at [659, 38] on icon at bounding box center [660, 37] width 8 height 6
click at [659, 38] on div "My Data Germany Upload data My stores Cancel" at bounding box center [361, 20] width 722 height 40
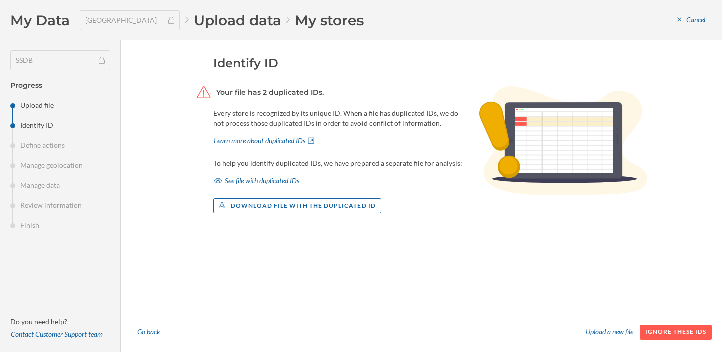
click at [659, 38] on div "My Data Germany Upload data My stores Cancel" at bounding box center [361, 20] width 722 height 40
click at [593, 333] on div "Upload a new file" at bounding box center [609, 332] width 60 height 15
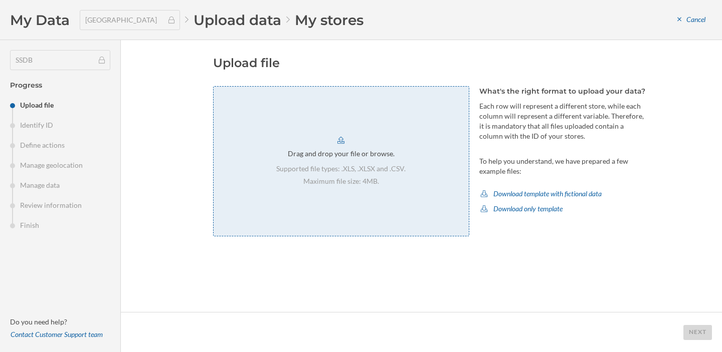
click at [393, 169] on p "Supported file types: .XLS, .XLSX and .CSV." at bounding box center [340, 169] width 129 height 10
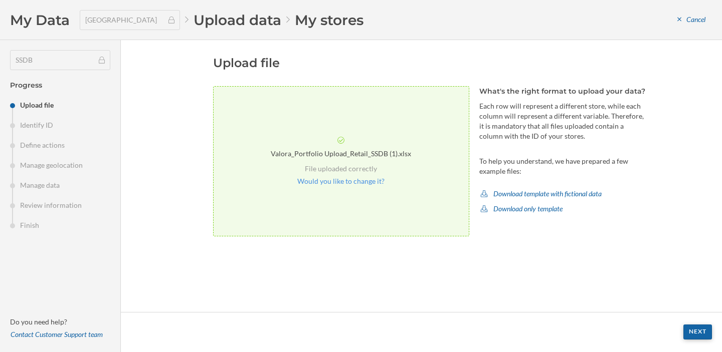
click at [691, 335] on div "Next" at bounding box center [697, 332] width 29 height 15
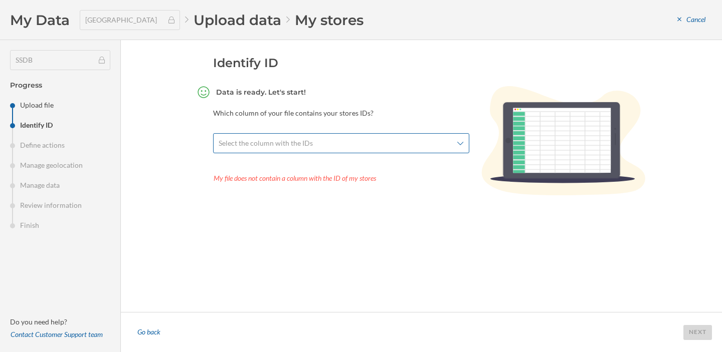
click at [400, 143] on span "Select the column with the IDs" at bounding box center [336, 143] width 234 height 10
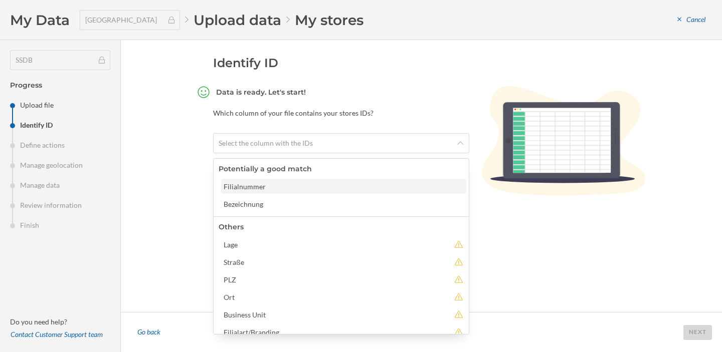
click at [376, 182] on div "Filialnummer" at bounding box center [343, 186] width 239 height 11
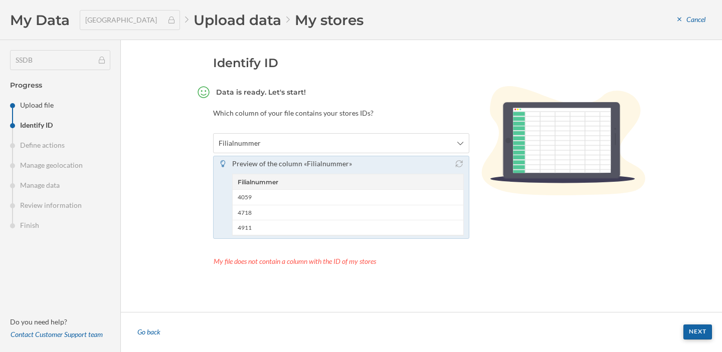
click at [702, 332] on div "Next" at bounding box center [697, 332] width 29 height 15
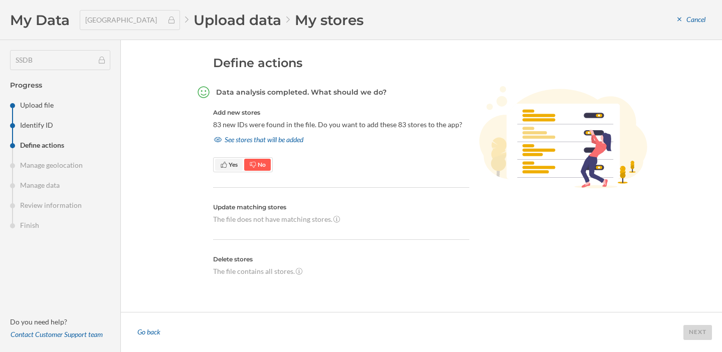
click at [223, 162] on icon at bounding box center [224, 165] width 6 height 6
click at [695, 334] on div "Next" at bounding box center [697, 332] width 29 height 15
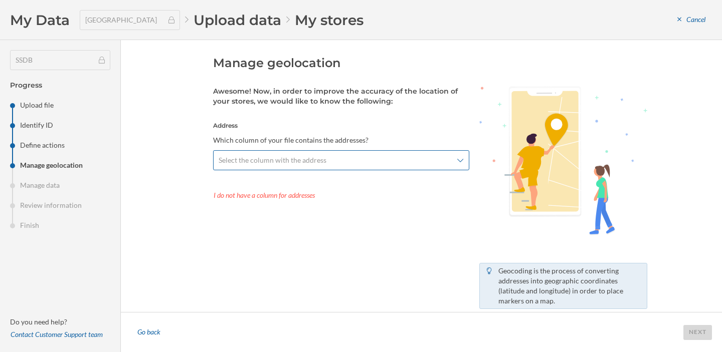
click at [416, 161] on span "Select the column with the address" at bounding box center [336, 160] width 234 height 10
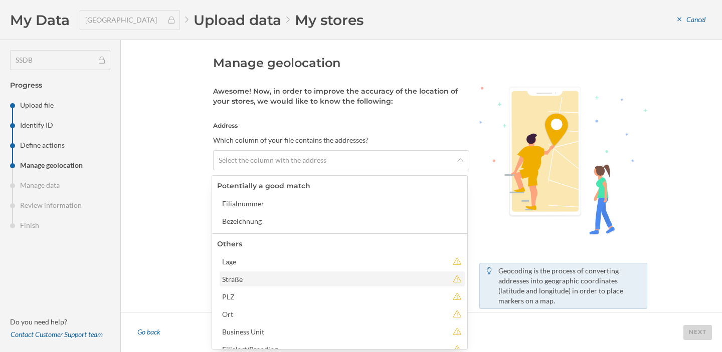
click at [329, 274] on div "Straße" at bounding box center [335, 279] width 226 height 11
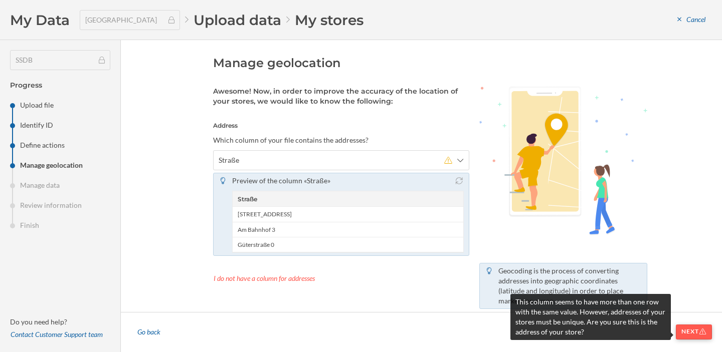
click at [689, 333] on div "Next" at bounding box center [694, 332] width 36 height 15
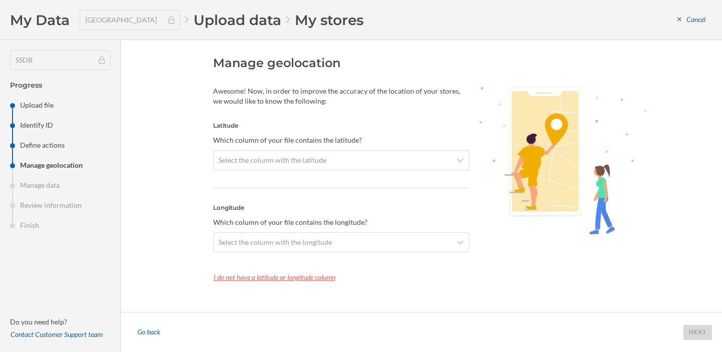
click at [319, 284] on div "I do not have a latitude or longitude column" at bounding box center [341, 277] width 256 height 15
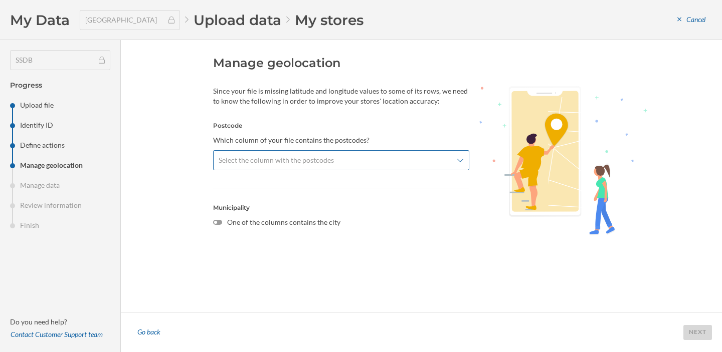
click at [370, 167] on div "Select the column with the postcodes" at bounding box center [341, 160] width 256 height 20
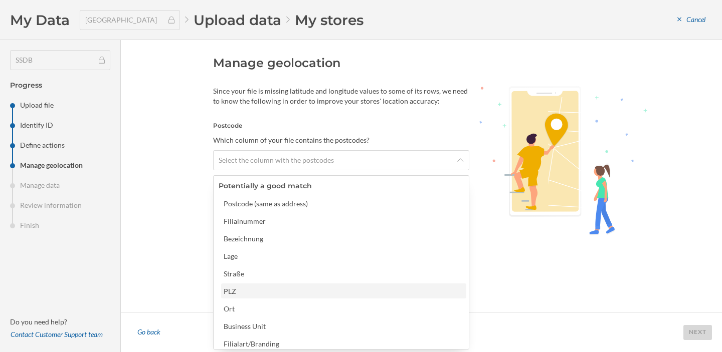
click at [315, 289] on div "PLZ" at bounding box center [343, 291] width 239 height 11
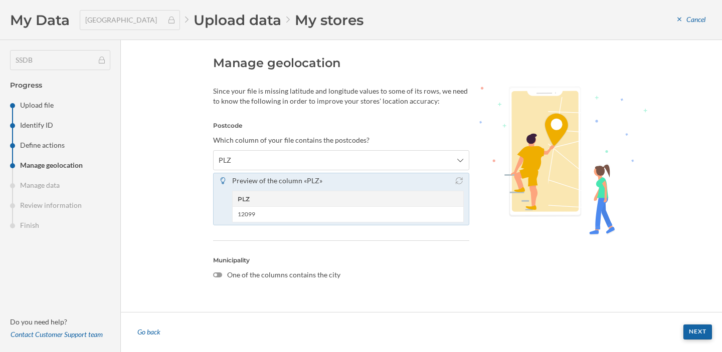
click at [692, 332] on div "Next" at bounding box center [697, 332] width 29 height 15
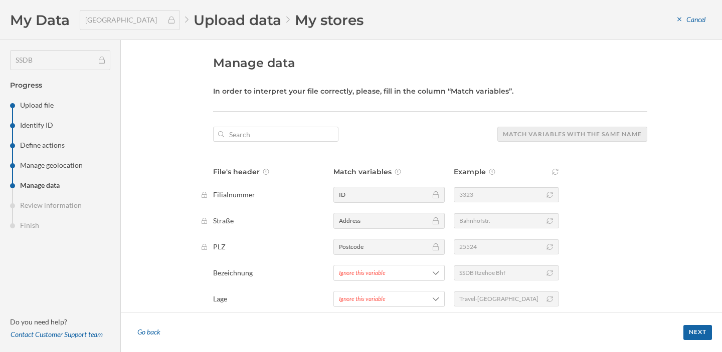
scroll to position [94, 0]
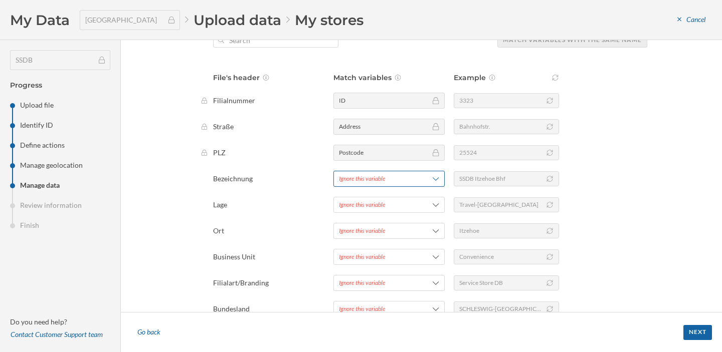
click at [380, 173] on div "Ignore this variable" at bounding box center [388, 179] width 111 height 16
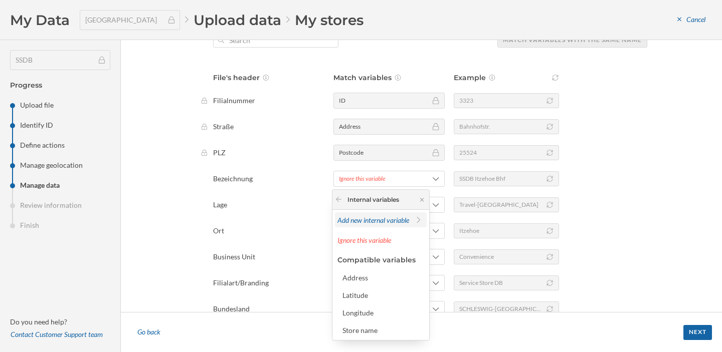
click at [370, 221] on span "Add new internal variable" at bounding box center [373, 220] width 72 height 9
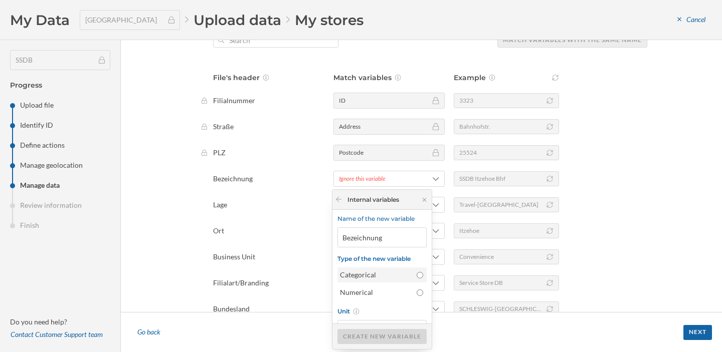
click at [363, 271] on div "Categorical" at bounding box center [376, 275] width 72 height 10
click at [417, 272] on input "Categorical" at bounding box center [420, 275] width 7 height 7
radio input "true"
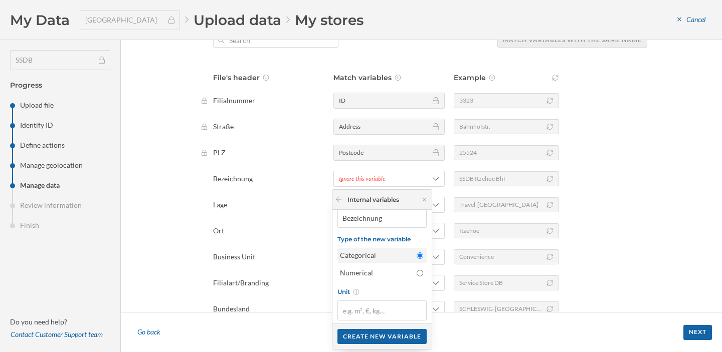
scroll to position [37, 0]
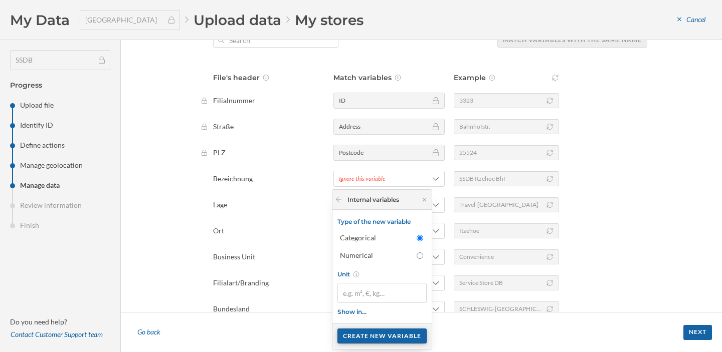
click at [361, 333] on div "Create new variable" at bounding box center [381, 336] width 89 height 15
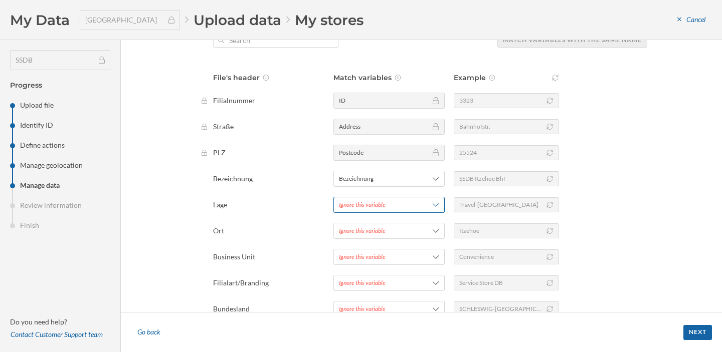
click at [374, 209] on div "Ignore this variable" at bounding box center [362, 204] width 47 height 9
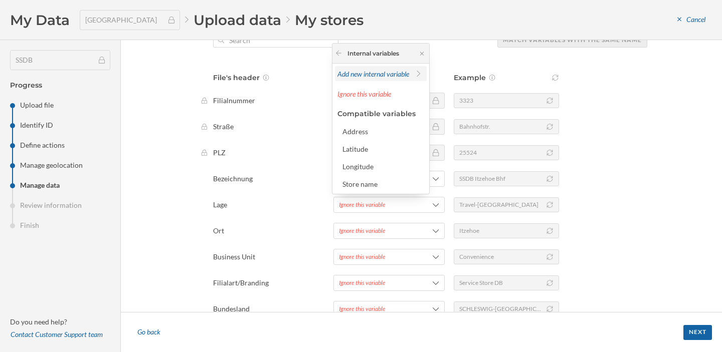
click at [371, 71] on span "Add new internal variable" at bounding box center [373, 74] width 72 height 9
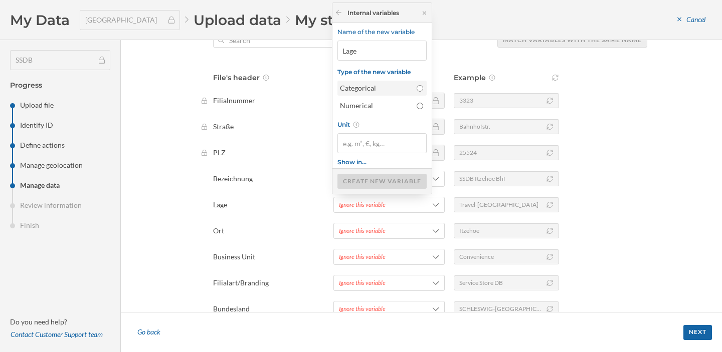
click at [365, 90] on div "Categorical" at bounding box center [376, 88] width 72 height 10
click at [417, 90] on input "Categorical" at bounding box center [420, 88] width 7 height 7
radio input "true"
click at [381, 178] on div "Create new variable" at bounding box center [381, 180] width 89 height 15
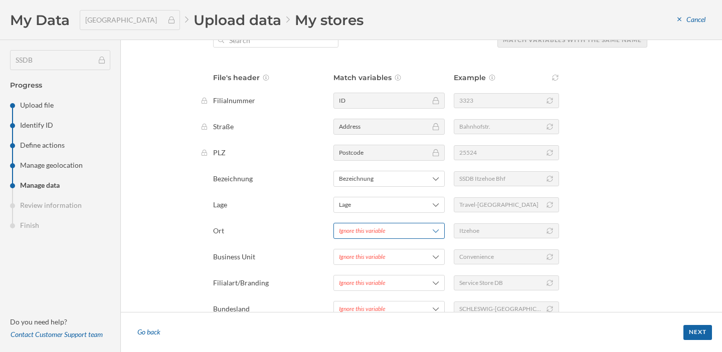
click at [382, 232] on div "Ignore this variable" at bounding box center [362, 231] width 47 height 9
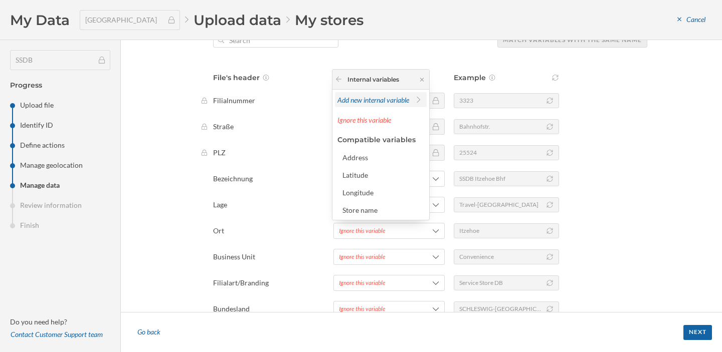
click at [391, 102] on span "Add new internal variable" at bounding box center [373, 100] width 72 height 9
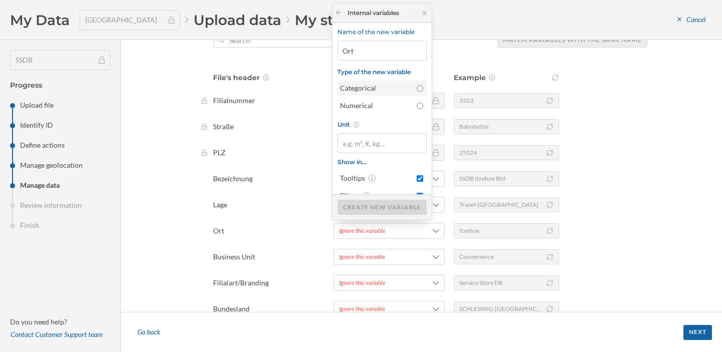
click at [397, 92] on div "Categorical" at bounding box center [376, 88] width 72 height 10
click at [417, 92] on input "Categorical" at bounding box center [420, 88] width 7 height 7
radio input "true"
click at [377, 206] on div "Create new variable" at bounding box center [381, 206] width 89 height 15
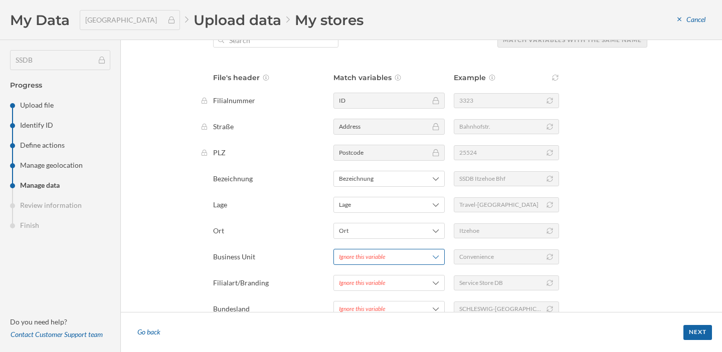
click at [364, 260] on div "Ignore this variable" at bounding box center [362, 257] width 47 height 9
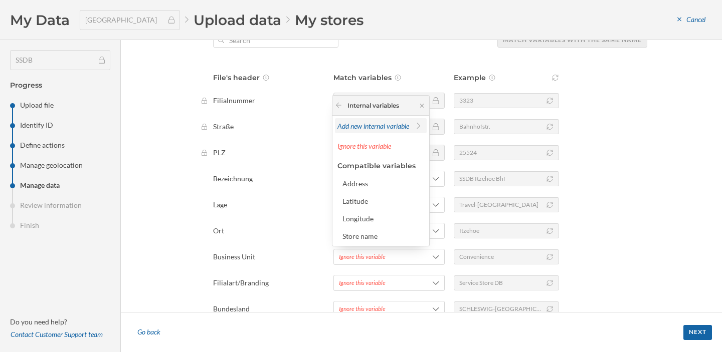
click at [373, 125] on span "Add new internal variable" at bounding box center [373, 126] width 72 height 9
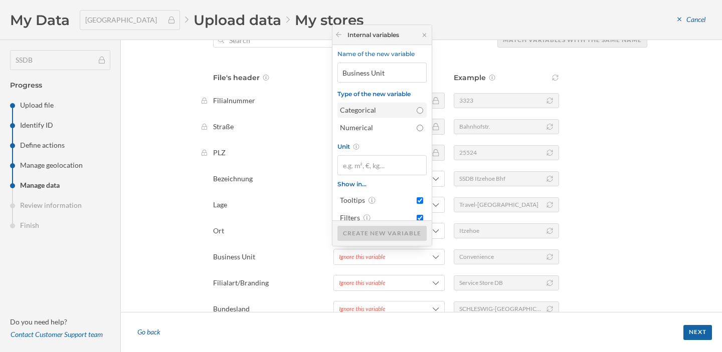
click at [372, 108] on div "Categorical" at bounding box center [376, 110] width 72 height 10
click at [417, 108] on input "Categorical" at bounding box center [420, 110] width 7 height 7
radio input "true"
click at [359, 231] on div "Create new variable" at bounding box center [381, 233] width 89 height 15
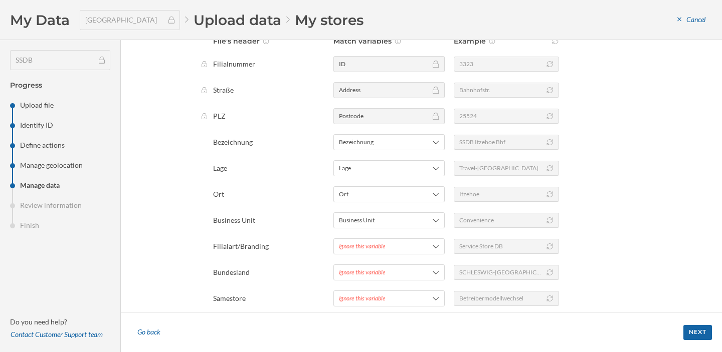
scroll to position [151, 0]
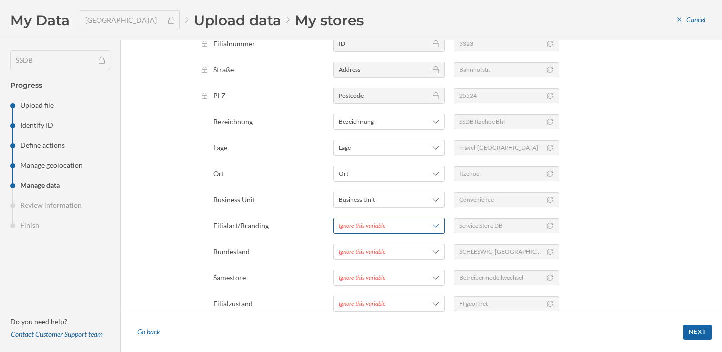
click at [354, 224] on div "Ignore this variable" at bounding box center [362, 226] width 47 height 9
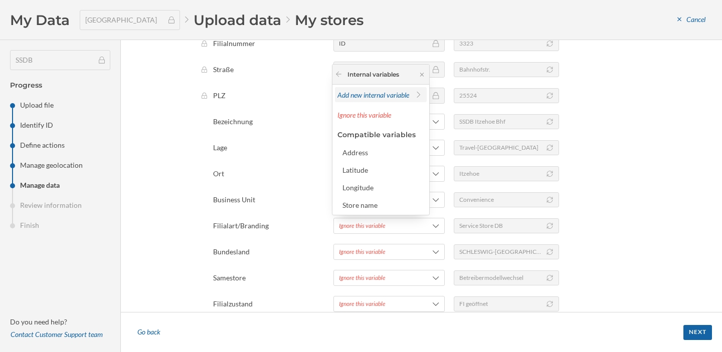
click at [368, 97] on span "Add new internal variable" at bounding box center [373, 95] width 72 height 9
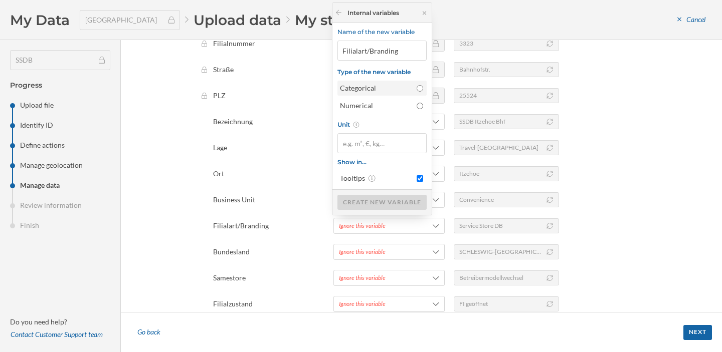
click at [380, 90] on div "Categorical" at bounding box center [376, 88] width 72 height 10
click at [417, 90] on input "Categorical" at bounding box center [420, 88] width 7 height 7
radio input "true"
click at [368, 203] on div "Create new variable" at bounding box center [381, 201] width 89 height 15
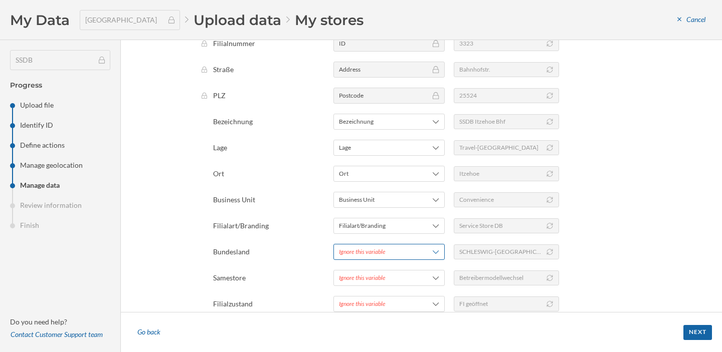
click at [362, 254] on div "Ignore this variable" at bounding box center [362, 252] width 47 height 9
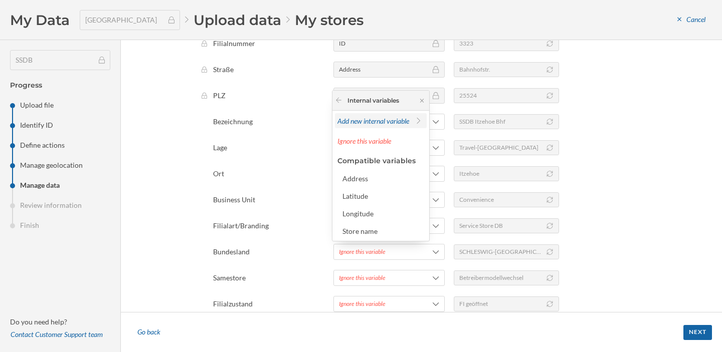
click at [376, 117] on span "Add new internal variable" at bounding box center [373, 121] width 72 height 9
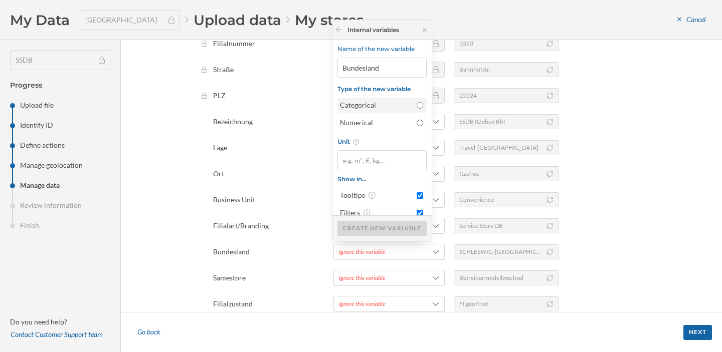
click at [379, 106] on div "Categorical" at bounding box center [376, 105] width 72 height 10
click at [417, 106] on input "Categorical" at bounding box center [420, 105] width 7 height 7
radio input "true"
click at [367, 229] on div "Create new variable" at bounding box center [381, 228] width 89 height 15
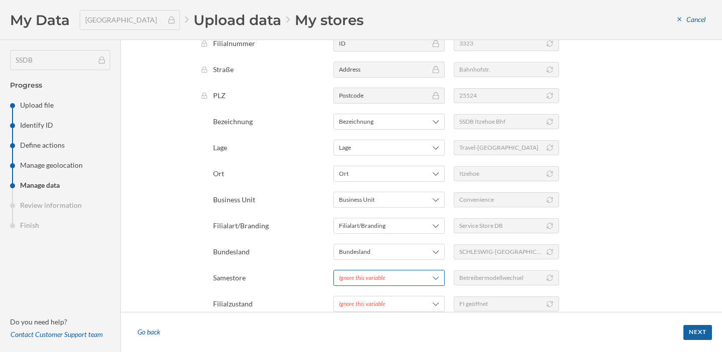
click at [367, 281] on div "Ignore this variable" at bounding box center [362, 278] width 47 height 9
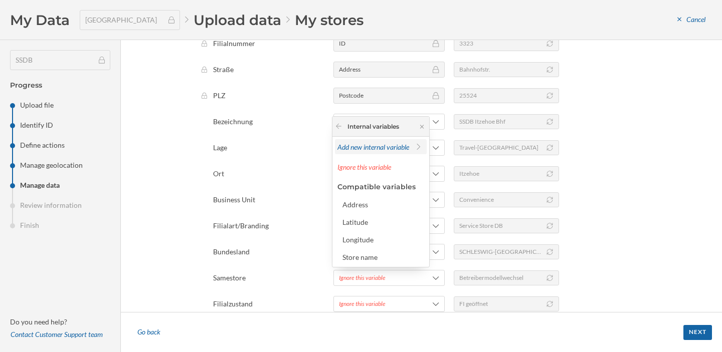
click at [382, 149] on span "Add new internal variable" at bounding box center [373, 147] width 72 height 9
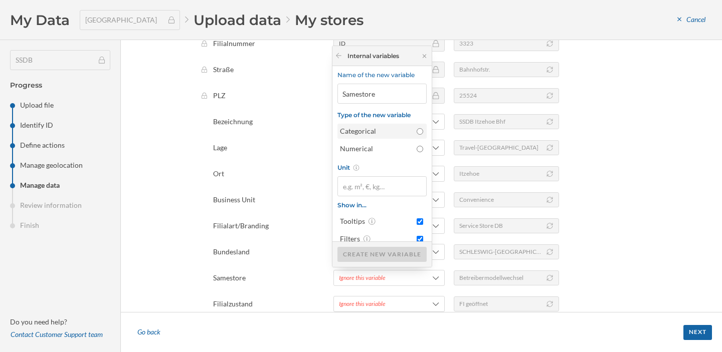
click at [383, 133] on div "Categorical" at bounding box center [376, 131] width 72 height 10
click at [417, 133] on input "Categorical" at bounding box center [420, 131] width 7 height 7
radio input "true"
click at [364, 253] on div "Create new variable" at bounding box center [381, 254] width 89 height 15
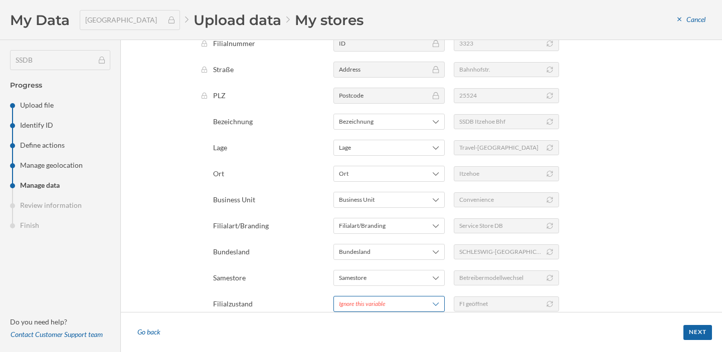
click at [353, 304] on div "Ignore this variable" at bounding box center [362, 304] width 47 height 9
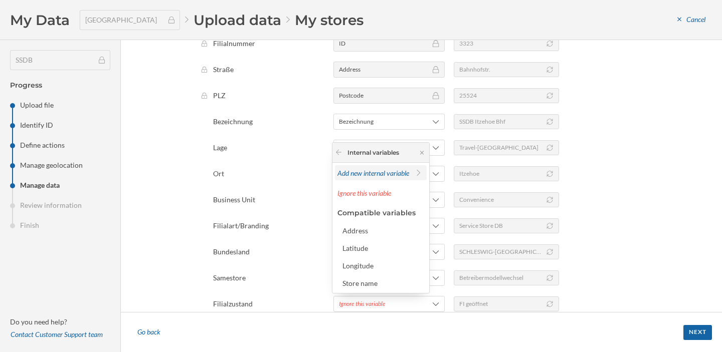
click at [379, 176] on span "Add new internal variable" at bounding box center [373, 173] width 72 height 9
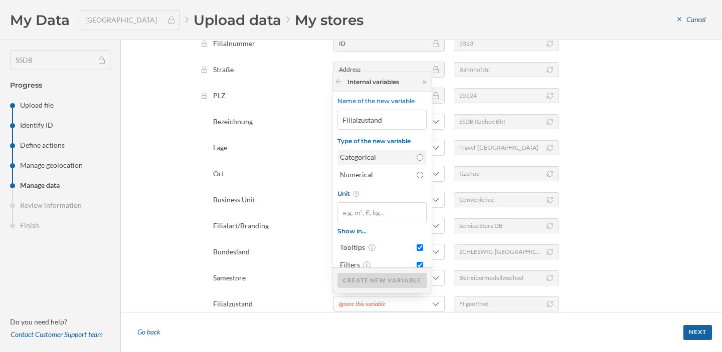
click at [384, 152] on div "Categorical" at bounding box center [376, 157] width 72 height 10
click at [417, 154] on input "Categorical" at bounding box center [420, 157] width 7 height 7
radio input "true"
click at [369, 274] on div "Create new variable" at bounding box center [381, 280] width 89 height 15
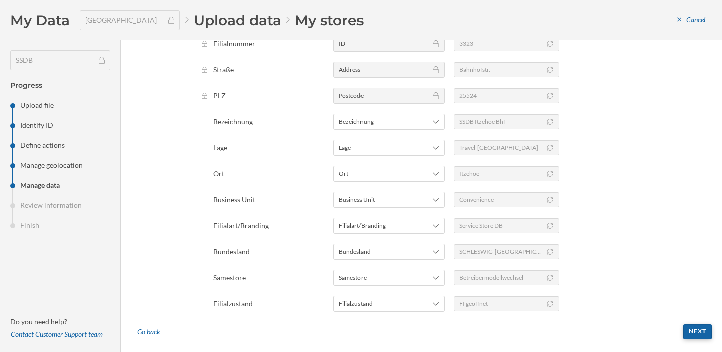
click at [705, 338] on div "Next" at bounding box center [697, 332] width 29 height 15
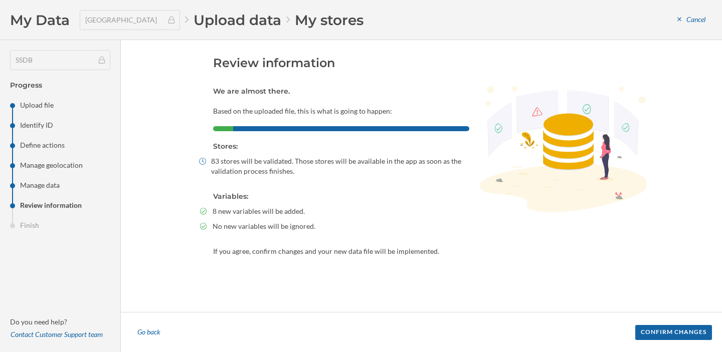
click at [651, 324] on footer "Go back Confirm changes" at bounding box center [421, 332] width 601 height 40
click at [659, 329] on div "Confirm changes" at bounding box center [673, 332] width 77 height 15
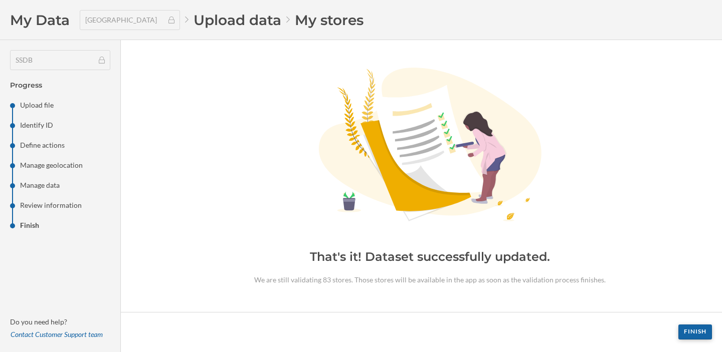
click at [687, 330] on div "Finish" at bounding box center [695, 332] width 34 height 15
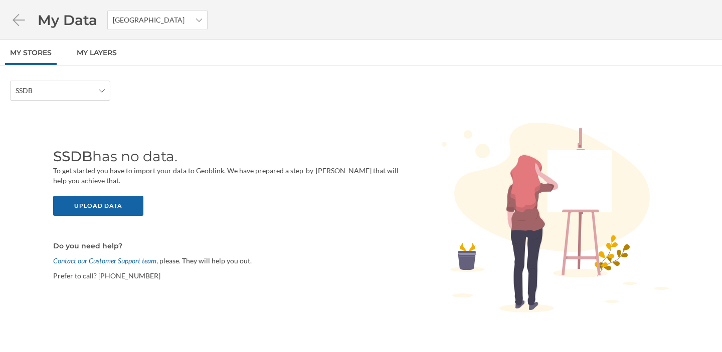
click at [453, 265] on icon "Created with sketchtool." at bounding box center [555, 218] width 227 height 190
click at [101, 93] on icon at bounding box center [102, 90] width 6 height 7
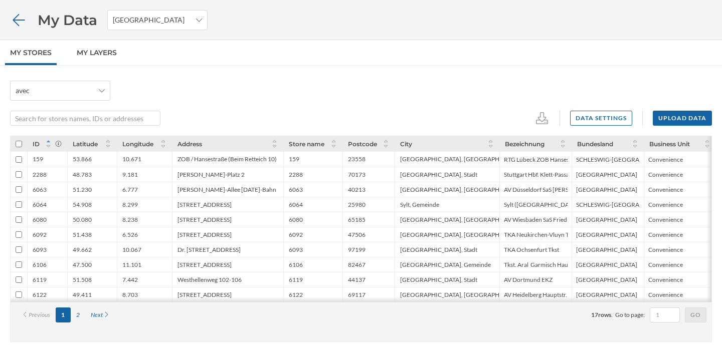
click at [17, 22] on icon at bounding box center [19, 20] width 18 height 14
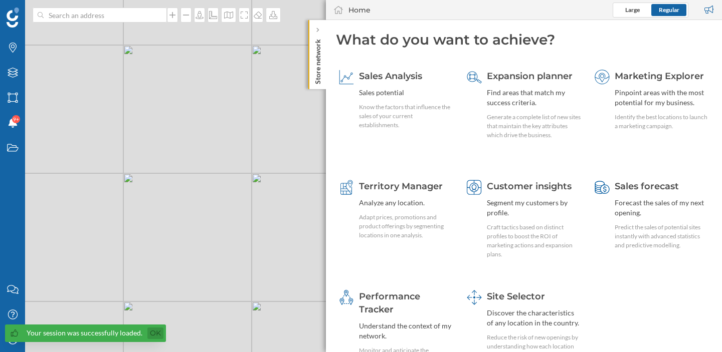
click at [154, 335] on link "Ok" at bounding box center [155, 334] width 16 height 12
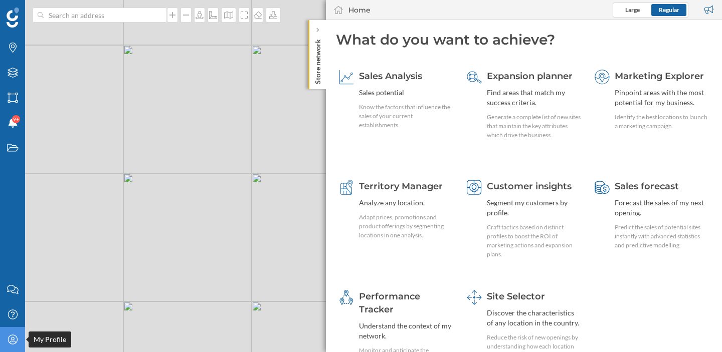
click at [10, 344] on icon at bounding box center [13, 340] width 10 height 10
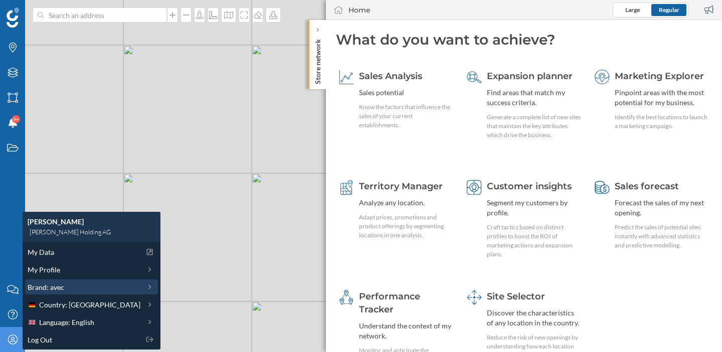
click at [54, 290] on span "Brand: avec" at bounding box center [46, 287] width 37 height 11
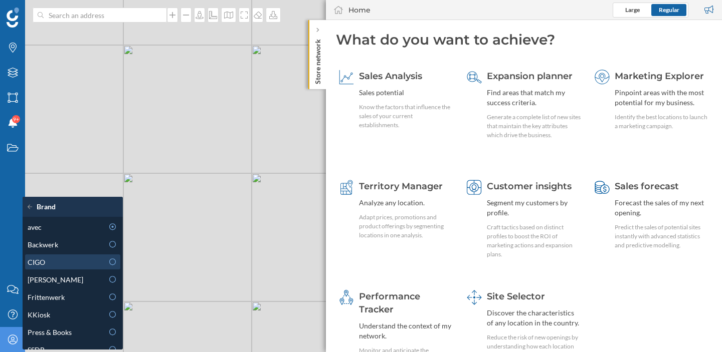
click at [53, 264] on div "CIGO" at bounding box center [66, 262] width 76 height 11
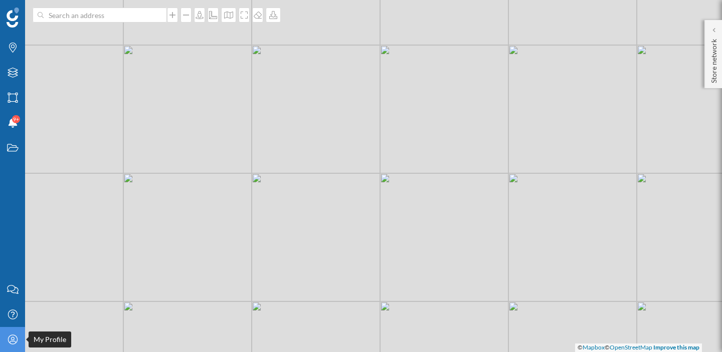
click at [15, 341] on icon "My Profile" at bounding box center [13, 340] width 13 height 10
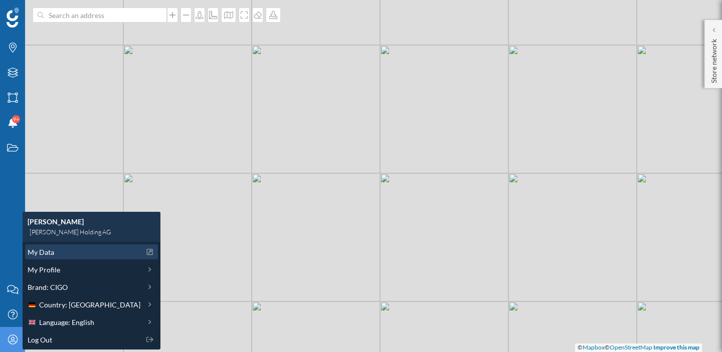
click at [64, 252] on div "My Data" at bounding box center [84, 252] width 113 height 11
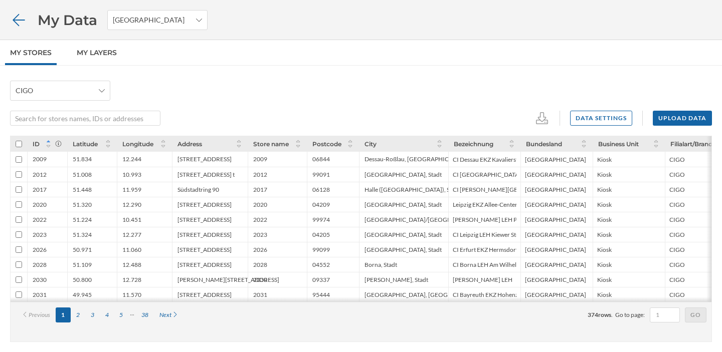
click at [19, 19] on icon at bounding box center [19, 20] width 18 height 14
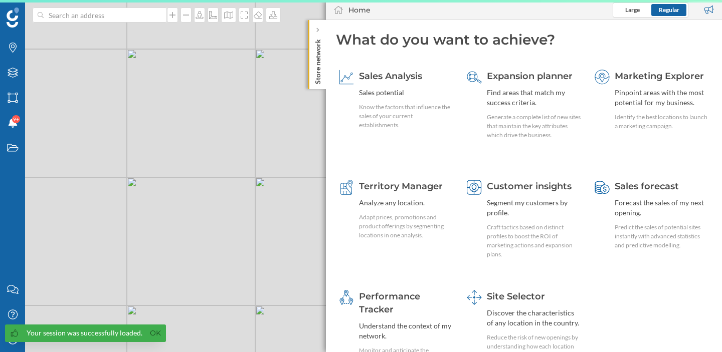
click at [12, 343] on span "Your session was successfully loaded. Ok" at bounding box center [83, 339] width 166 height 28
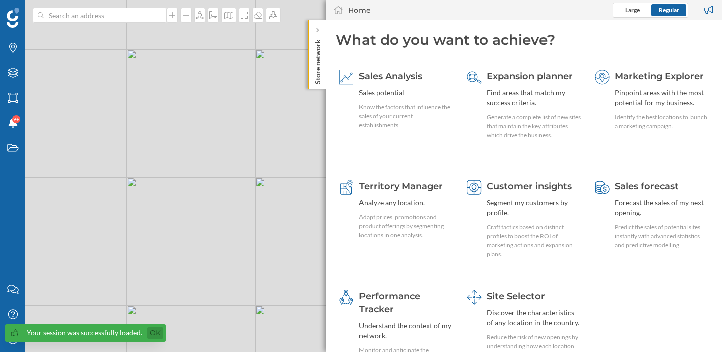
click at [157, 334] on link "Ok" at bounding box center [155, 334] width 16 height 12
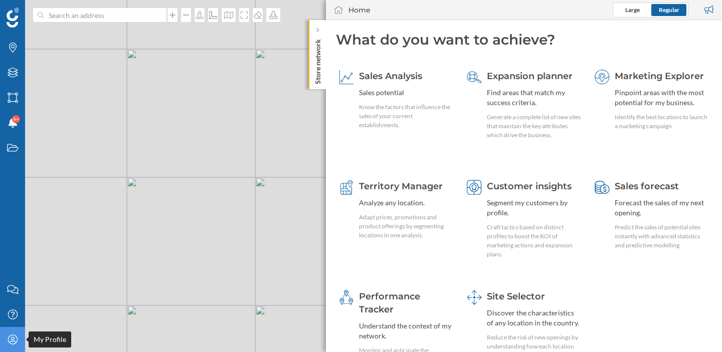
click at [17, 344] on icon "My Profile" at bounding box center [13, 340] width 13 height 10
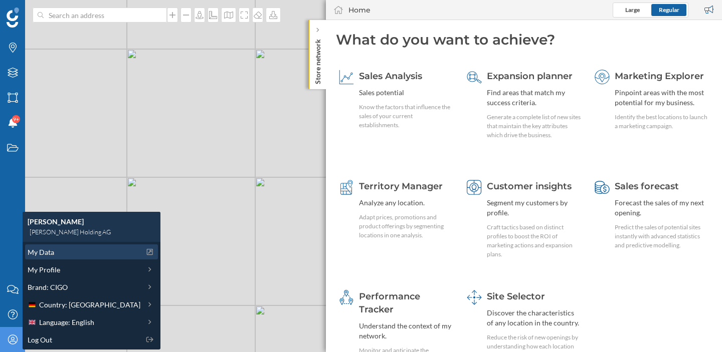
click at [61, 251] on div "My Data" at bounding box center [84, 252] width 113 height 11
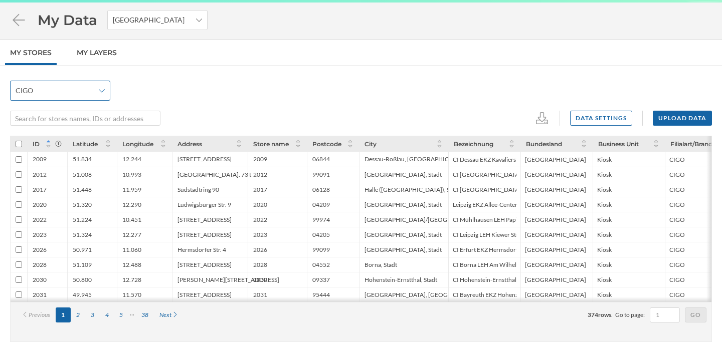
click at [101, 93] on icon at bounding box center [102, 90] width 6 height 7
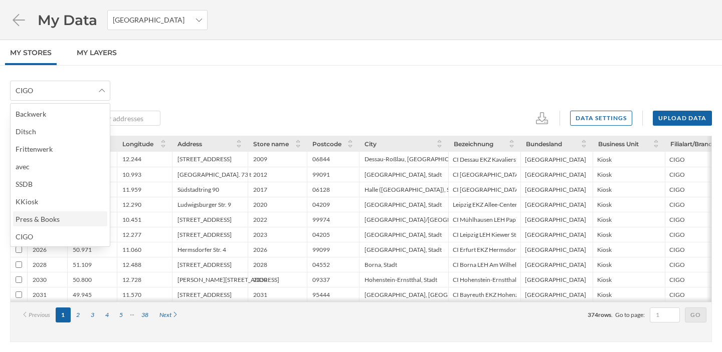
click at [64, 222] on div "Press & Books" at bounding box center [60, 219] width 88 height 11
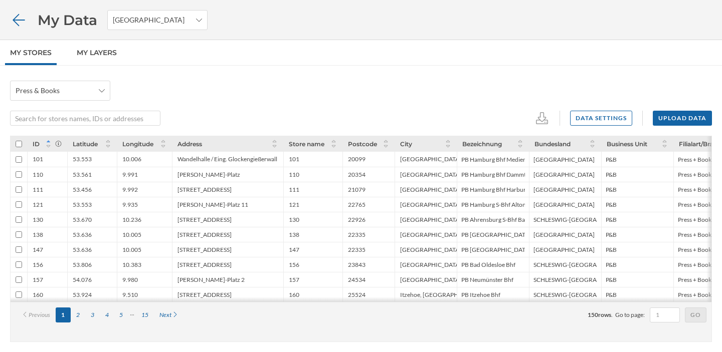
click at [18, 22] on icon at bounding box center [19, 20] width 18 height 14
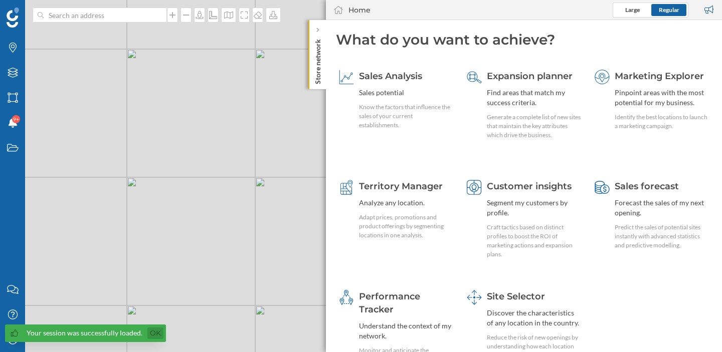
click at [149, 334] on link "Ok" at bounding box center [155, 334] width 16 height 12
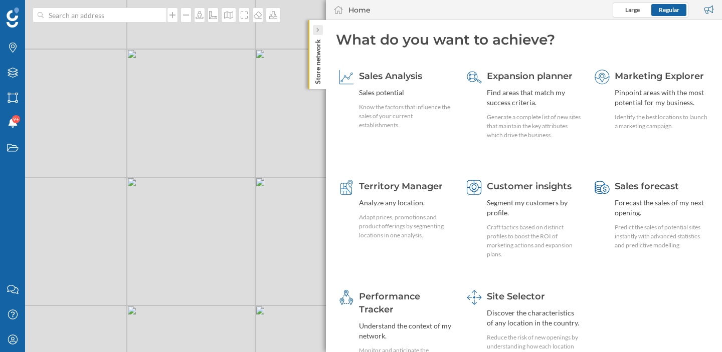
click at [318, 31] on icon at bounding box center [317, 30] width 3 height 5
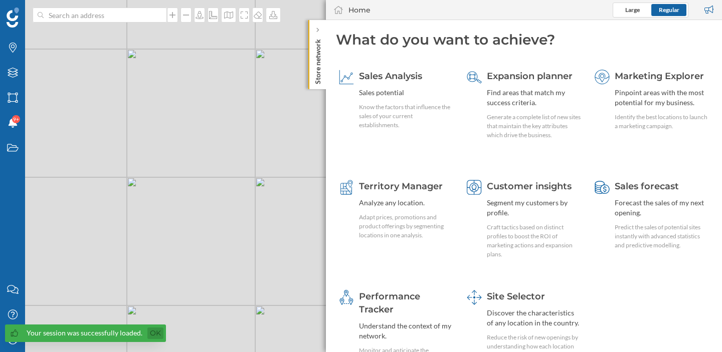
click at [155, 337] on link "Ok" at bounding box center [155, 334] width 16 height 12
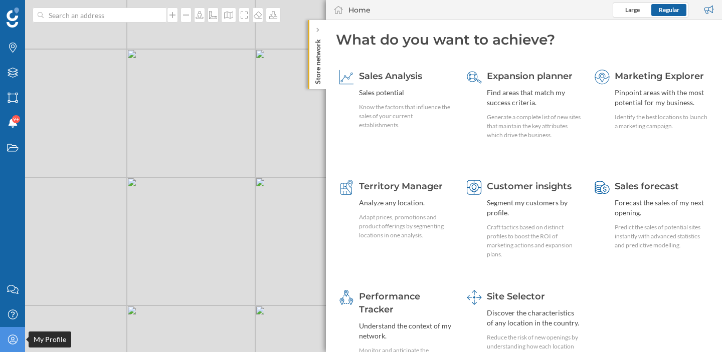
click at [14, 343] on icon "My Profile" at bounding box center [13, 340] width 13 height 10
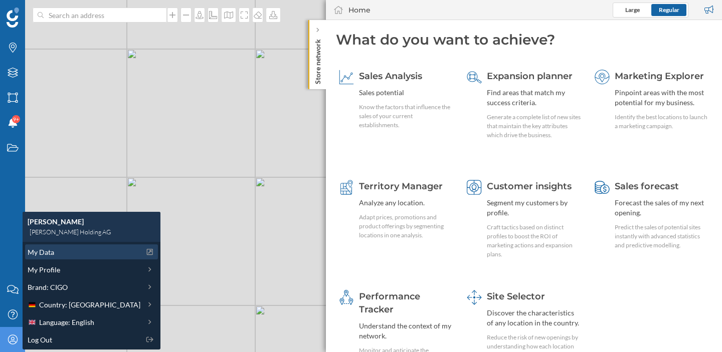
click at [55, 254] on div "My Data" at bounding box center [84, 252] width 113 height 11
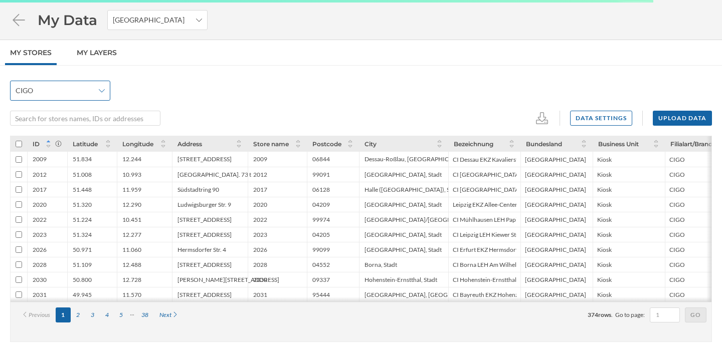
click at [64, 98] on div "CIGO" at bounding box center [60, 91] width 100 height 20
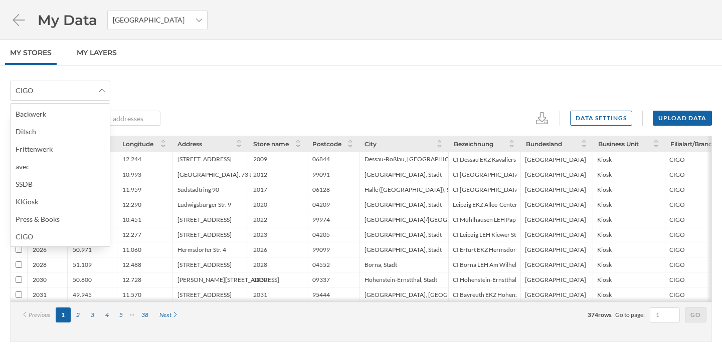
click at [184, 88] on div "CIGO" at bounding box center [361, 91] width 702 height 20
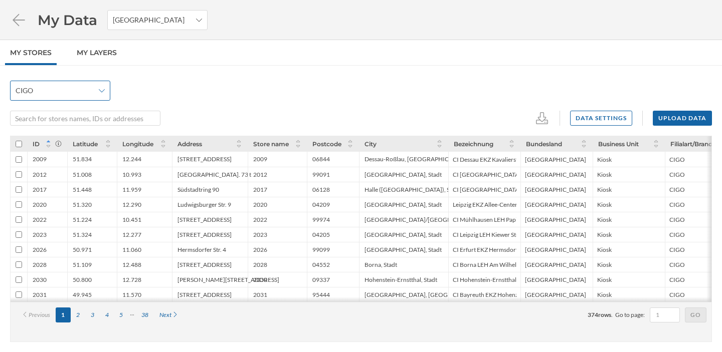
click at [56, 91] on span "CIGO" at bounding box center [55, 91] width 78 height 10
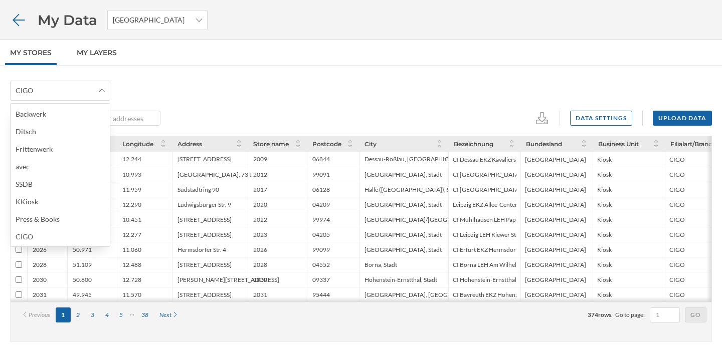
click at [22, 26] on icon at bounding box center [19, 20] width 18 height 14
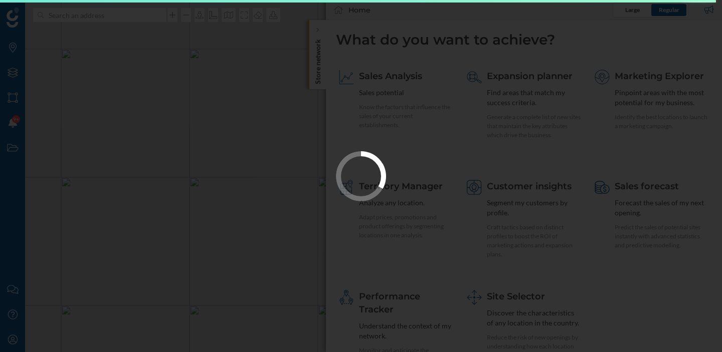
click at [18, 343] on div at bounding box center [361, 176] width 722 height 352
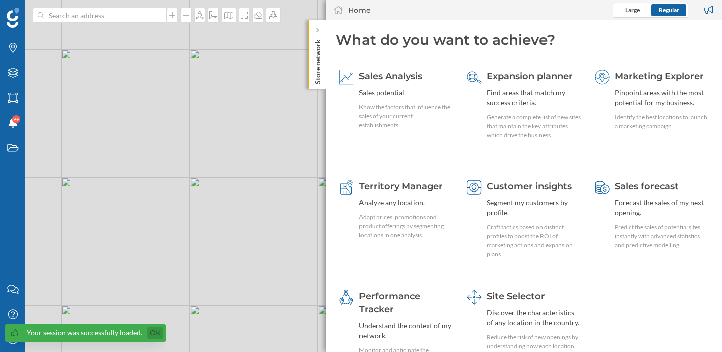
click at [150, 332] on link "Ok" at bounding box center [155, 334] width 16 height 12
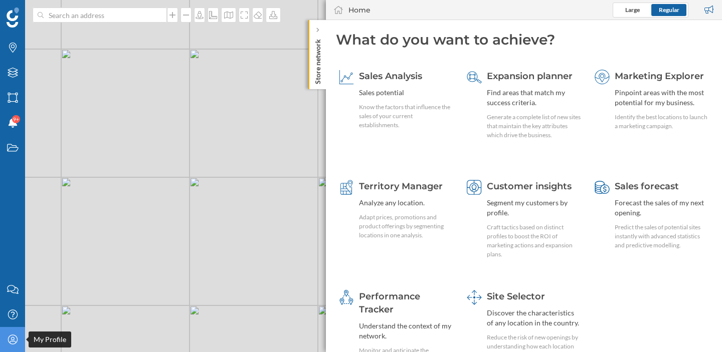
click at [12, 344] on icon at bounding box center [13, 340] width 10 height 10
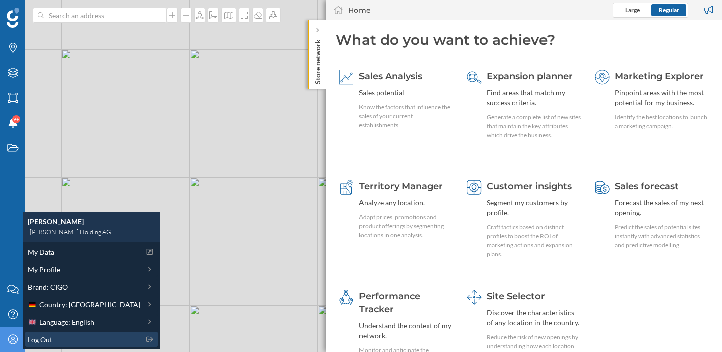
click at [45, 339] on span "Log Out" at bounding box center [40, 340] width 25 height 11
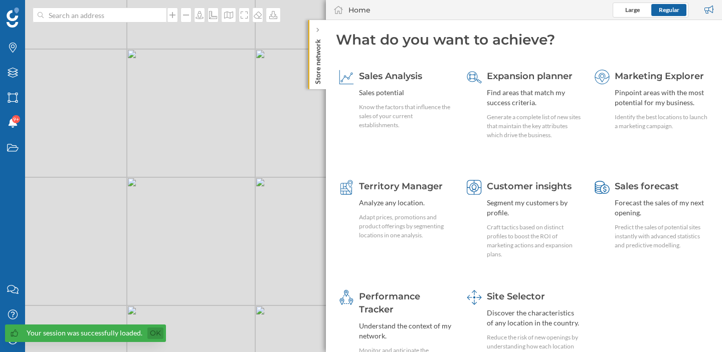
click at [151, 332] on link "Ok" at bounding box center [155, 334] width 16 height 12
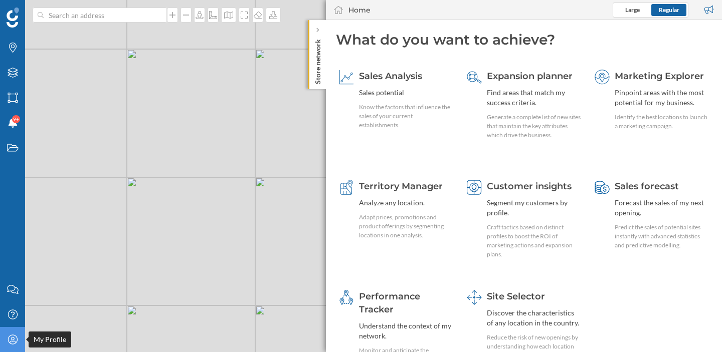
click at [16, 343] on icon "My Profile" at bounding box center [13, 340] width 13 height 10
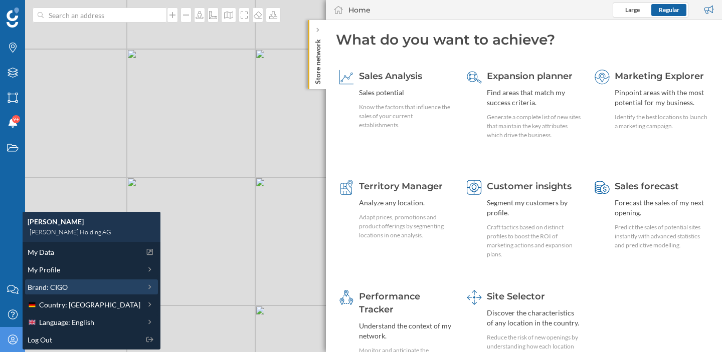
click at [49, 286] on span "Brand: CIGO" at bounding box center [48, 287] width 40 height 11
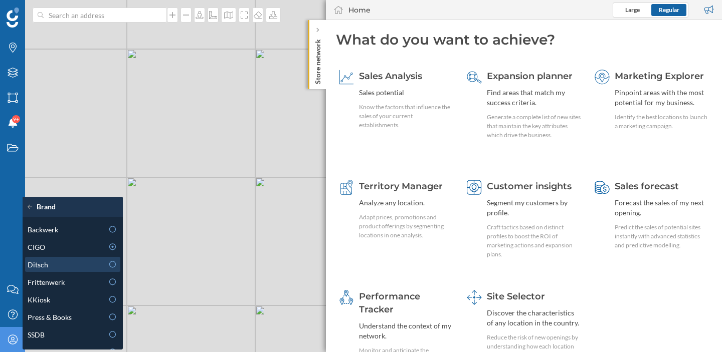
scroll to position [28, 0]
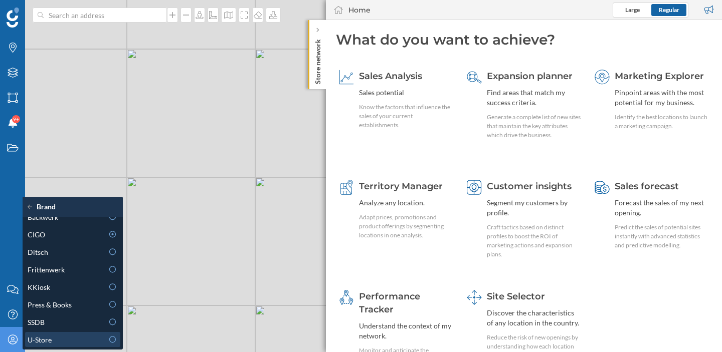
click at [53, 337] on div "U-Store" at bounding box center [66, 340] width 76 height 11
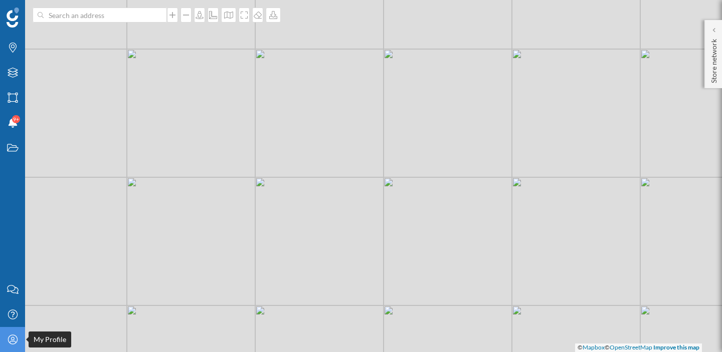
click at [16, 342] on icon "My Profile" at bounding box center [13, 340] width 13 height 10
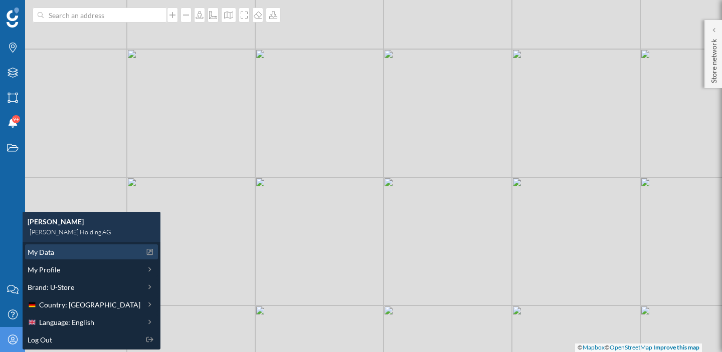
click at [49, 250] on span "My Data" at bounding box center [41, 252] width 27 height 11
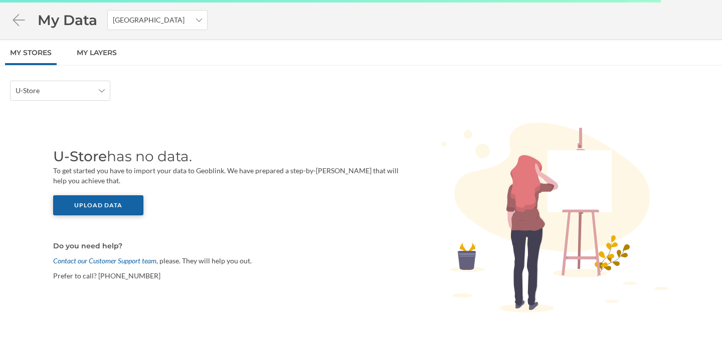
click at [99, 209] on div "Upload data" at bounding box center [98, 205] width 90 height 20
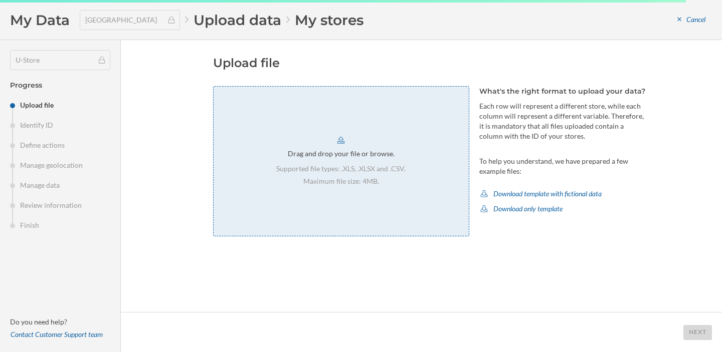
click at [356, 119] on div "Drag and drop your file or browse. Supported file types: .XLS, .XLSX and .CSV. …" at bounding box center [341, 161] width 256 height 150
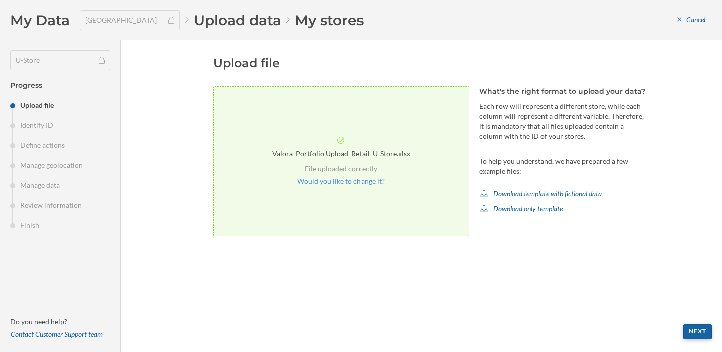
click at [690, 328] on div "Next" at bounding box center [697, 332] width 29 height 15
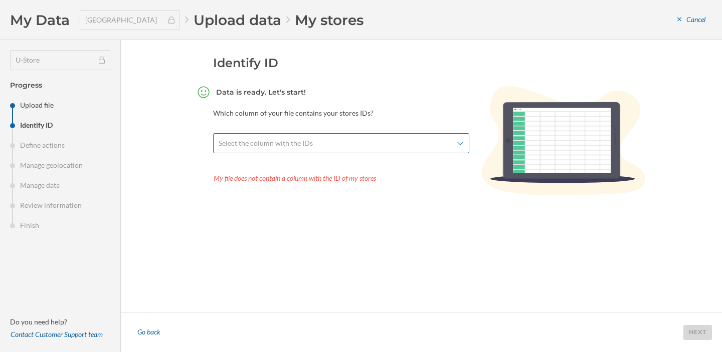
click at [414, 143] on span "Select the column with the IDs" at bounding box center [336, 143] width 234 height 10
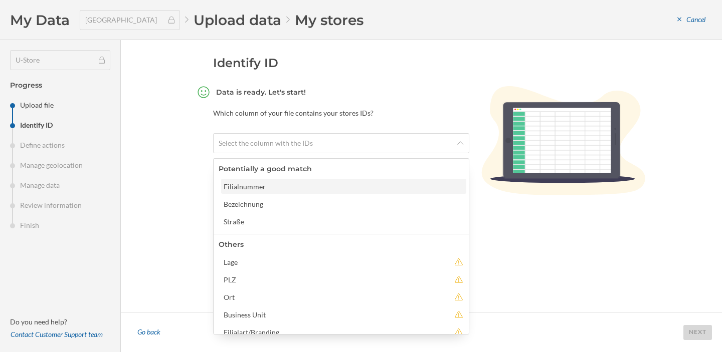
click at [323, 179] on div "Filialnummer" at bounding box center [343, 186] width 245 height 15
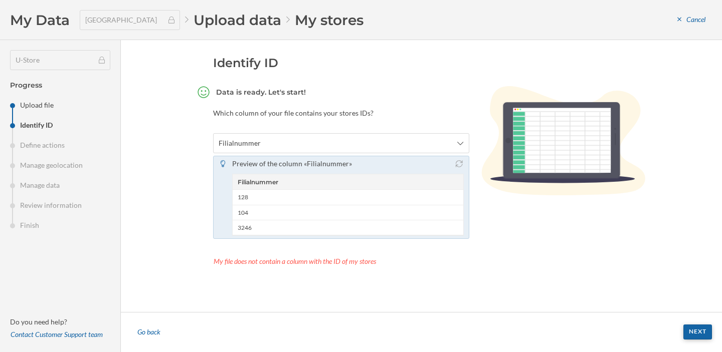
click at [695, 331] on div "Next" at bounding box center [697, 332] width 29 height 15
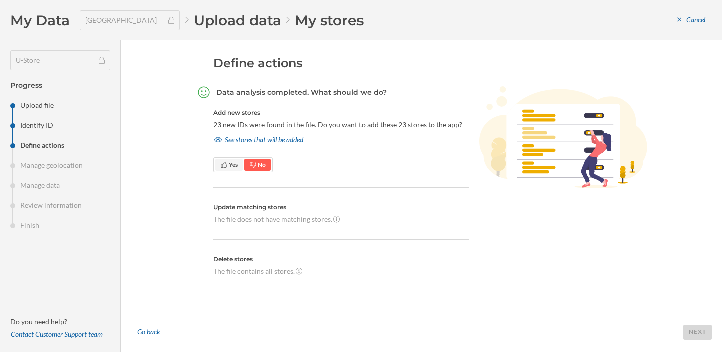
click at [229, 163] on span "Yes" at bounding box center [233, 165] width 9 height 8
click at [688, 329] on div "Next" at bounding box center [697, 332] width 29 height 15
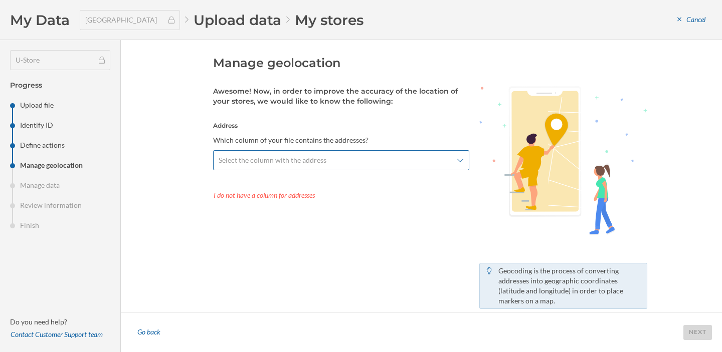
click at [406, 164] on span "Select the column with the address" at bounding box center [336, 160] width 234 height 10
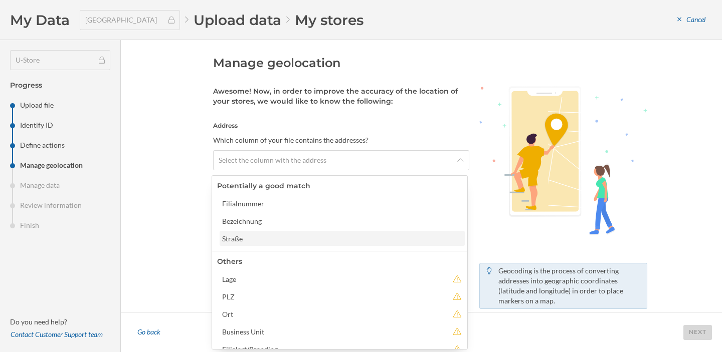
click at [335, 237] on div "Straße" at bounding box center [341, 239] width 239 height 11
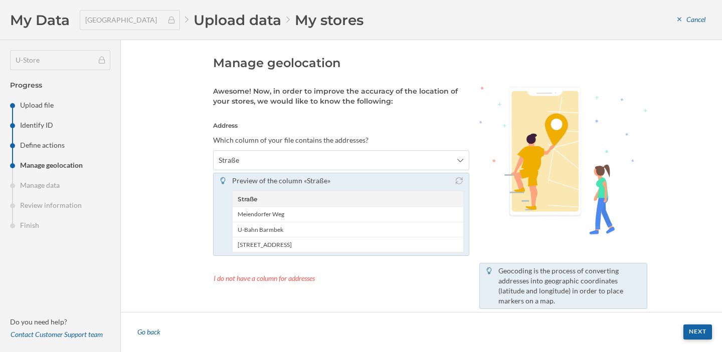
click at [699, 334] on div "Next" at bounding box center [697, 332] width 29 height 15
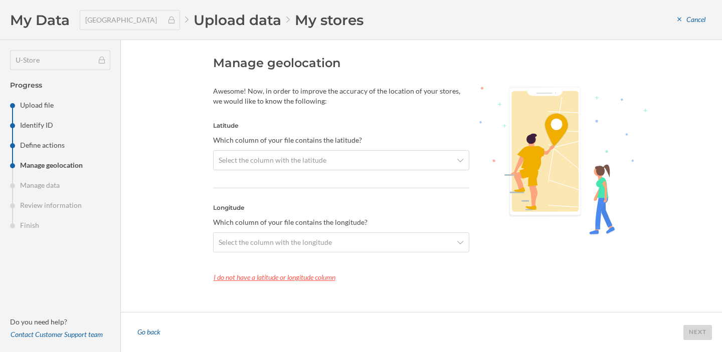
click at [302, 275] on div "I do not have a latitude or longitude column" at bounding box center [341, 277] width 256 height 15
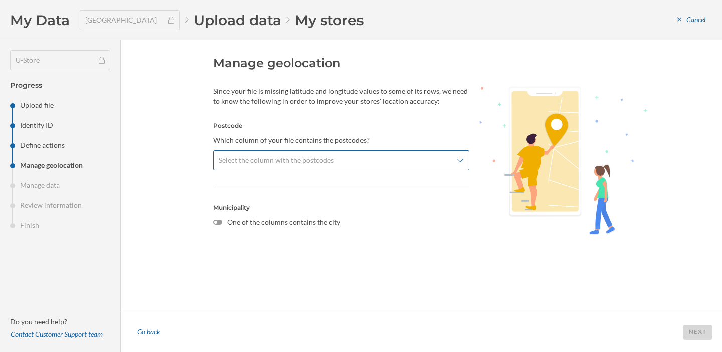
click at [414, 162] on span "Select the column with the postcodes" at bounding box center [336, 160] width 234 height 10
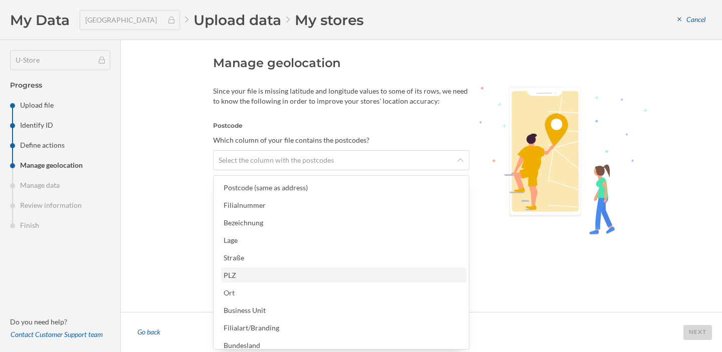
scroll to position [29, 0]
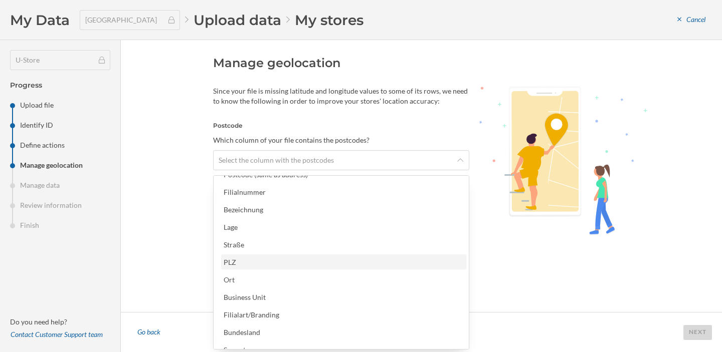
click at [348, 265] on div "PLZ" at bounding box center [343, 262] width 239 height 11
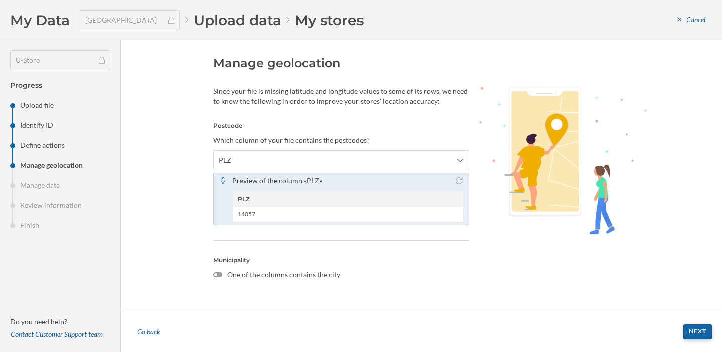
click at [692, 335] on div "Next" at bounding box center [697, 332] width 29 height 15
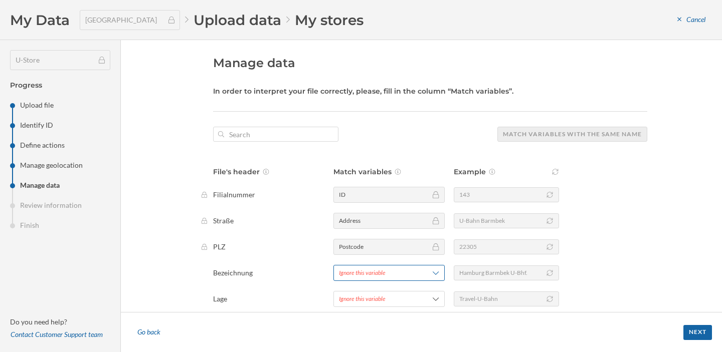
click at [369, 266] on div "Ignore this variable" at bounding box center [388, 273] width 111 height 16
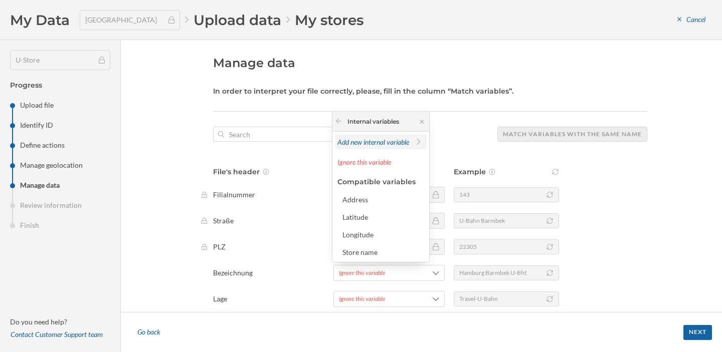
click at [374, 142] on span "Add new internal variable" at bounding box center [373, 142] width 72 height 9
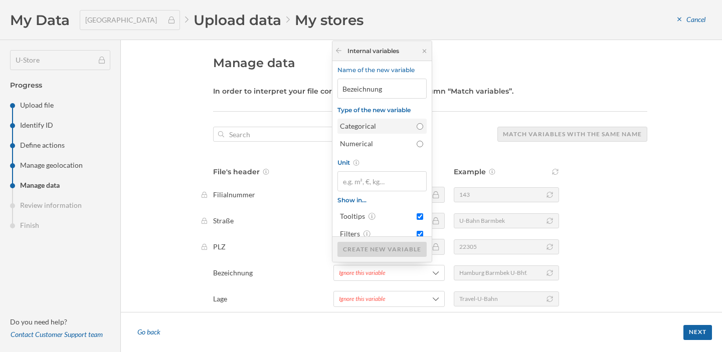
click at [384, 130] on div "Categorical" at bounding box center [376, 126] width 72 height 10
click at [417, 130] on input "Categorical" at bounding box center [420, 126] width 7 height 7
radio input "true"
click at [386, 255] on div "Create new variable" at bounding box center [381, 249] width 89 height 15
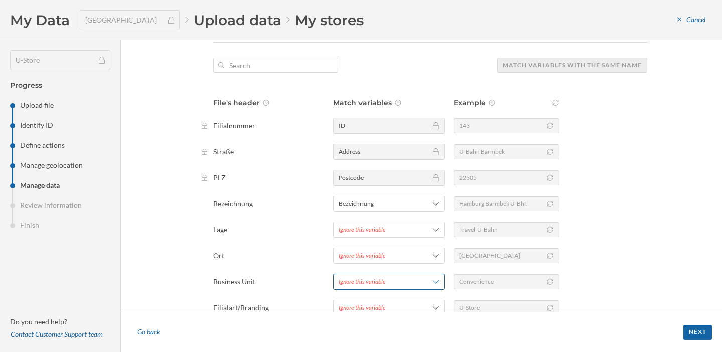
scroll to position [93, 0]
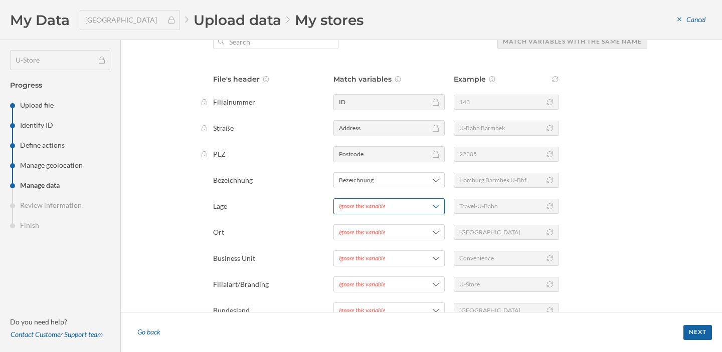
click at [385, 210] on span "Ignore this variable" at bounding box center [376, 206] width 75 height 9
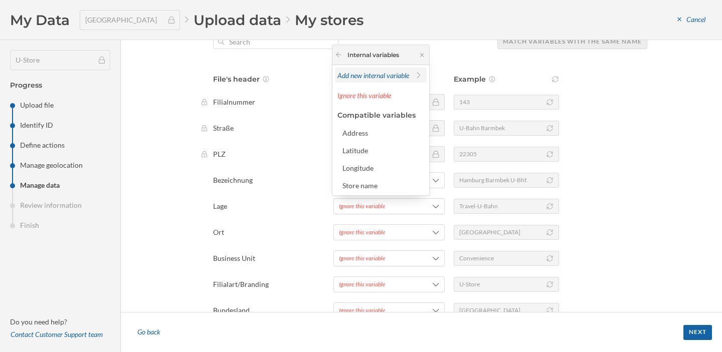
click at [382, 71] on span "Add new internal variable" at bounding box center [373, 75] width 72 height 9
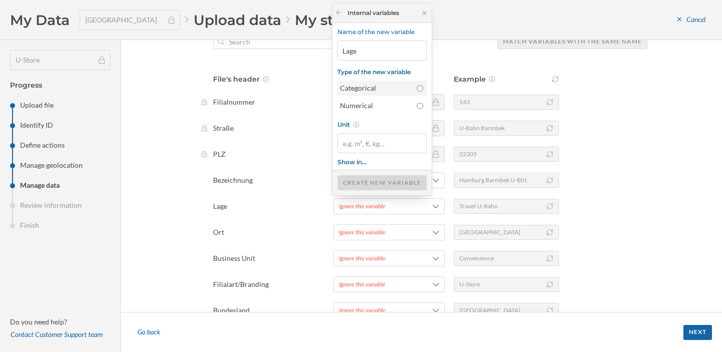
click at [388, 84] on div "Categorical" at bounding box center [376, 88] width 72 height 10
click at [417, 85] on input "Categorical" at bounding box center [420, 88] width 7 height 7
radio input "true"
click at [385, 178] on div "Create new variable" at bounding box center [381, 182] width 89 height 15
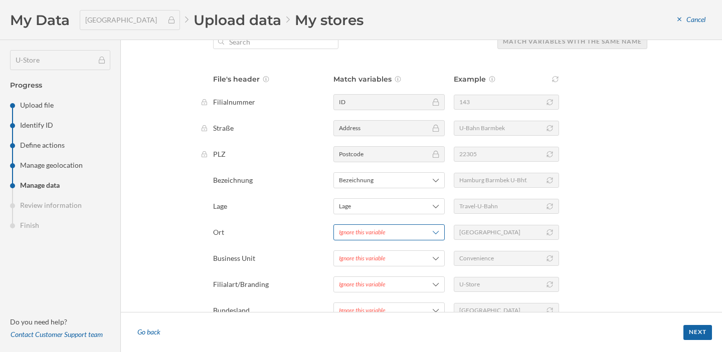
click at [384, 234] on span "Ignore this variable" at bounding box center [376, 232] width 75 height 9
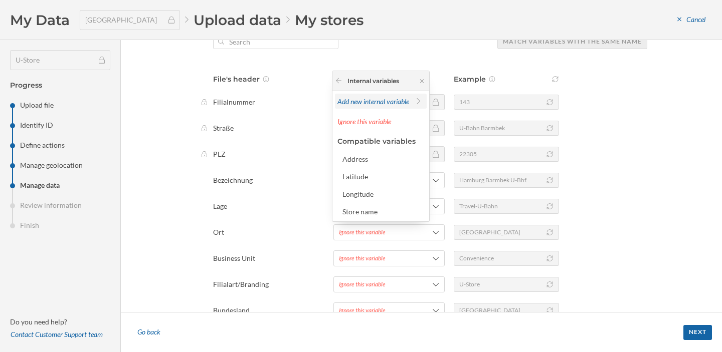
click at [373, 104] on span "Add new internal variable" at bounding box center [373, 101] width 72 height 9
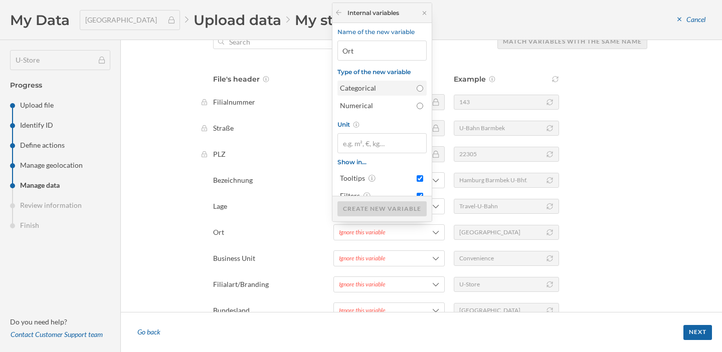
click at [384, 95] on label "Categorical" at bounding box center [381, 88] width 89 height 15
click at [417, 92] on input "Categorical" at bounding box center [420, 88] width 7 height 7
radio input "true"
click at [381, 212] on div "Create new variable" at bounding box center [381, 208] width 89 height 15
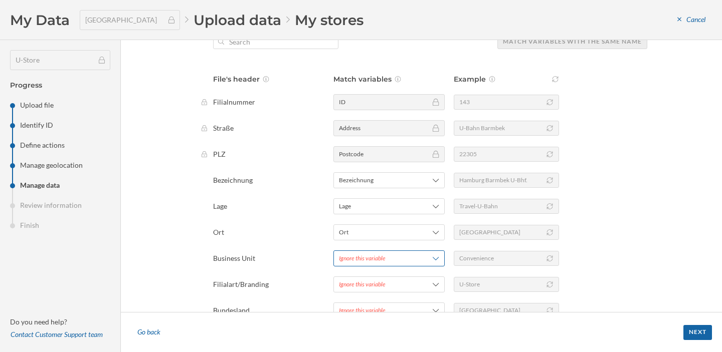
click at [379, 256] on div "Ignore this variable" at bounding box center [362, 258] width 47 height 9
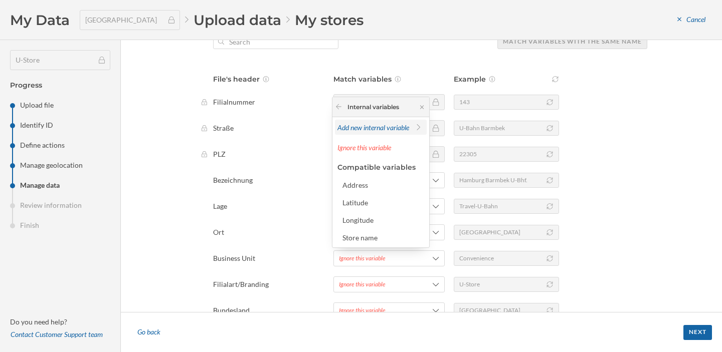
click at [385, 122] on div "Add new internal variable" at bounding box center [373, 127] width 72 height 11
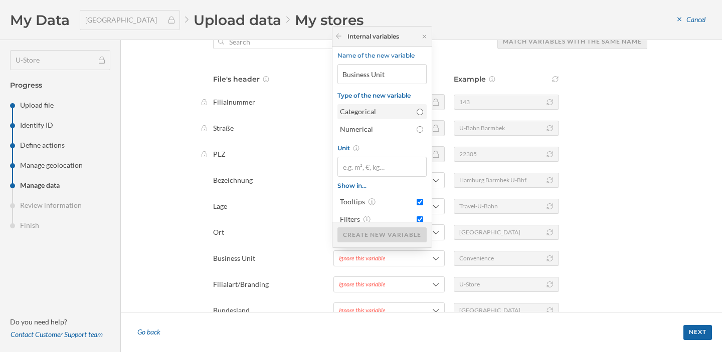
click at [388, 111] on div "Categorical" at bounding box center [376, 112] width 72 height 10
click at [417, 111] on input "Categorical" at bounding box center [420, 112] width 7 height 7
radio input "true"
click at [378, 238] on div "Create new variable" at bounding box center [381, 234] width 89 height 15
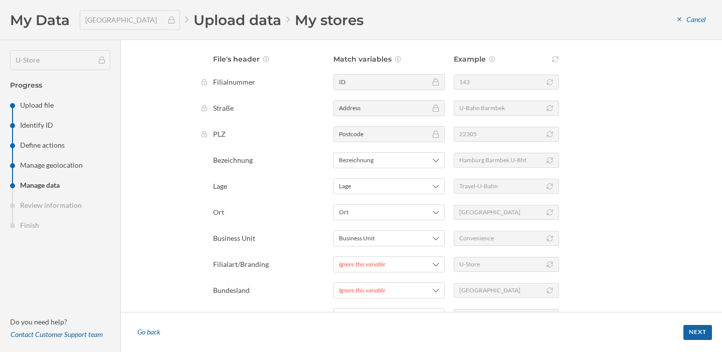
scroll to position [151, 0]
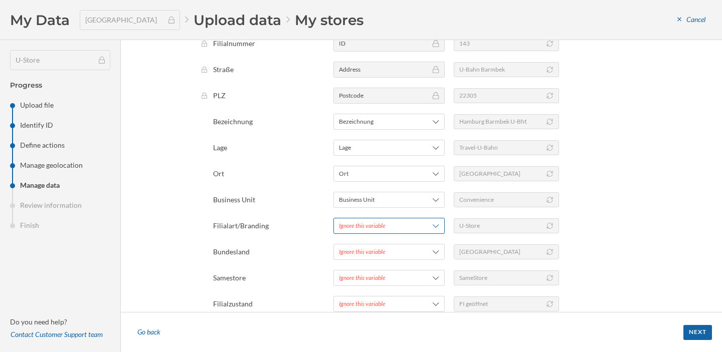
click at [375, 225] on div "Ignore this variable" at bounding box center [362, 226] width 47 height 9
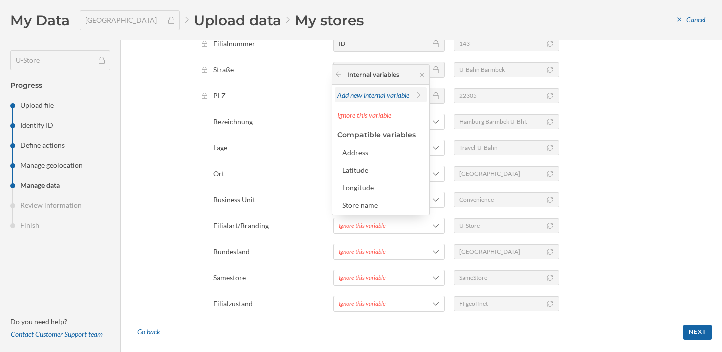
click at [375, 100] on div "Add new internal variable" at bounding box center [373, 95] width 72 height 11
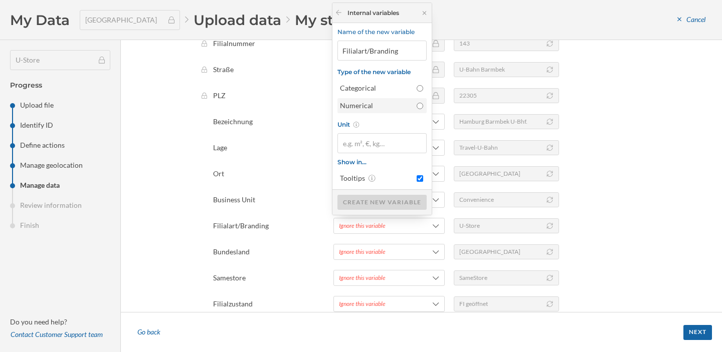
click at [380, 105] on div "Numerical" at bounding box center [376, 106] width 72 height 10
click at [417, 105] on input "Numerical" at bounding box center [420, 106] width 7 height 7
radio input "true"
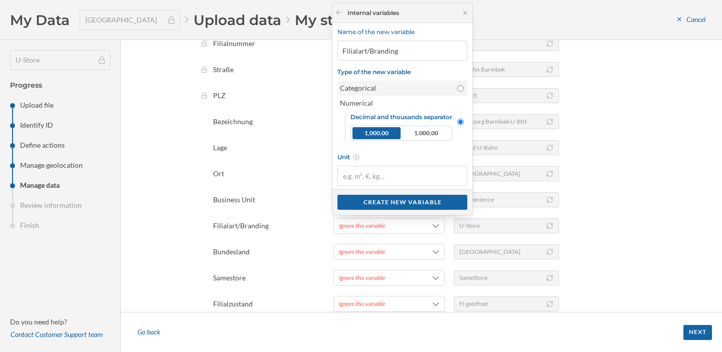
click at [372, 87] on div "Categorical" at bounding box center [396, 88] width 112 height 10
click at [457, 87] on input "Categorical" at bounding box center [460, 88] width 7 height 7
radio input "true"
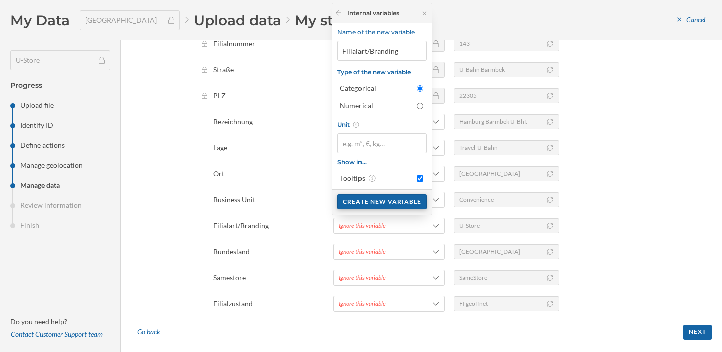
click at [376, 201] on div "Create new variable" at bounding box center [381, 201] width 89 height 15
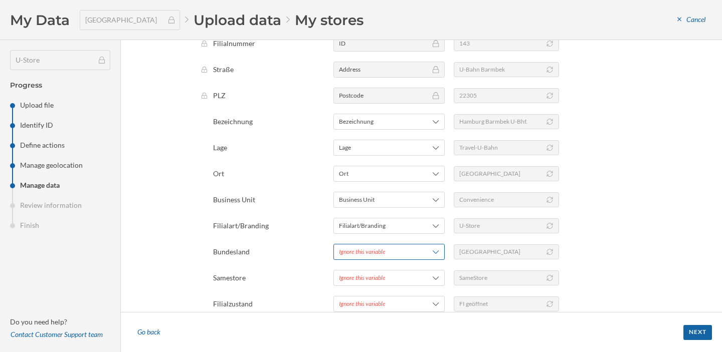
click at [369, 254] on div "Ignore this variable" at bounding box center [362, 252] width 47 height 9
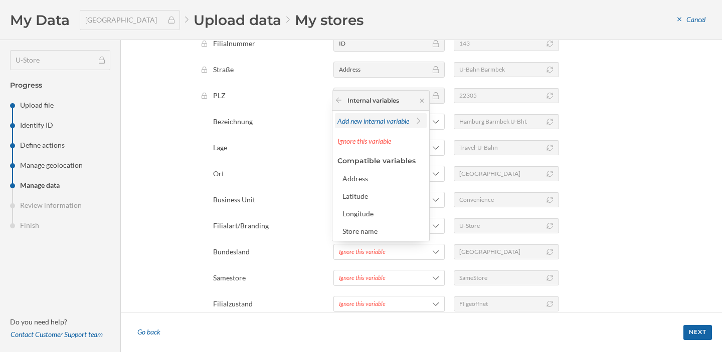
click at [358, 120] on span "Add new internal variable" at bounding box center [373, 121] width 72 height 9
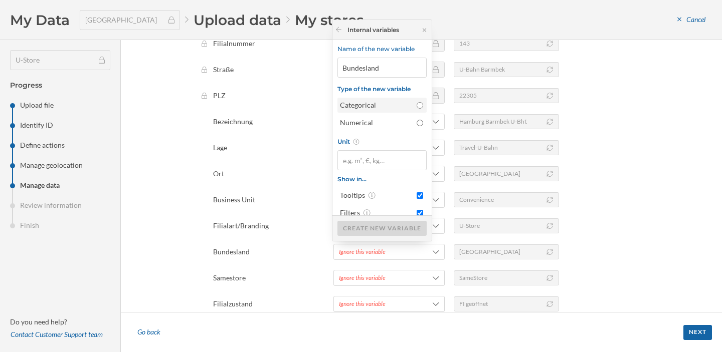
click at [381, 108] on div "Categorical" at bounding box center [376, 105] width 72 height 10
click at [417, 108] on input "Categorical" at bounding box center [420, 105] width 7 height 7
radio input "true"
click at [378, 229] on div "Create new variable" at bounding box center [381, 228] width 89 height 15
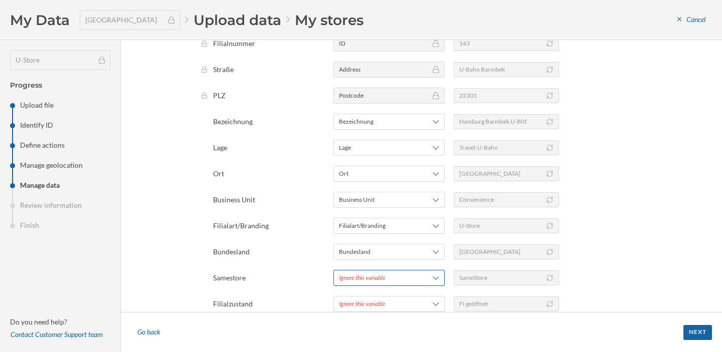
click at [364, 278] on div "Ignore this variable" at bounding box center [362, 278] width 47 height 9
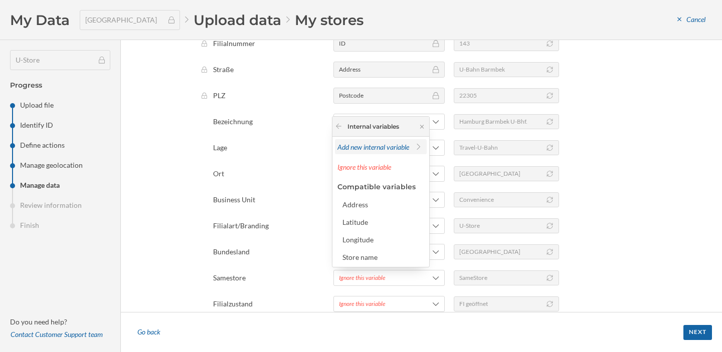
click at [368, 148] on span "Add new internal variable" at bounding box center [373, 147] width 72 height 9
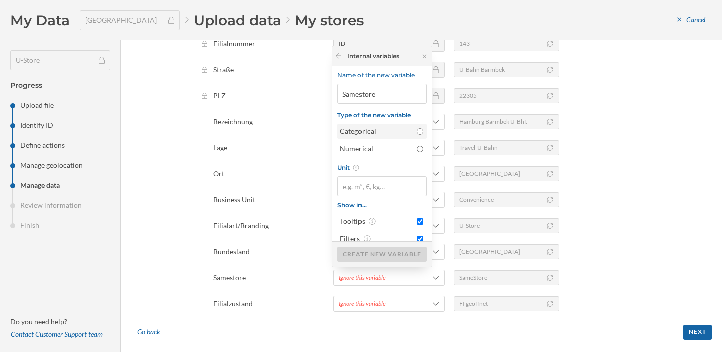
click at [379, 137] on label "Categorical" at bounding box center [381, 131] width 89 height 15
click at [417, 135] on input "Categorical" at bounding box center [420, 131] width 7 height 7
radio input "true"
click at [389, 255] on div "Create new variable" at bounding box center [381, 254] width 89 height 15
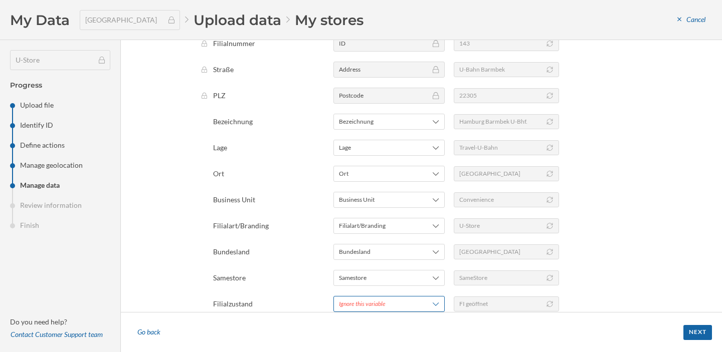
click at [372, 302] on div "Ignore this variable" at bounding box center [362, 304] width 47 height 9
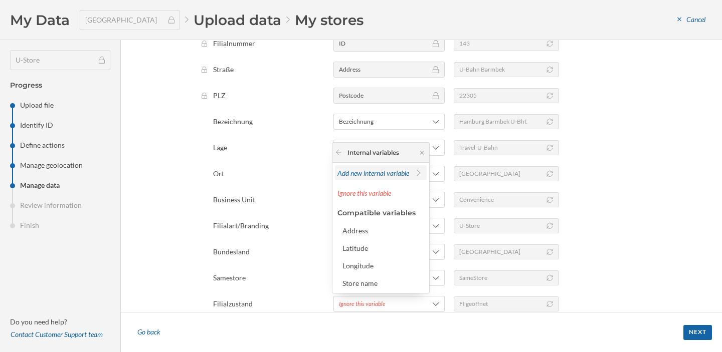
click at [361, 172] on span "Add new internal variable" at bounding box center [373, 173] width 72 height 9
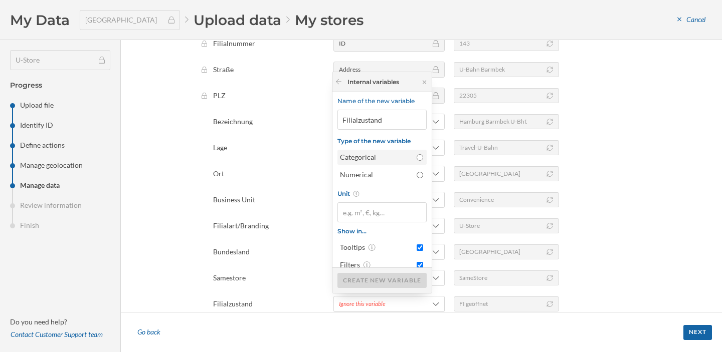
click at [385, 157] on div "Categorical" at bounding box center [376, 157] width 72 height 10
click at [417, 157] on input "Categorical" at bounding box center [420, 157] width 7 height 7
radio input "true"
click at [384, 280] on div "Create new variable" at bounding box center [381, 280] width 89 height 15
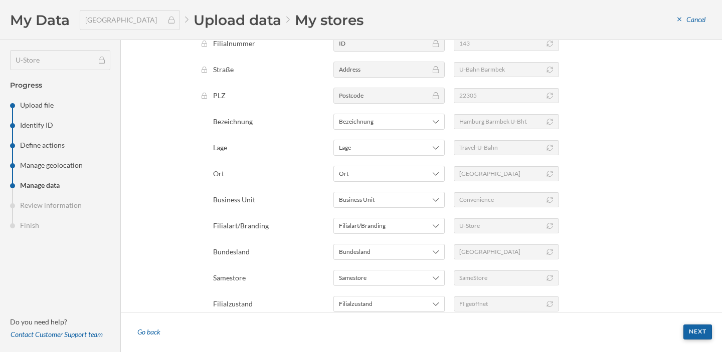
click at [704, 331] on div "Next" at bounding box center [697, 332] width 29 height 15
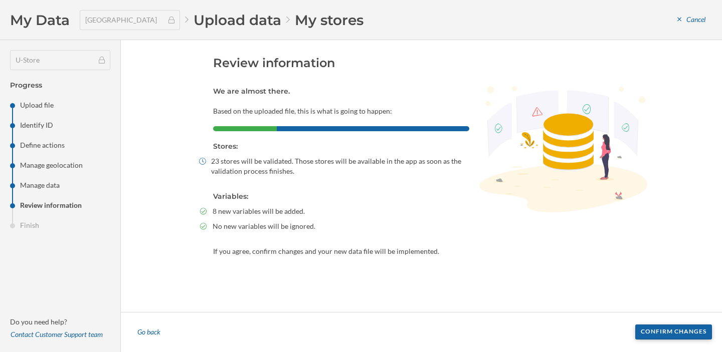
click at [686, 333] on div "Confirm changes" at bounding box center [673, 332] width 77 height 15
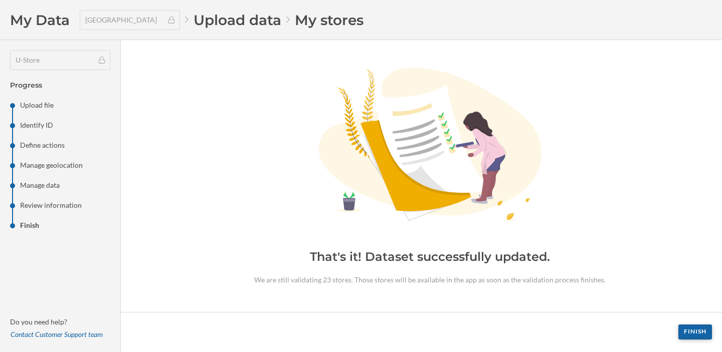
click at [690, 331] on div "Finish" at bounding box center [695, 332] width 34 height 15
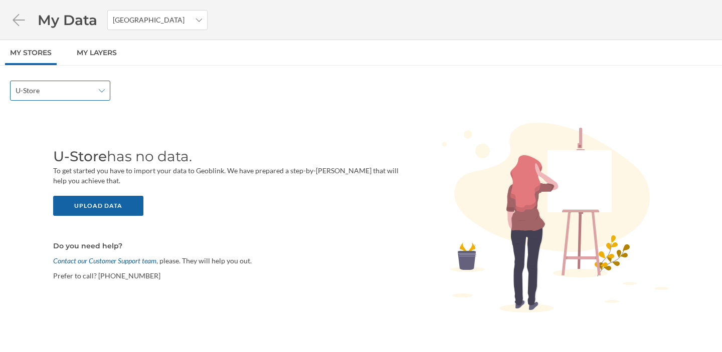
click at [100, 94] on icon at bounding box center [102, 90] width 6 height 7
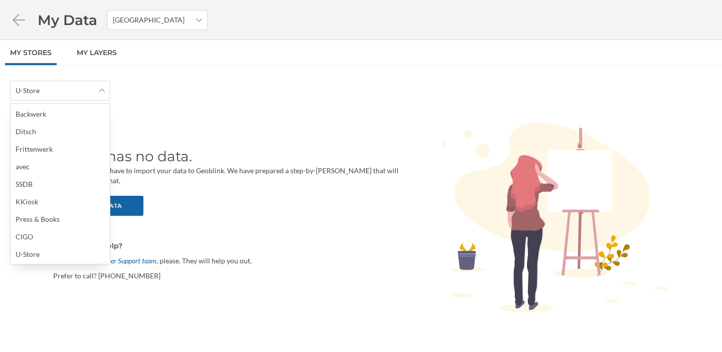
click at [184, 200] on div "Upload data" at bounding box center [226, 206] width 346 height 20
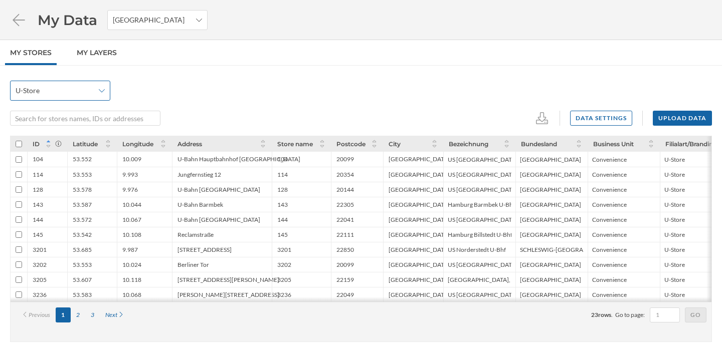
click at [86, 89] on span "U-Store" at bounding box center [55, 91] width 78 height 10
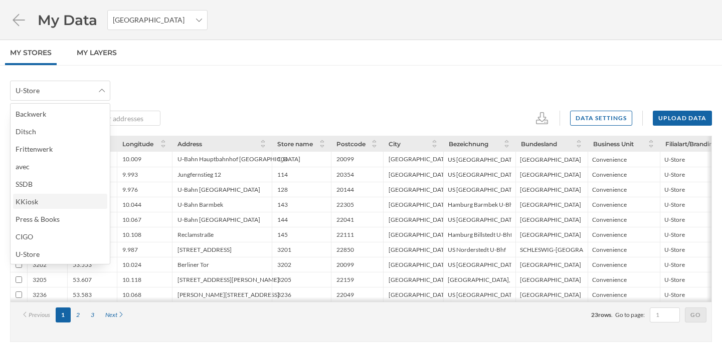
click at [63, 200] on div "KKiosk" at bounding box center [60, 201] width 88 height 11
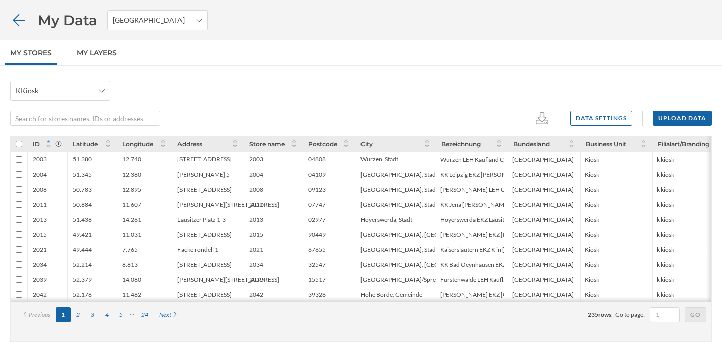
click at [18, 19] on icon at bounding box center [19, 20] width 18 height 14
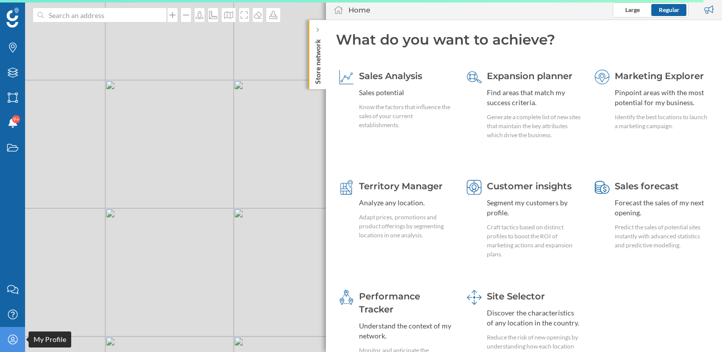
click at [10, 337] on icon "My Profile" at bounding box center [13, 340] width 13 height 10
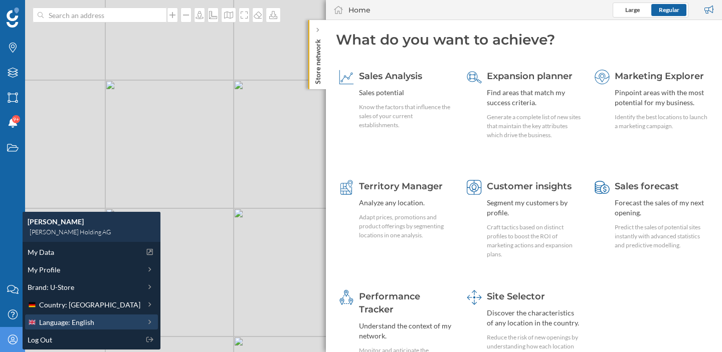
click at [55, 319] on span "Language: English" at bounding box center [66, 322] width 55 height 11
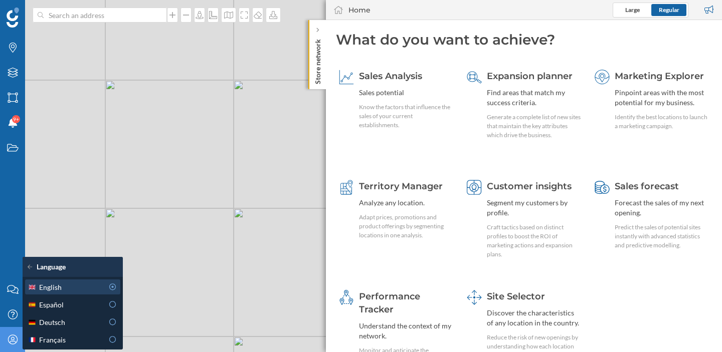
click at [66, 289] on div "English" at bounding box center [66, 287] width 76 height 11
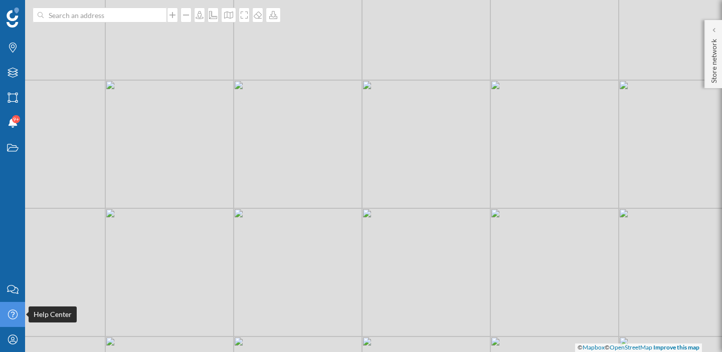
click at [17, 322] on div "Help Center" at bounding box center [12, 314] width 25 height 25
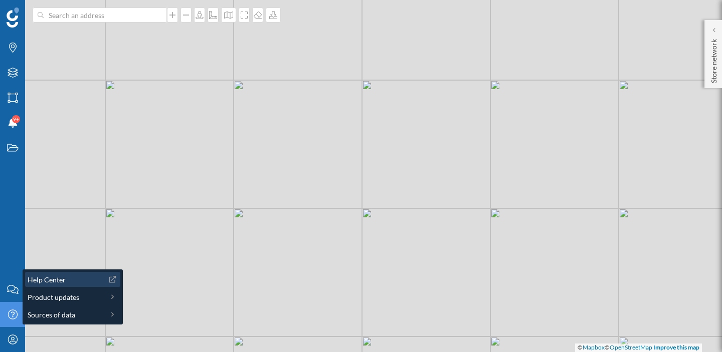
click at [55, 281] on span "Help Center" at bounding box center [47, 280] width 38 height 11
